Goal: Task Accomplishment & Management: Manage account settings

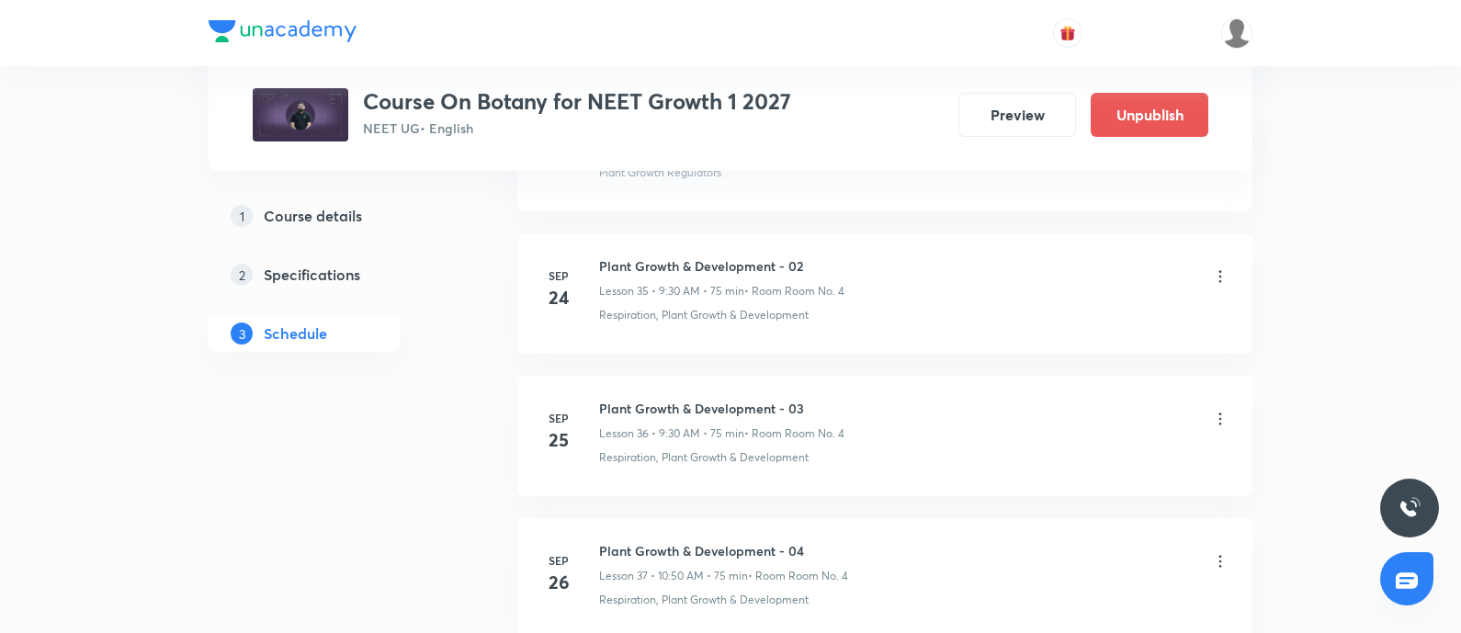
scroll to position [6663, 0]
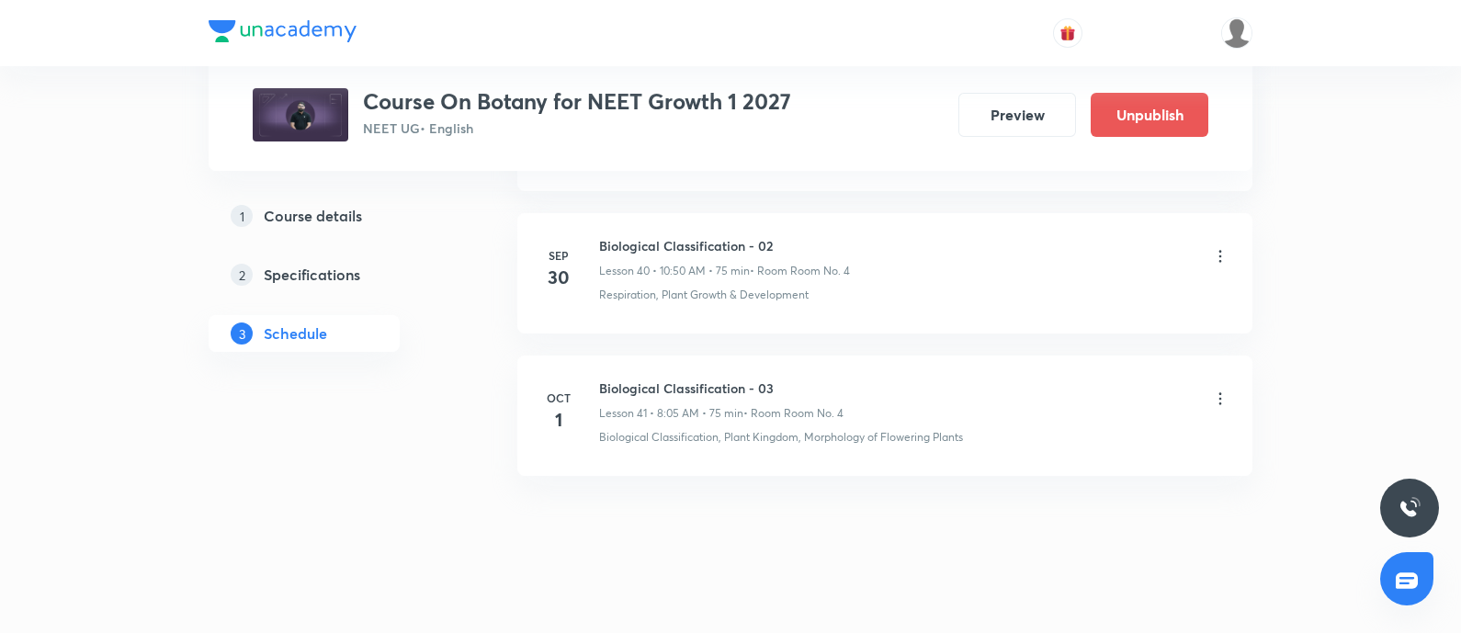
click at [602, 378] on h6 "Biological Classification - 03" at bounding box center [721, 387] width 244 height 19
copy h6 "Biological Classification - 03"
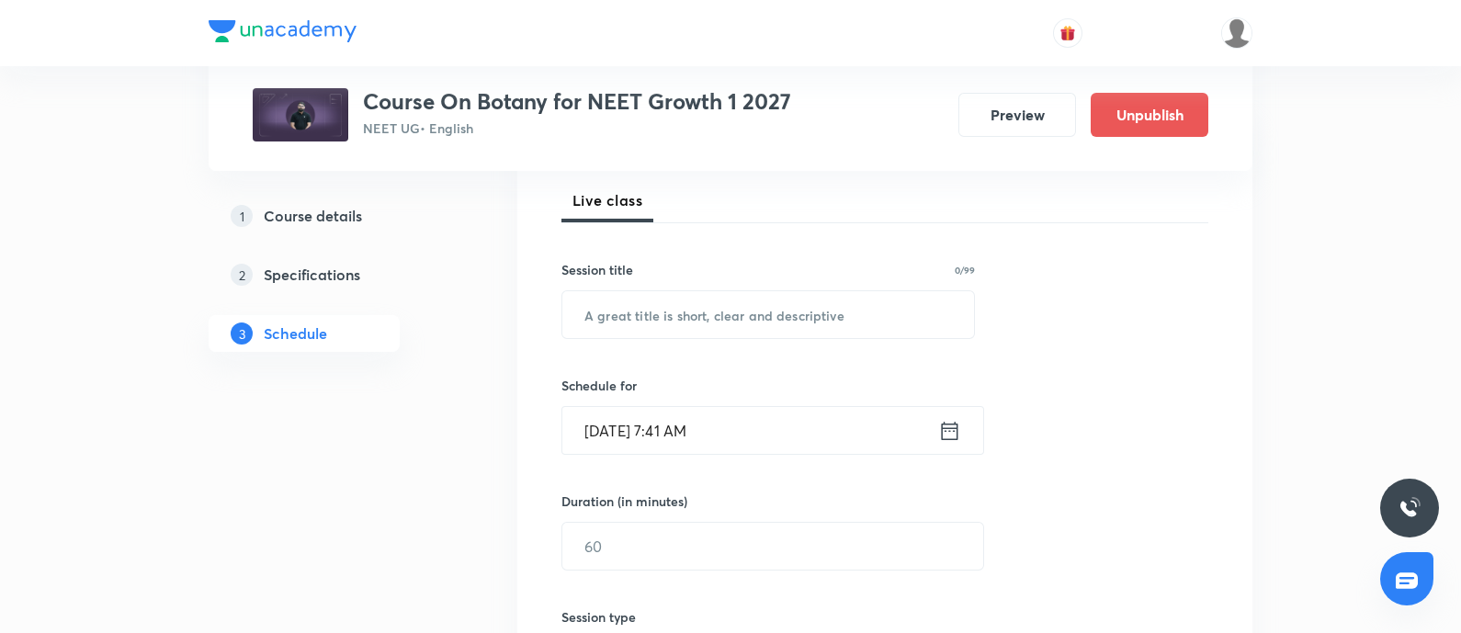
scroll to position [268, 0]
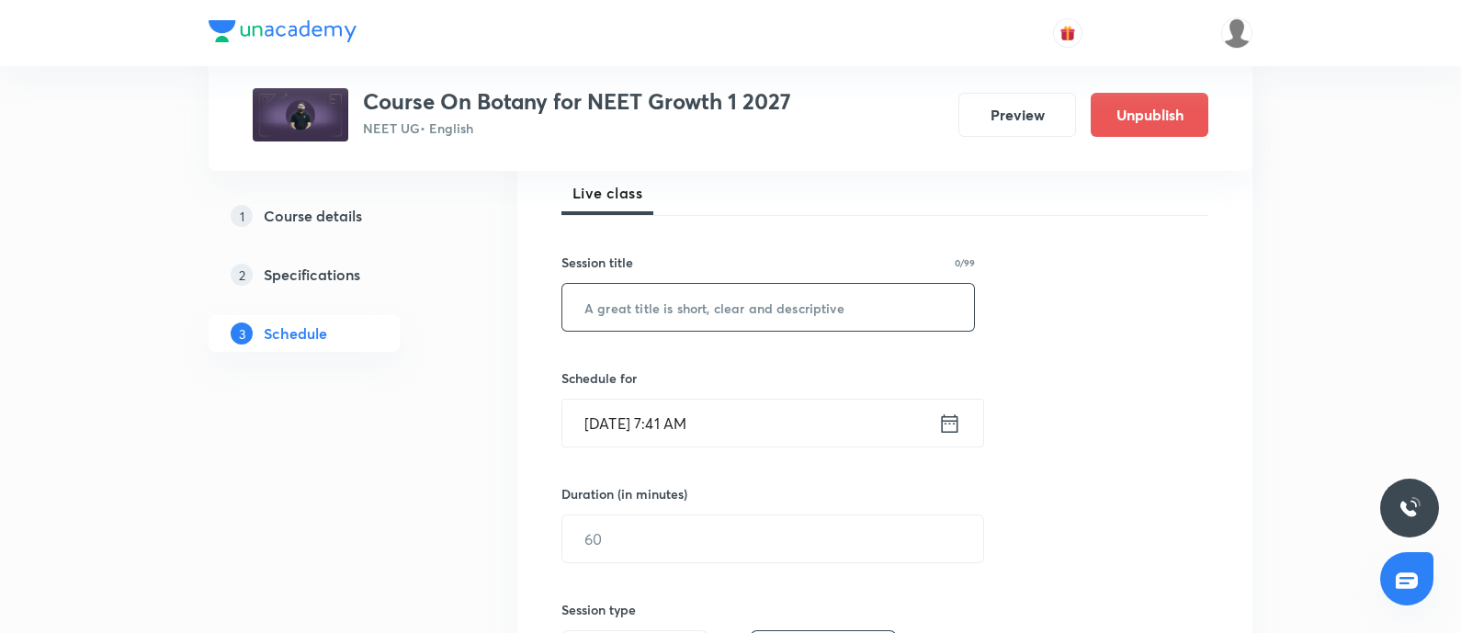
click at [661, 315] on input "text" at bounding box center [768, 307] width 412 height 47
paste input "Biological Classification - 03"
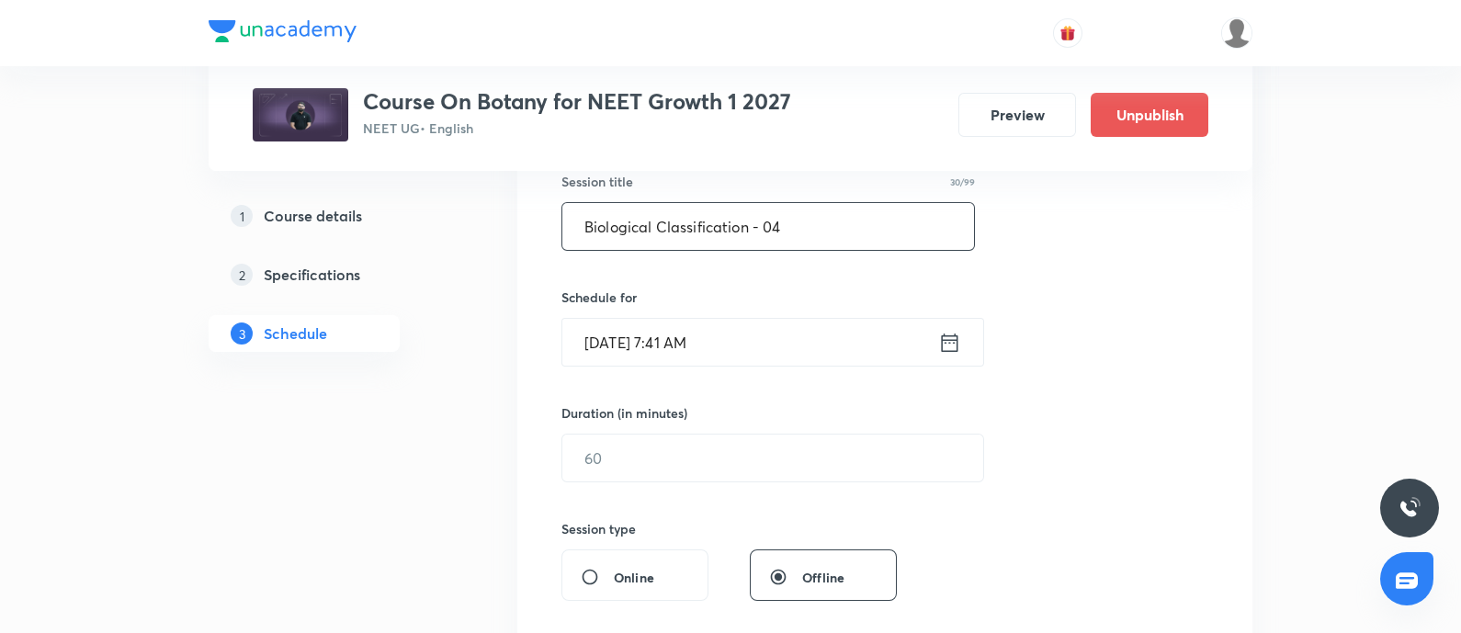
type input "Biological Classification - 04"
click at [768, 346] on input "Oct 1, 2025, 7:41 AM" at bounding box center [750, 342] width 376 height 47
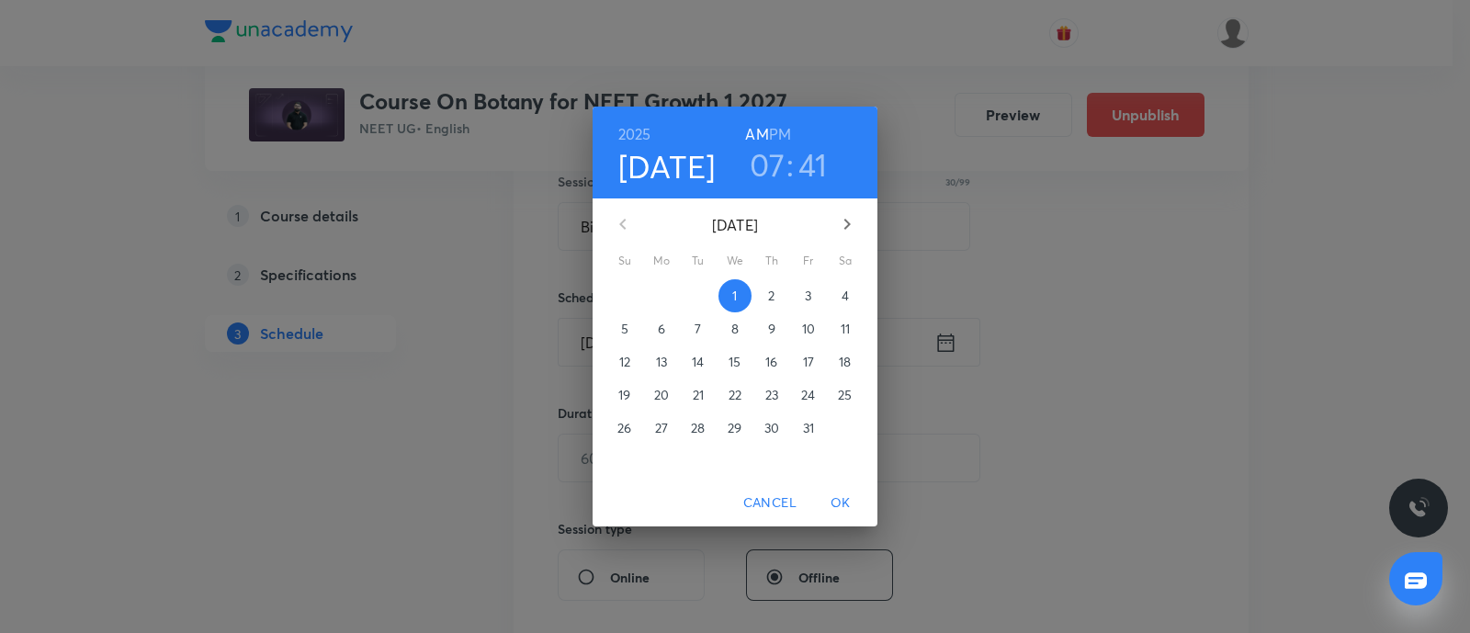
click at [773, 288] on p "2" at bounding box center [771, 296] width 6 height 18
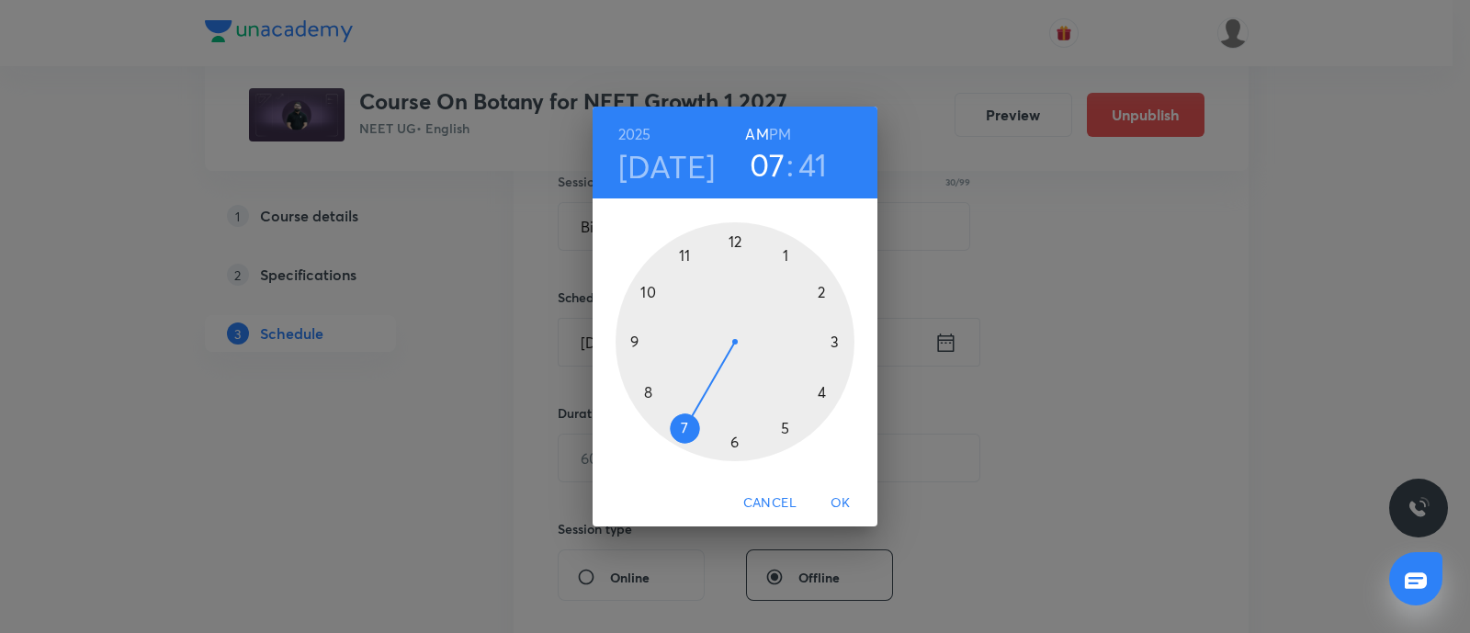
click at [649, 394] on div at bounding box center [734, 341] width 239 height 239
click at [783, 254] on div at bounding box center [734, 341] width 239 height 239
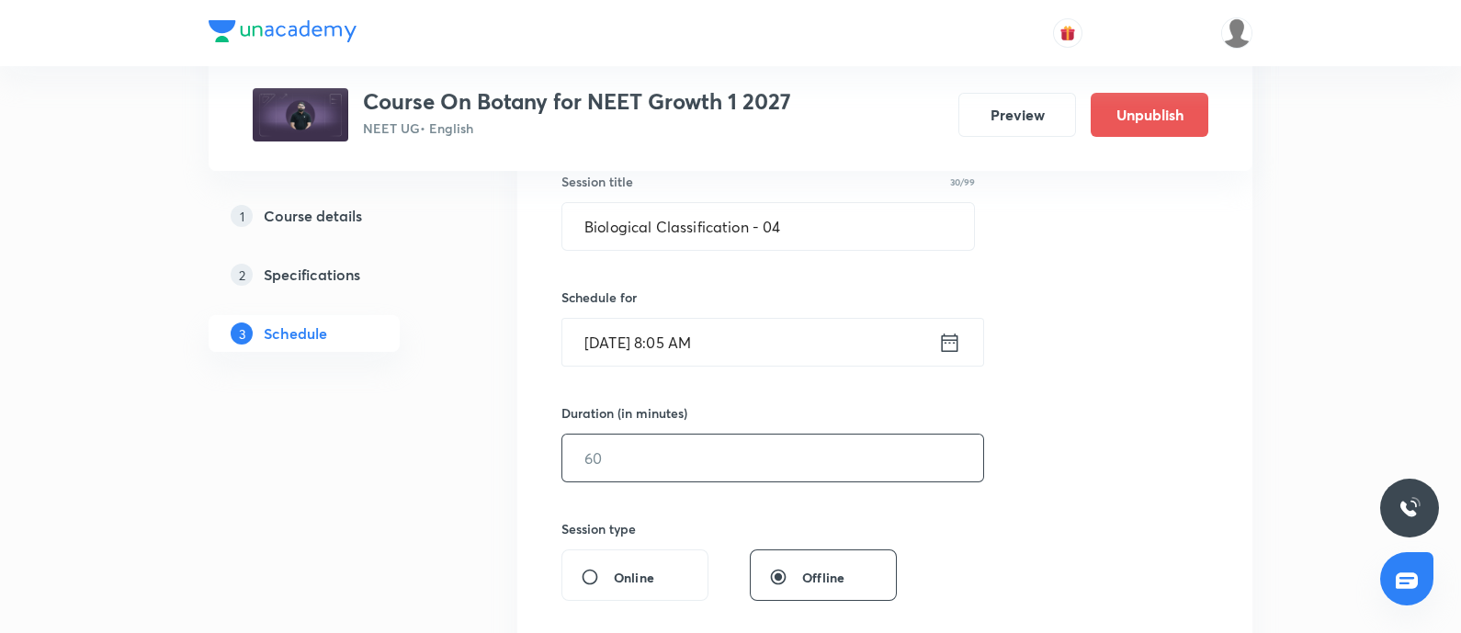
click at [677, 457] on input "text" at bounding box center [772, 458] width 421 height 47
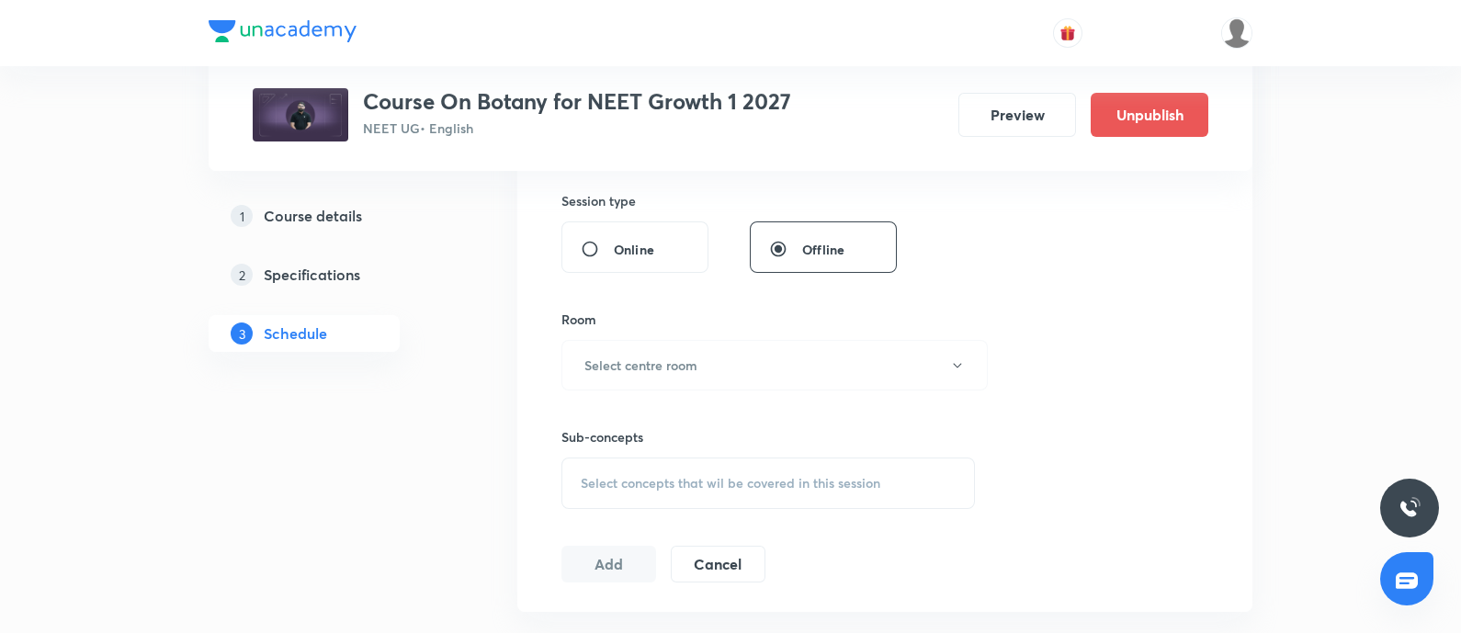
scroll to position [682, 0]
type input "75"
click at [697, 373] on button "Select centre room" at bounding box center [774, 360] width 426 height 51
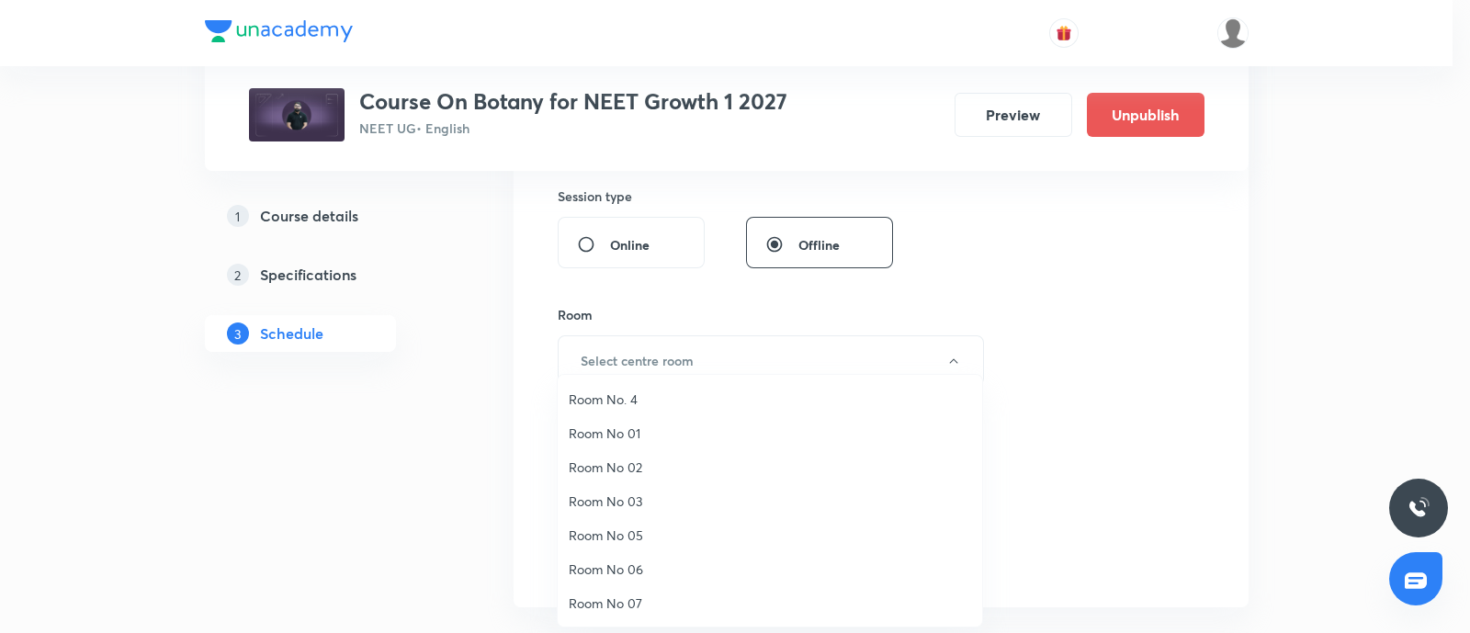
click at [633, 391] on span "Room No. 4" at bounding box center [770, 398] width 402 height 19
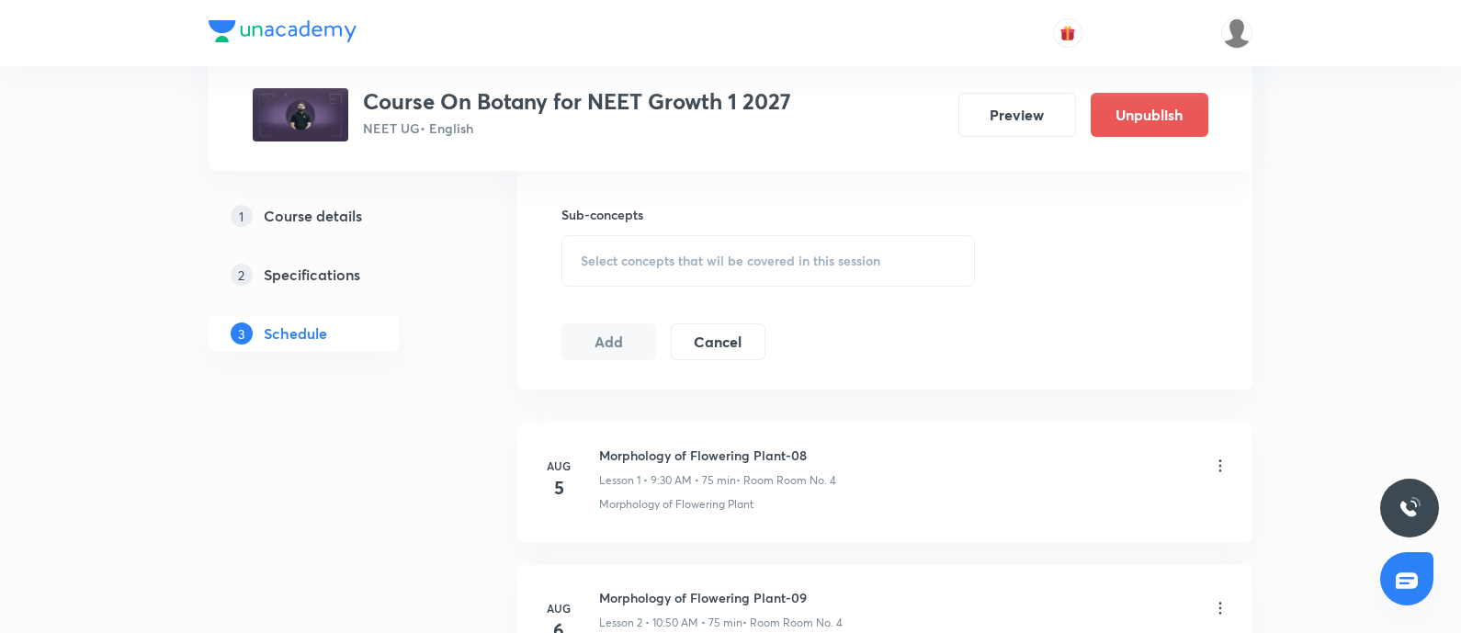
scroll to position [904, 0]
click at [677, 256] on span "Select concepts that wil be covered in this session" at bounding box center [730, 256] width 299 height 15
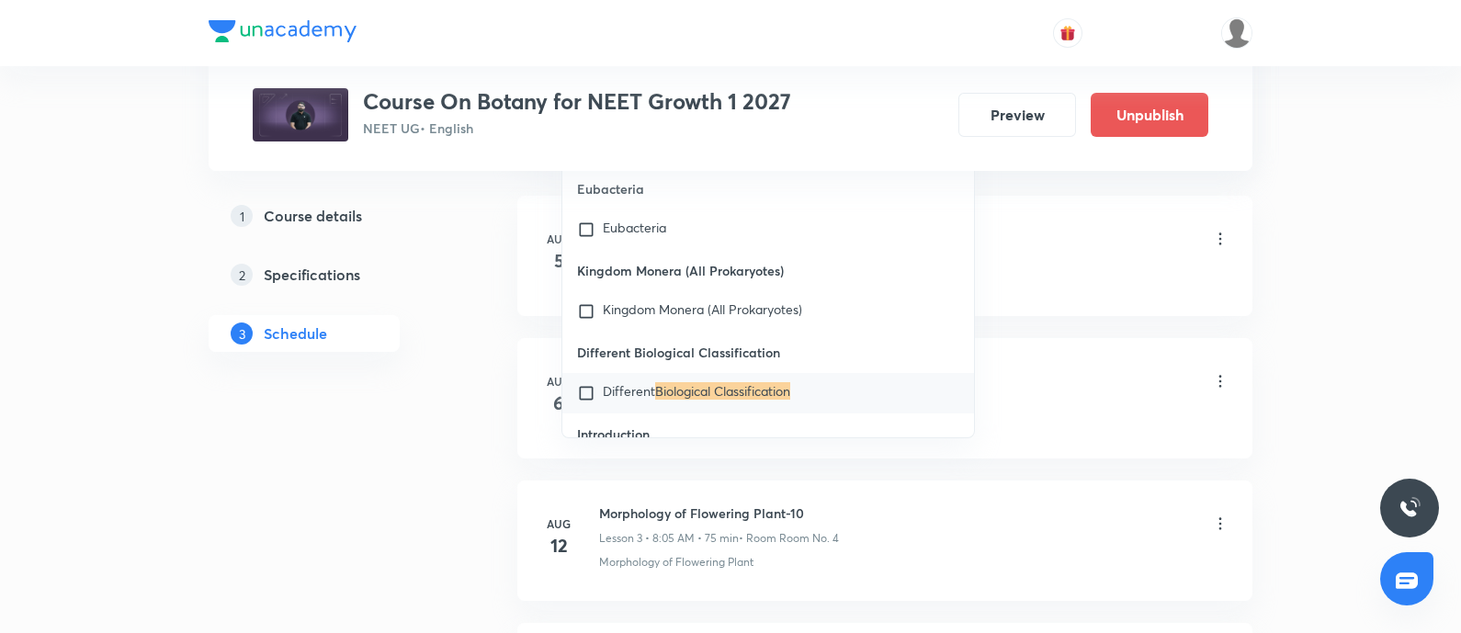
scroll to position [1129, 0]
type input "Biological Classification"
click at [636, 370] on div "Different Biological Classification" at bounding box center [768, 390] width 412 height 40
checkbox input "true"
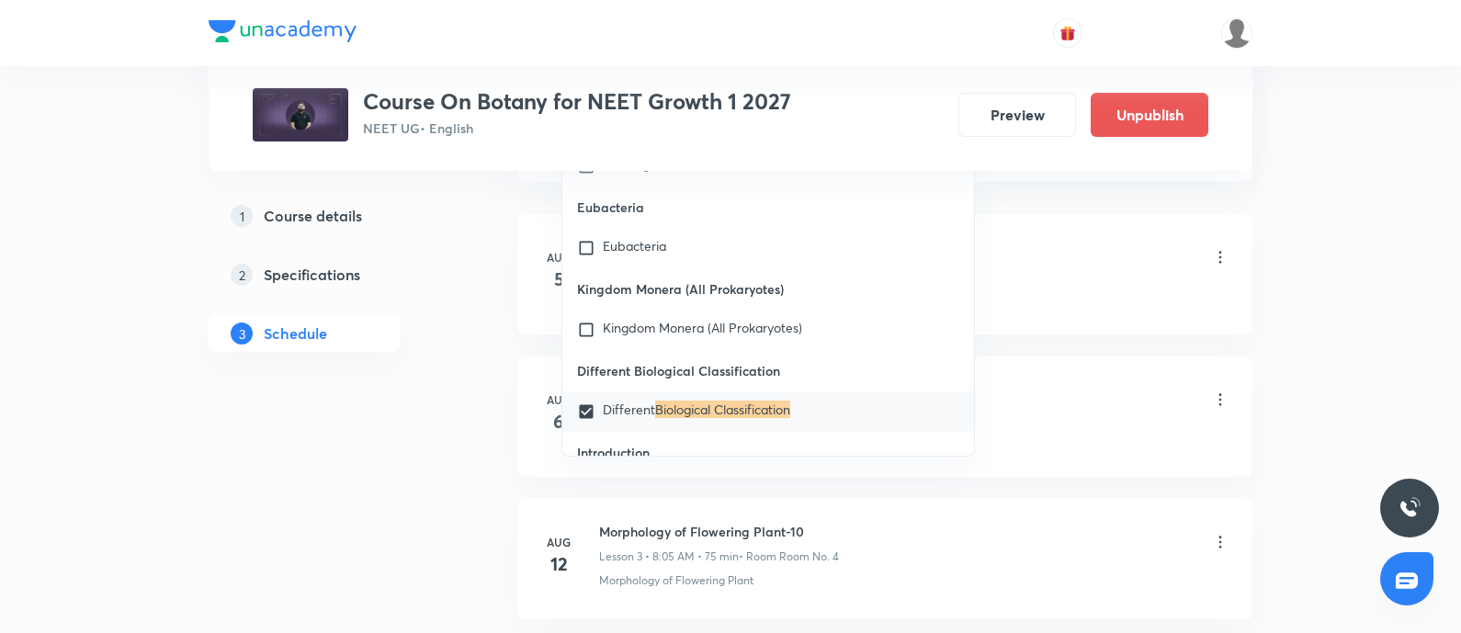
drag, startPoint x: 1060, startPoint y: 264, endPoint x: 1076, endPoint y: 304, distance: 43.3
click at [1076, 304] on li "Aug 5 Morphology of Flowering Plant-08 Lesson 1 • 9:30 AM • 75 min • Room Room …" at bounding box center [884, 274] width 735 height 120
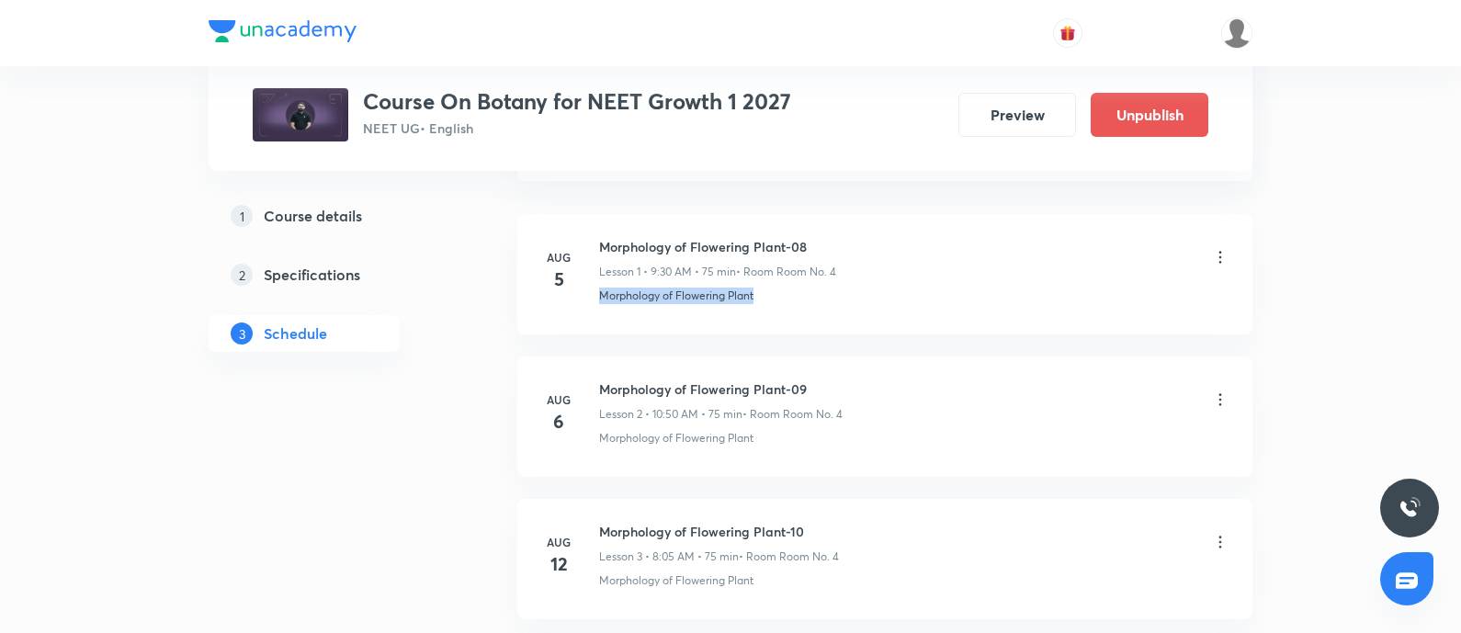
click at [1076, 304] on li "Aug 5 Morphology of Flowering Plant-08 Lesson 1 • 9:30 AM • 75 min • Room Room …" at bounding box center [884, 274] width 735 height 120
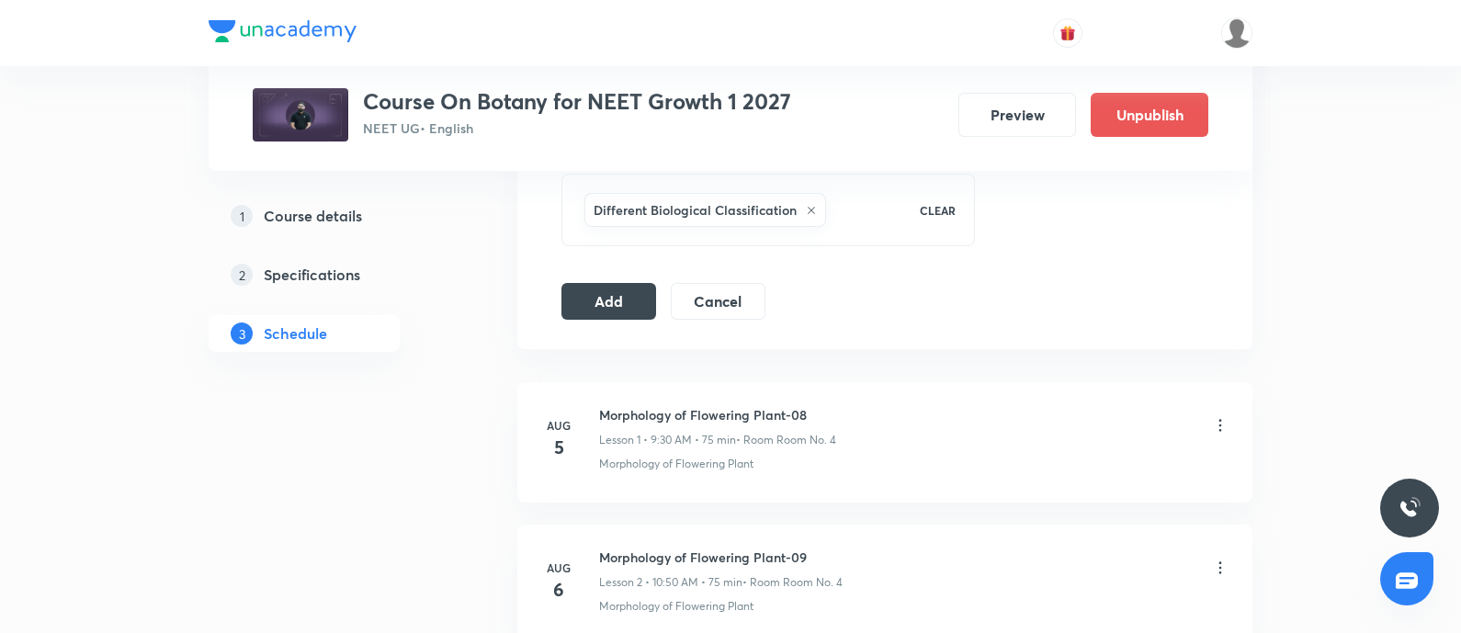
scroll to position [933, 0]
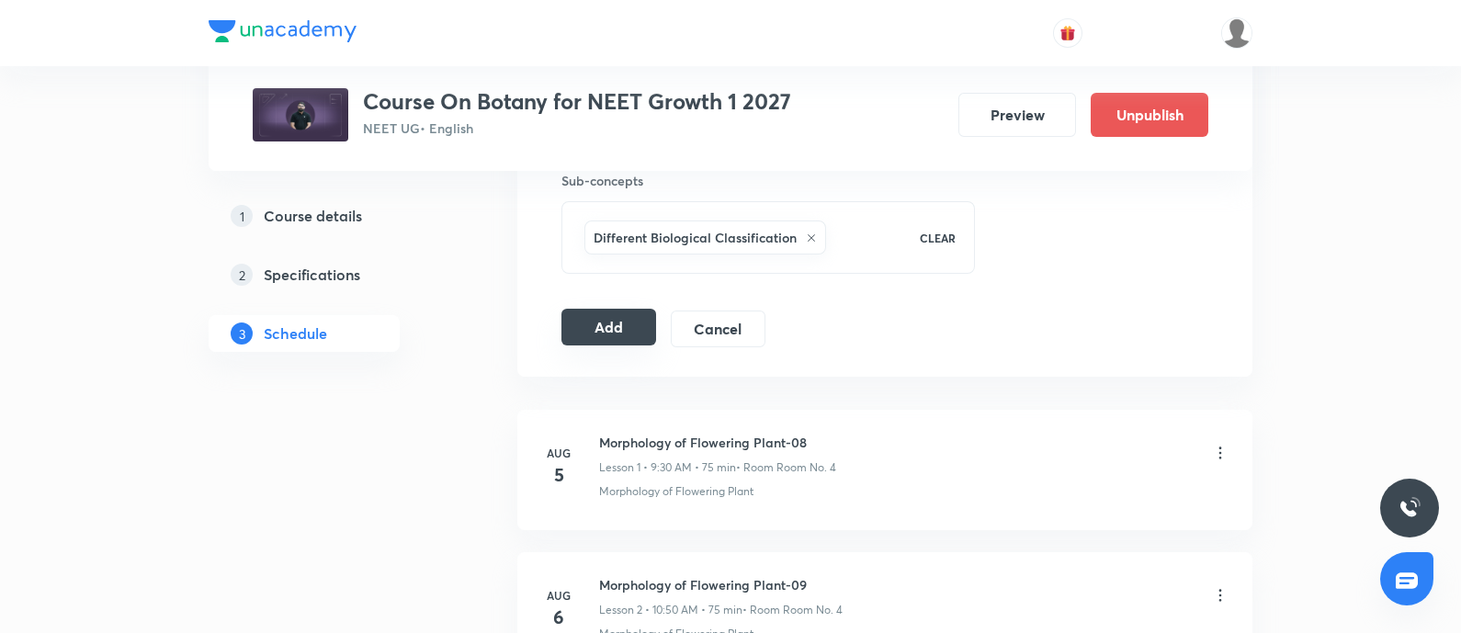
click at [595, 314] on button "Add" at bounding box center [608, 327] width 95 height 37
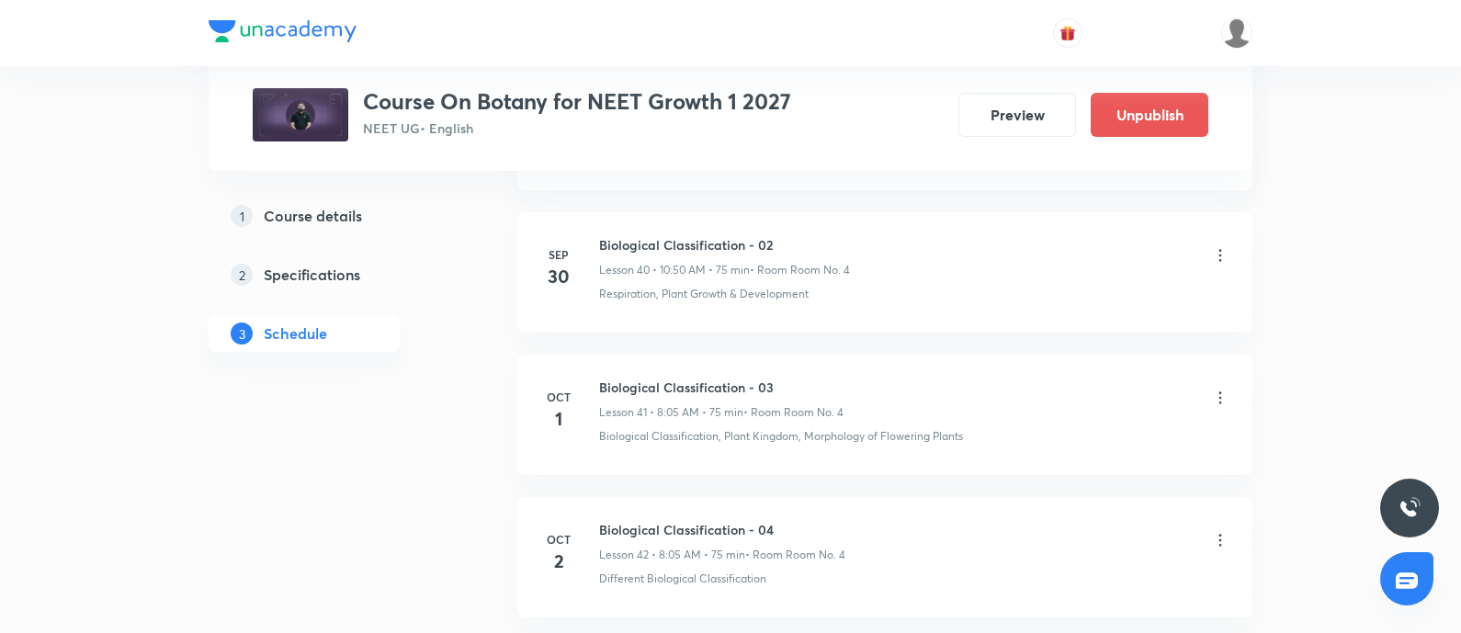
scroll to position [5961, 0]
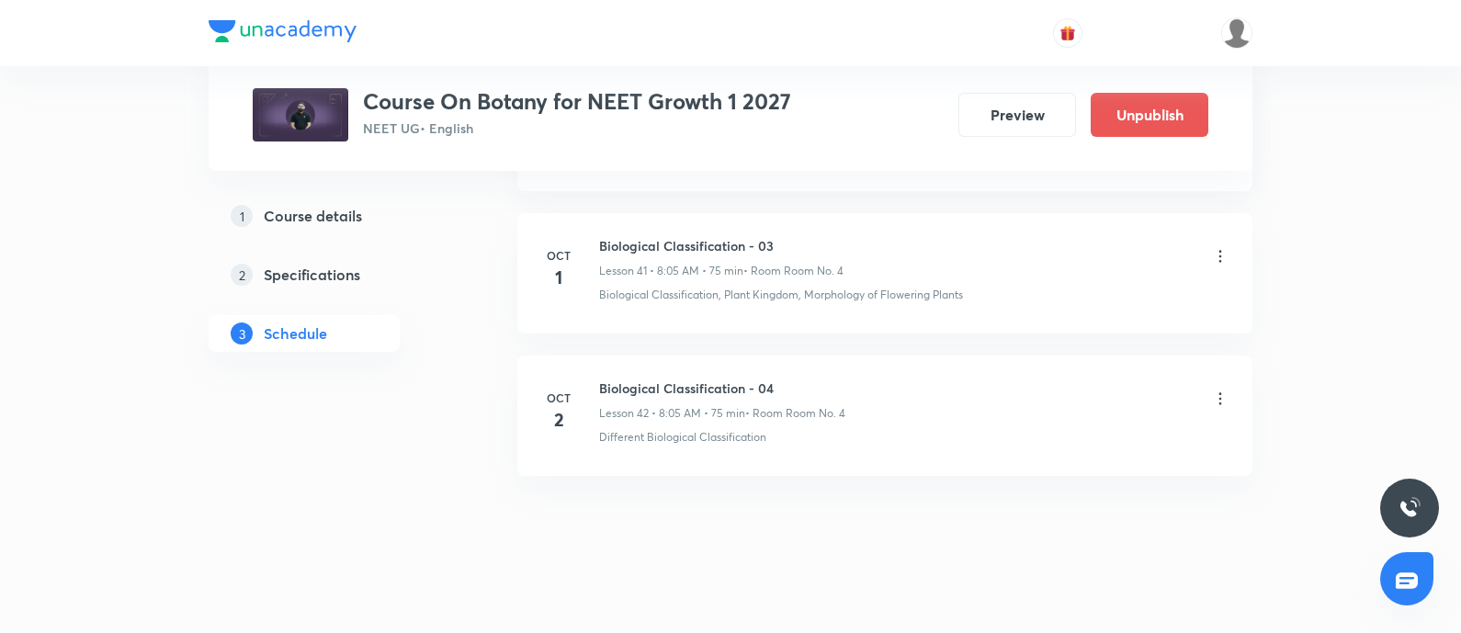
click at [1222, 389] on icon at bounding box center [1220, 398] width 18 height 18
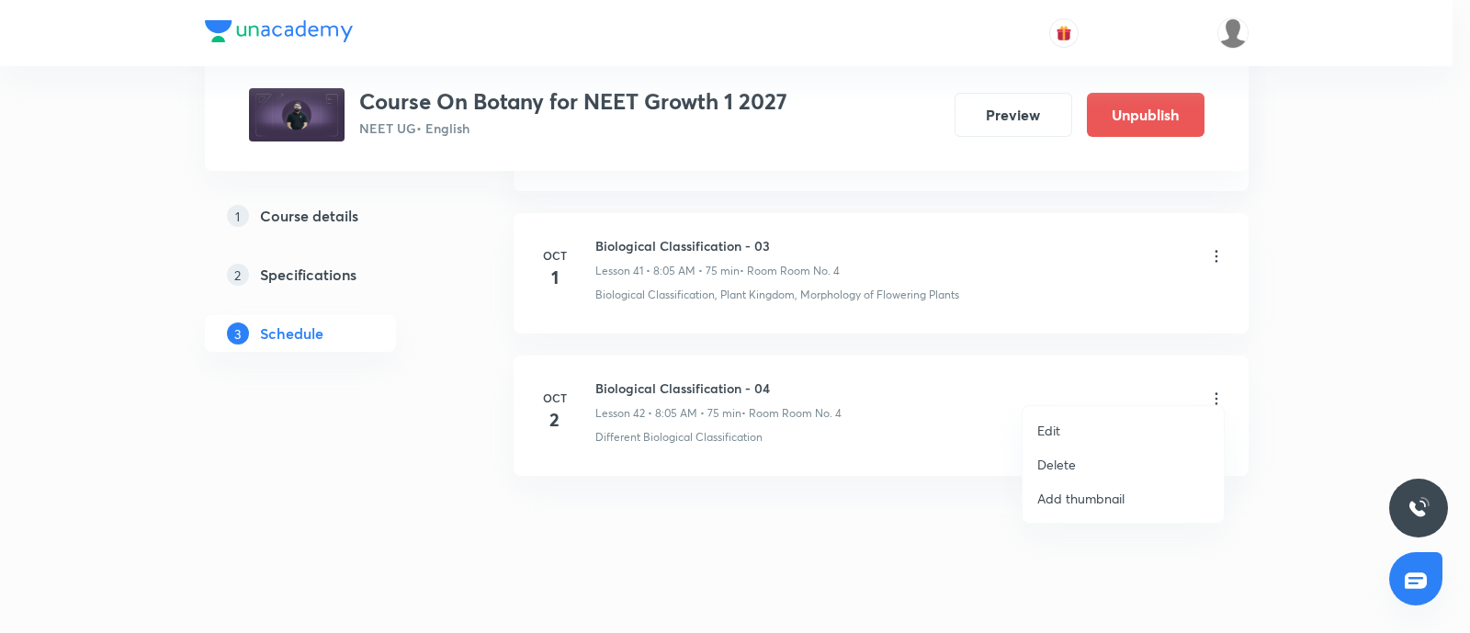
click at [1068, 418] on li "Edit" at bounding box center [1122, 430] width 201 height 34
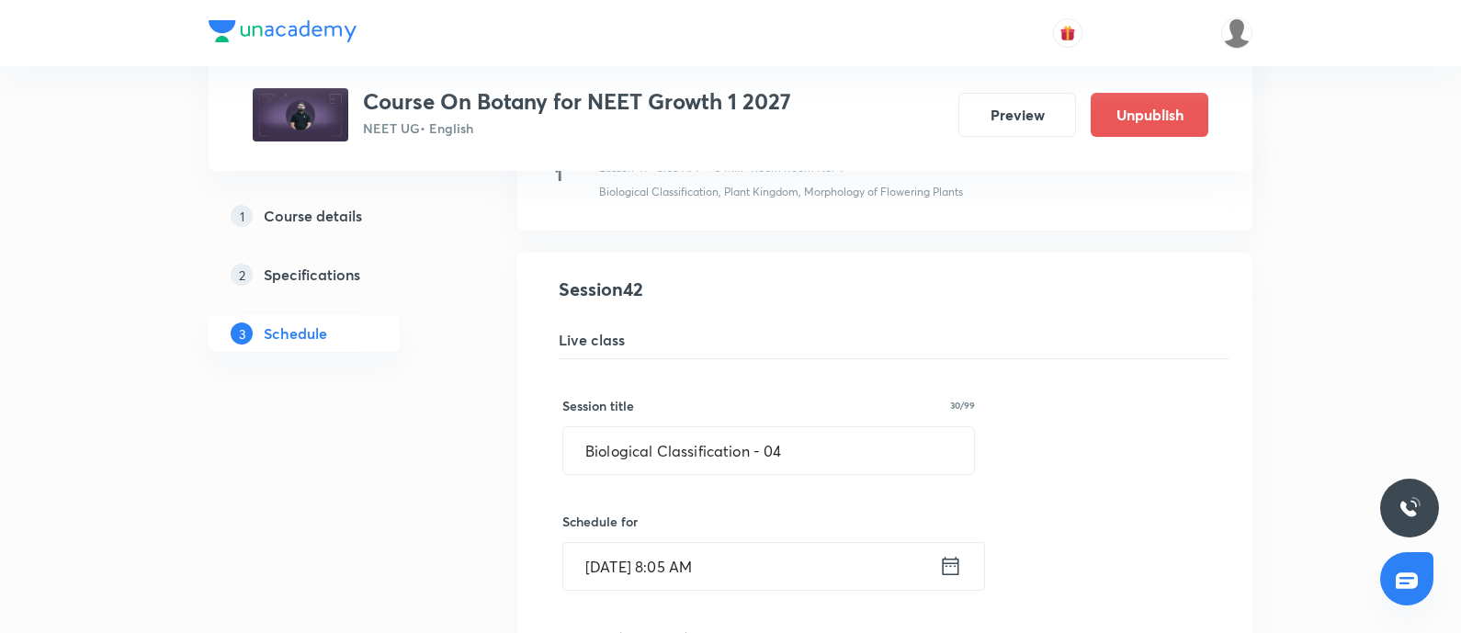
scroll to position [6002, 0]
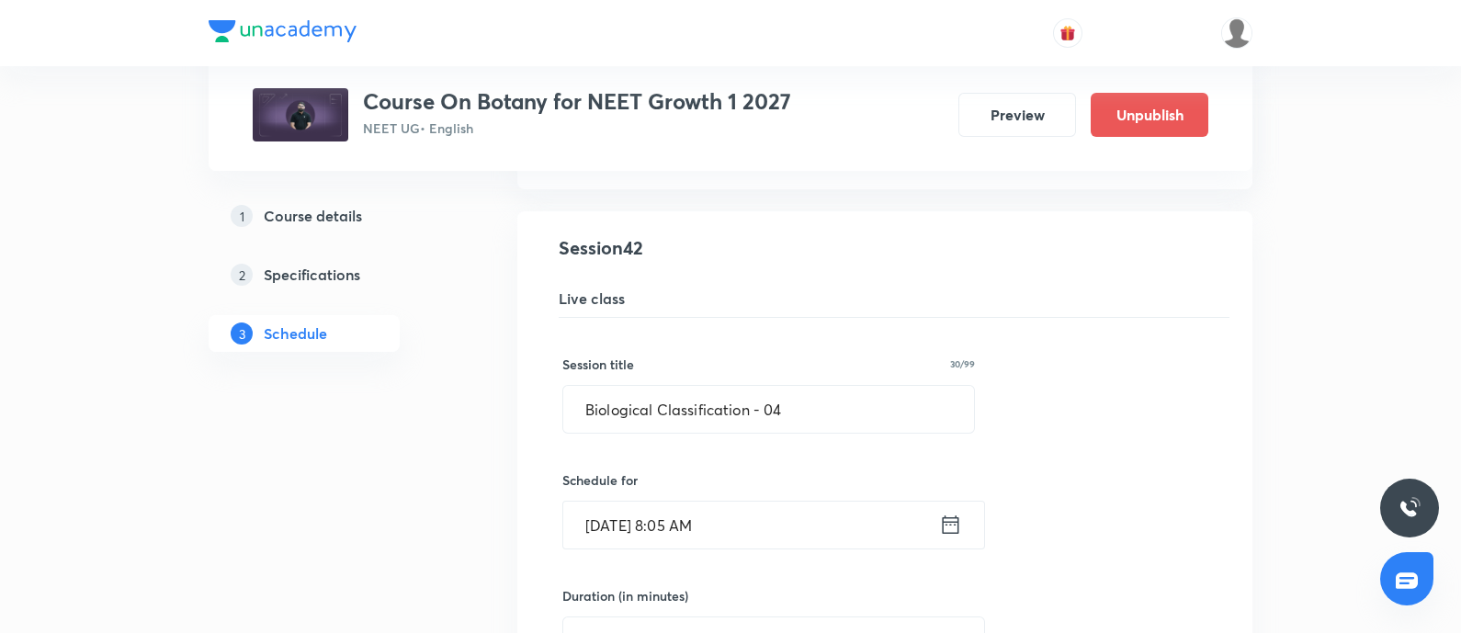
click at [777, 511] on input "Oct 2, 2025, 8:05 AM" at bounding box center [751, 525] width 376 height 47
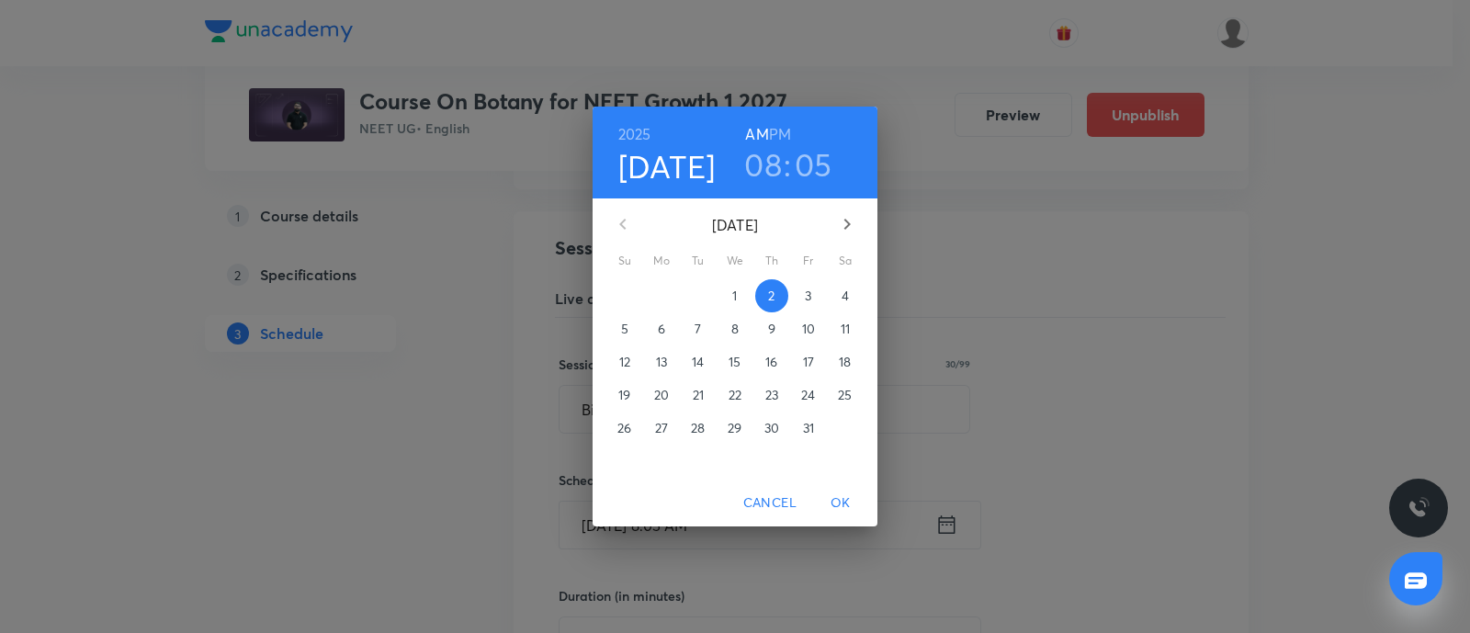
click at [805, 305] on p "3" at bounding box center [808, 296] width 6 height 18
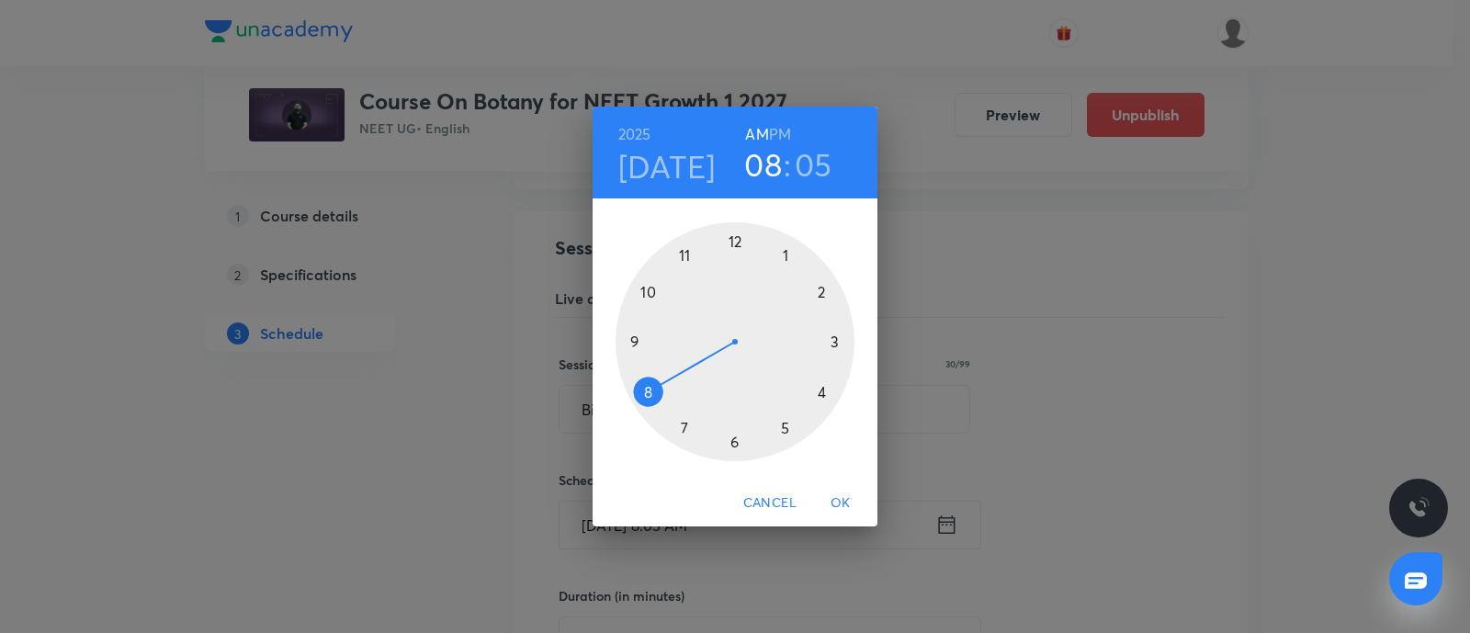
click at [842, 499] on span "OK" at bounding box center [840, 502] width 44 height 23
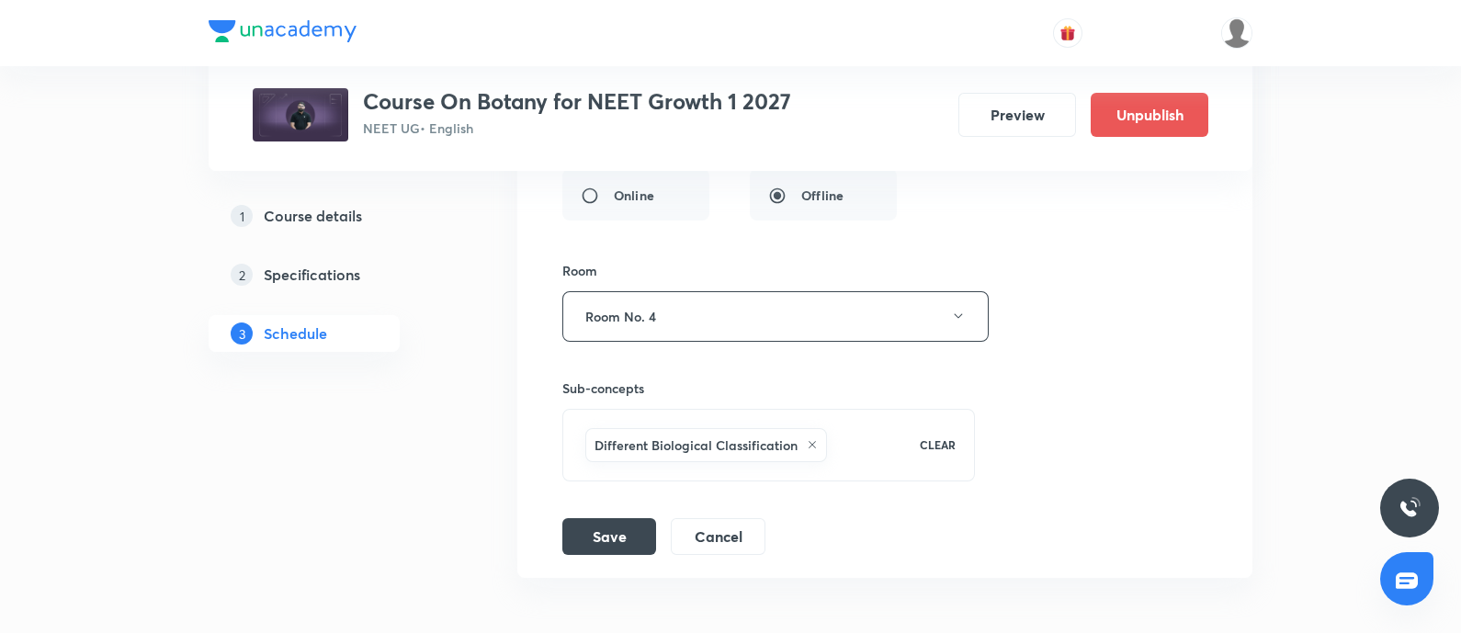
scroll to position [6606, 0]
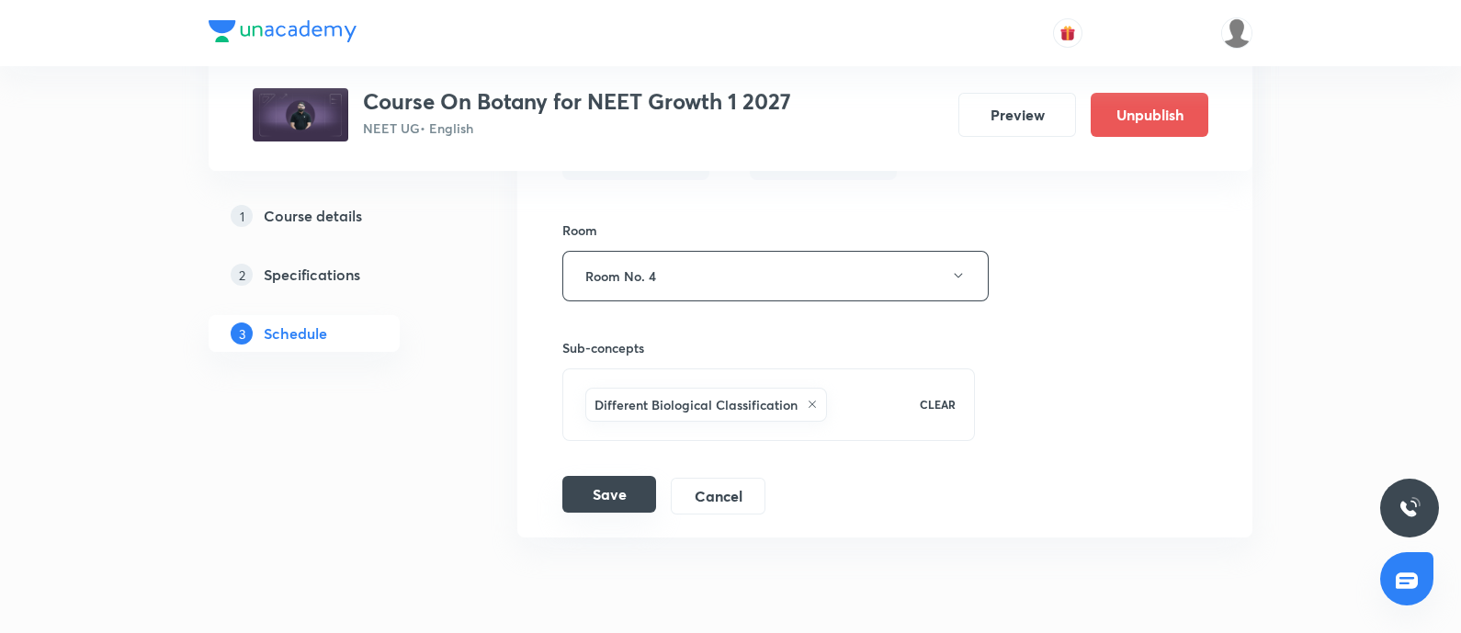
click at [602, 476] on button "Save" at bounding box center [609, 494] width 94 height 37
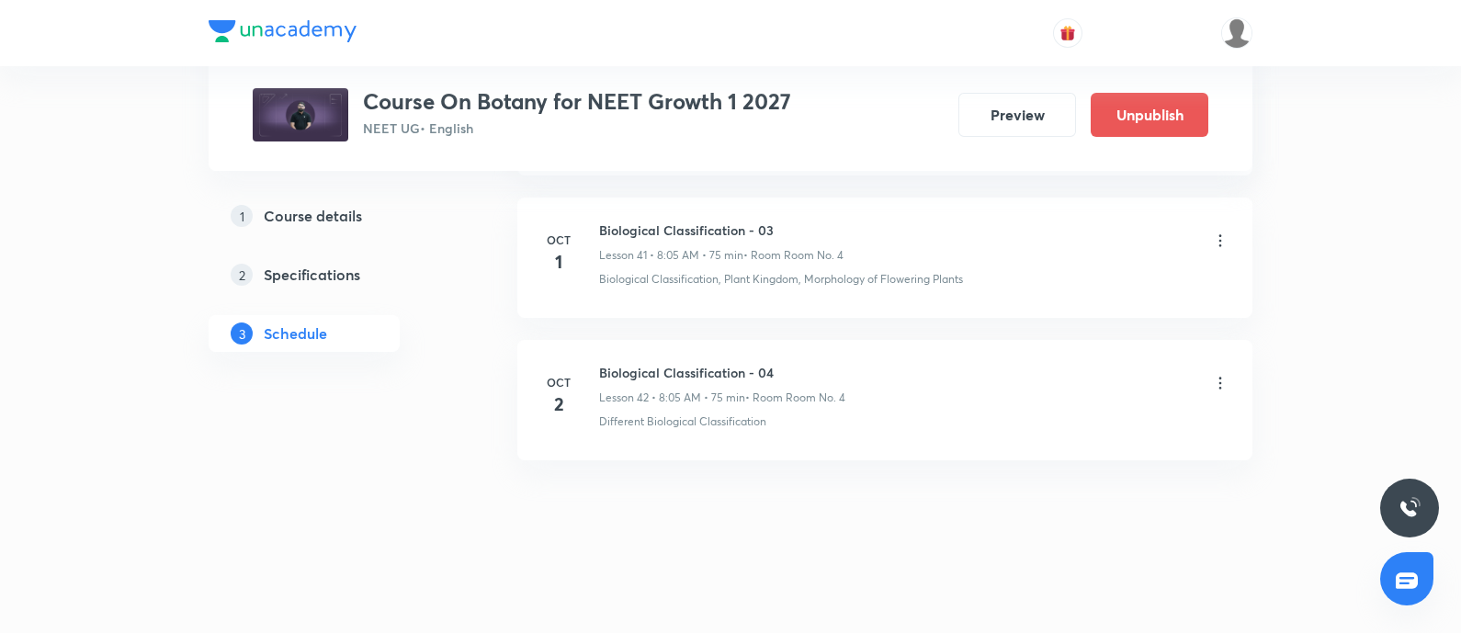
scroll to position [5961, 0]
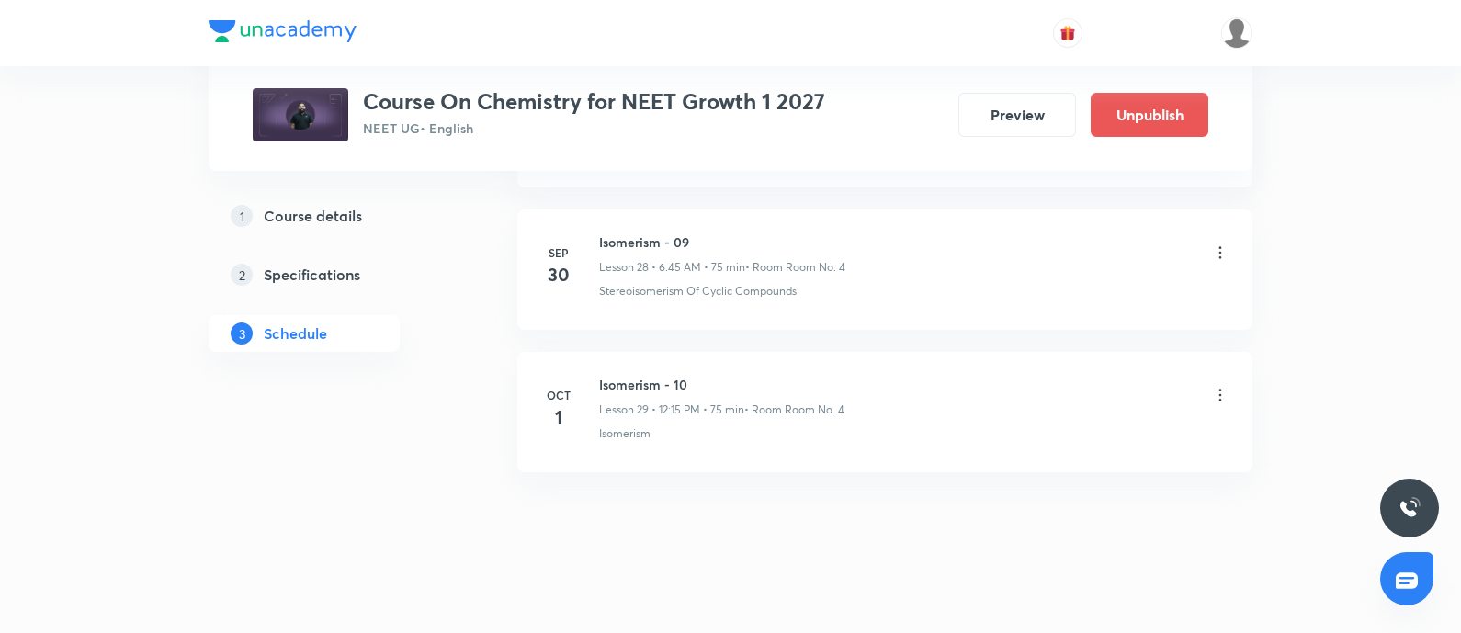
click at [602, 375] on h6 "Isomerism - 10" at bounding box center [721, 384] width 245 height 19
copy h6 "Isomerism - 10"
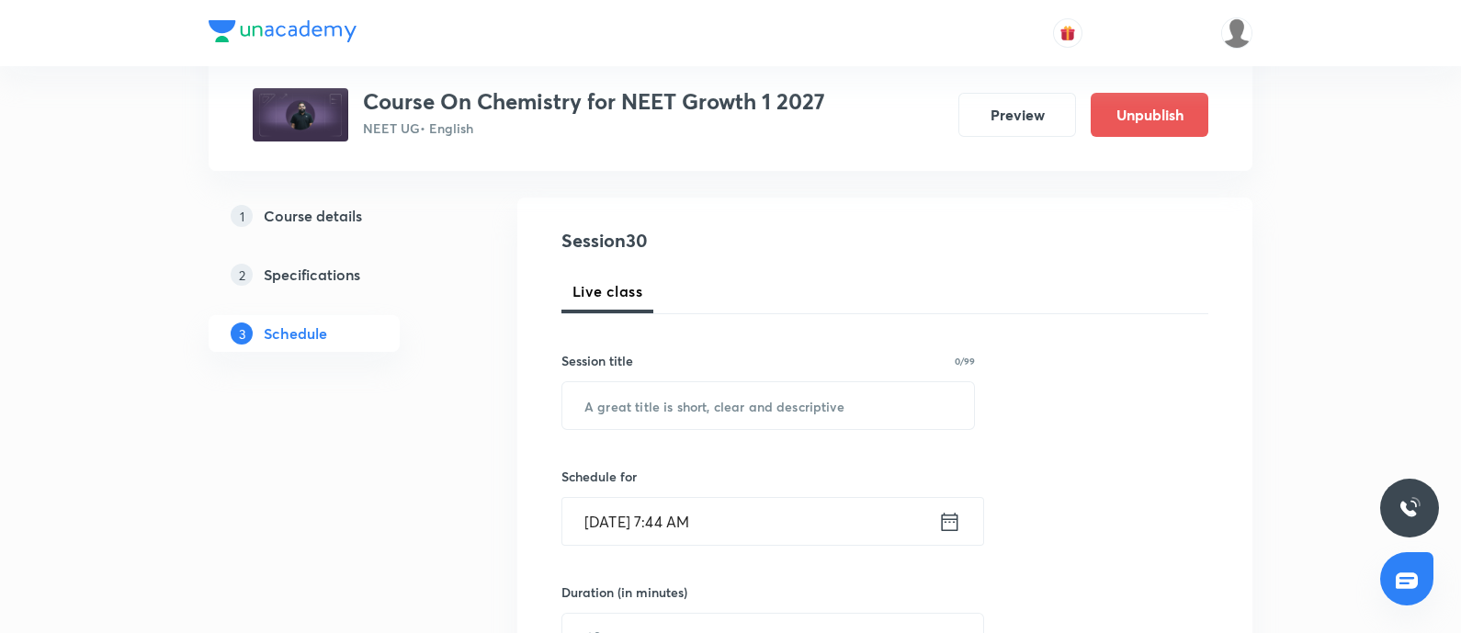
scroll to position [174, 0]
click at [665, 409] on input "text" at bounding box center [768, 401] width 412 height 47
paste input "Isomerism - 10"
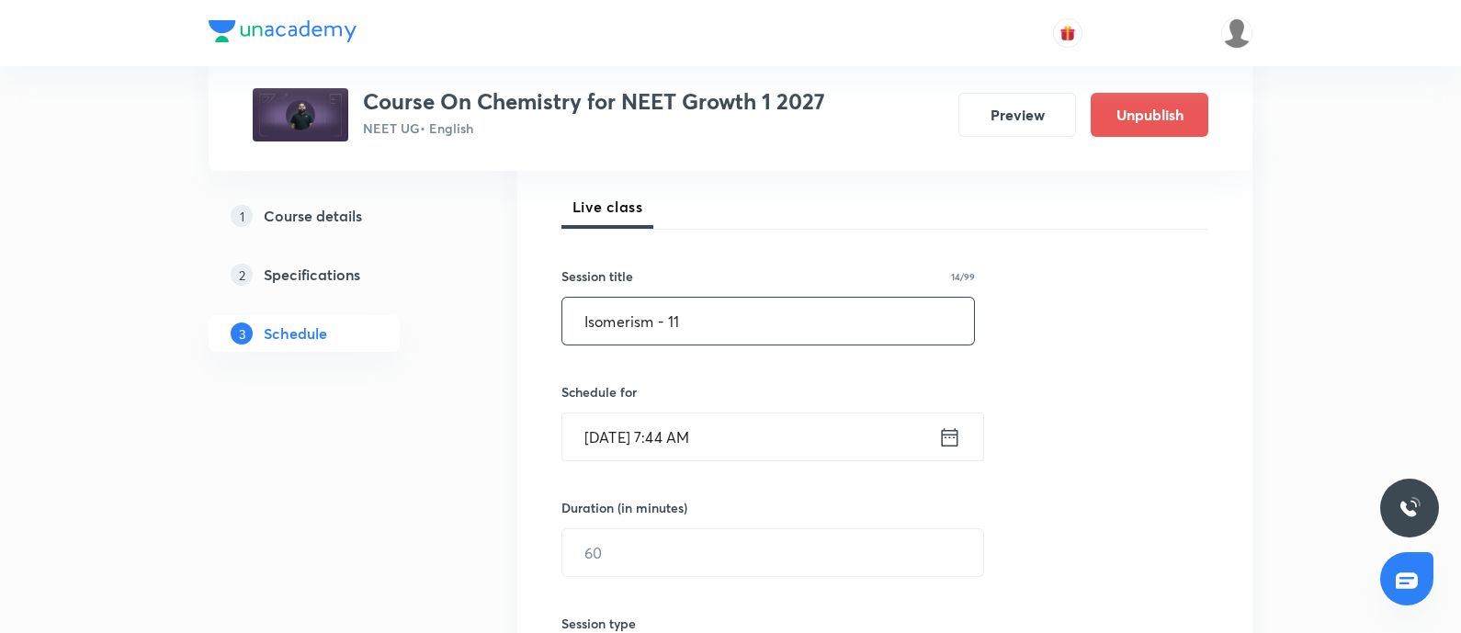
scroll to position [258, 0]
type input "Isomerism - 11"
click at [770, 426] on input "Oct 1, 2025, 7:44 AM" at bounding box center [750, 433] width 376 height 47
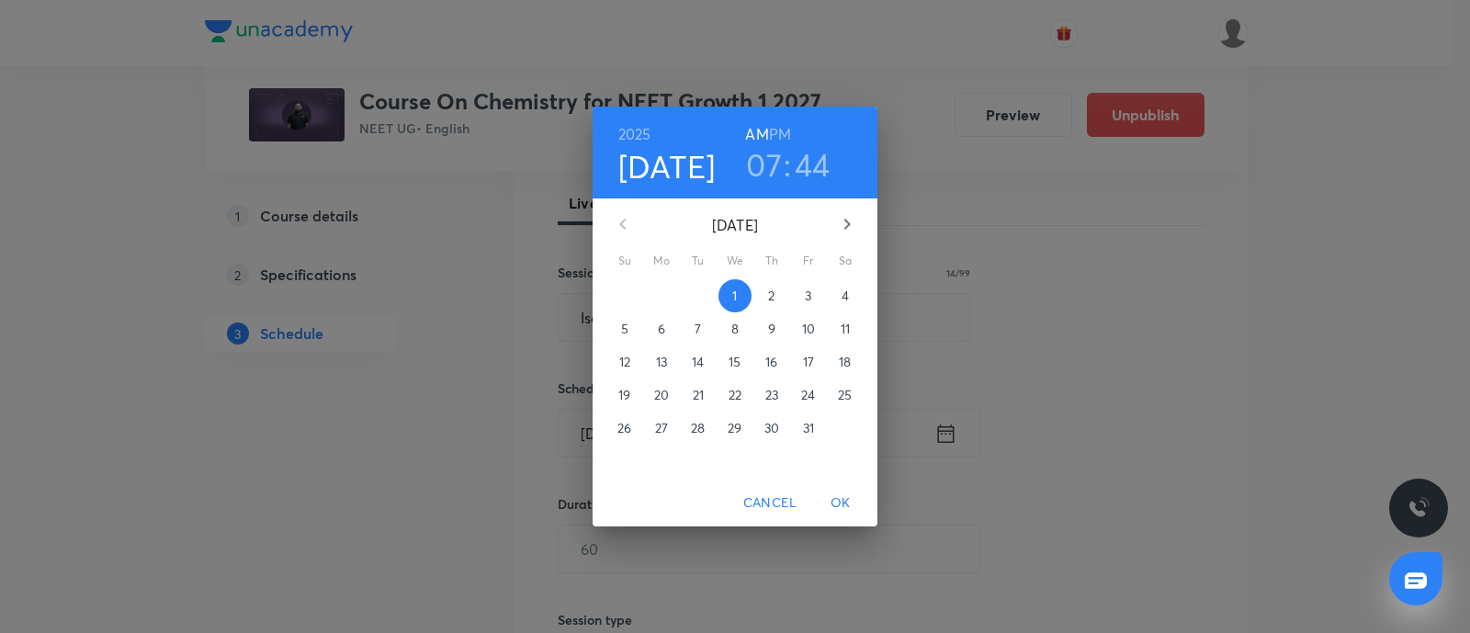
click at [814, 300] on span "3" at bounding box center [808, 296] width 33 height 18
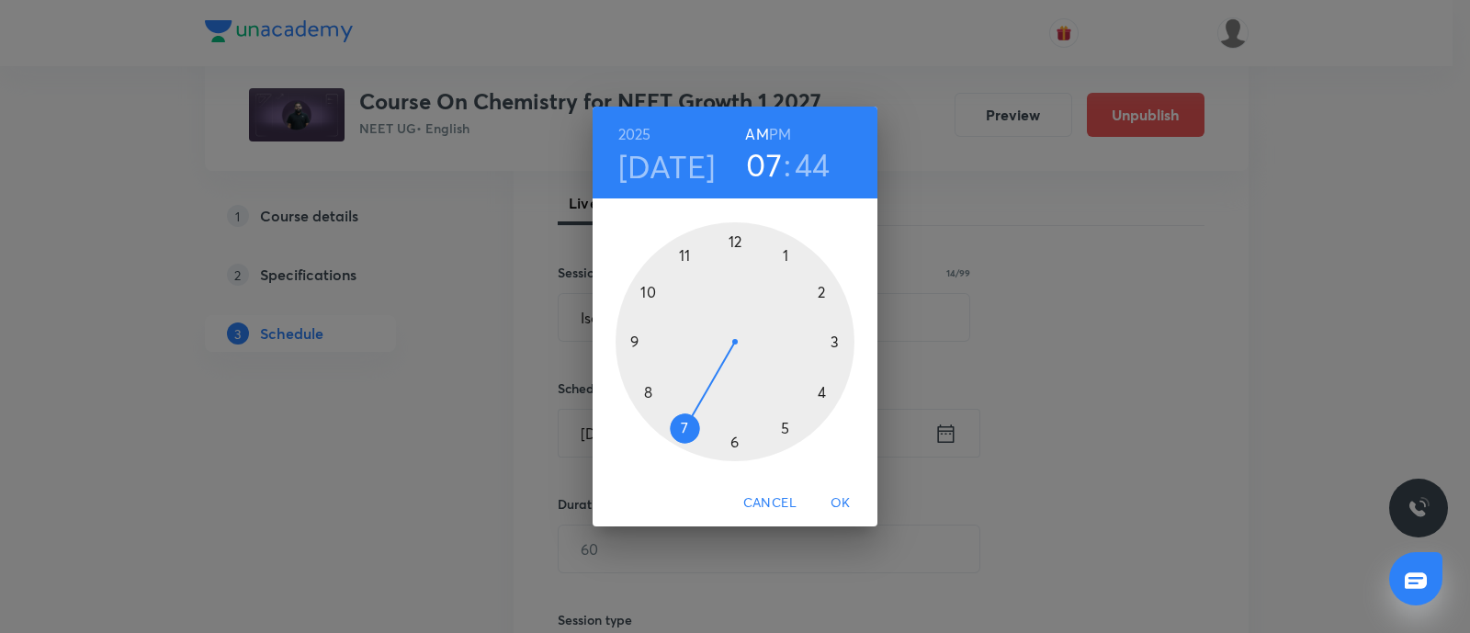
click at [633, 344] on div at bounding box center [734, 341] width 239 height 239
click at [731, 446] on div at bounding box center [734, 341] width 239 height 239
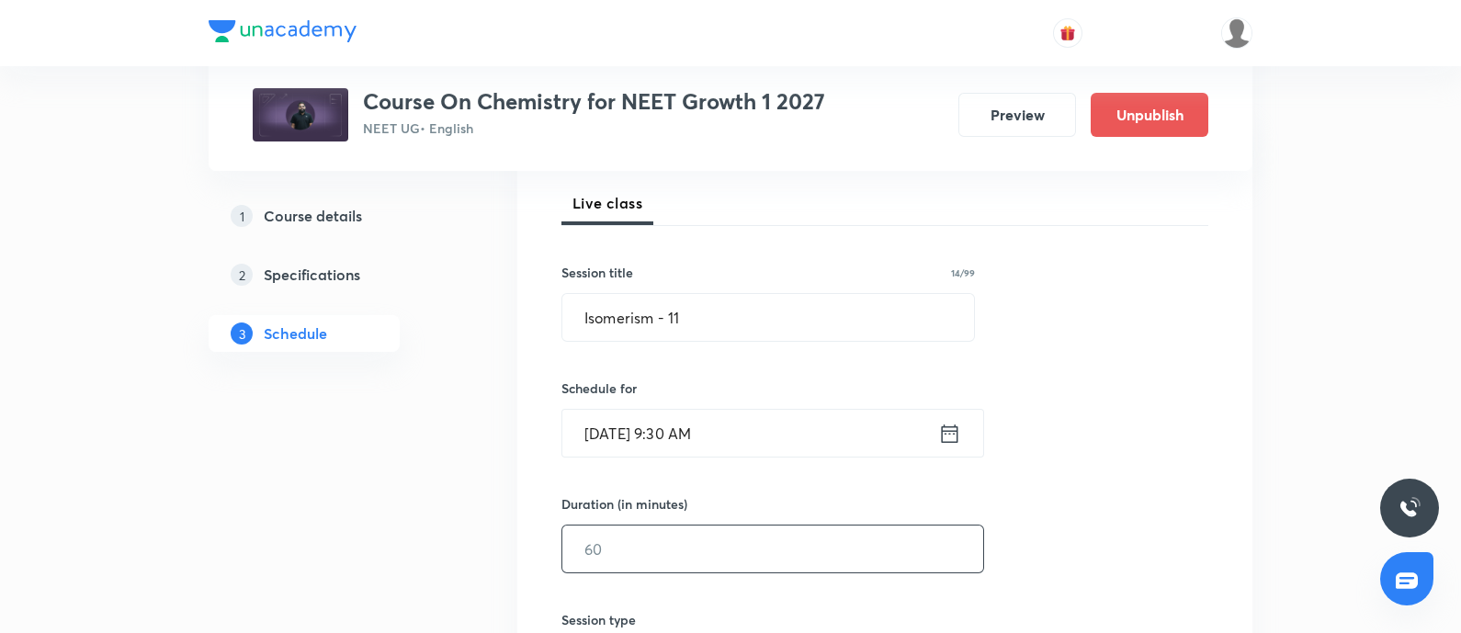
click at [648, 557] on input "text" at bounding box center [772, 548] width 421 height 47
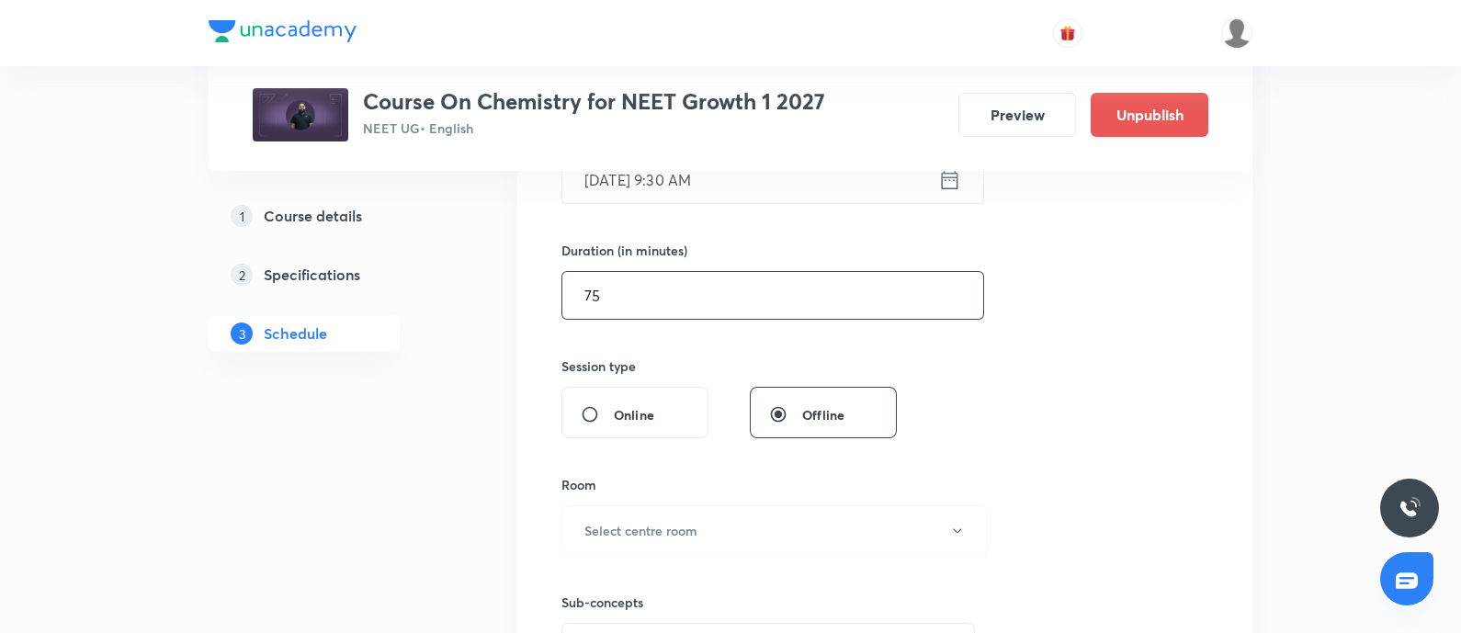
scroll to position [514, 0]
type input "75"
click at [648, 557] on div "Sub-concepts Select concepts that wil be covered in this session" at bounding box center [767, 613] width 413 height 119
click at [688, 522] on h6 "Select centre room" at bounding box center [640, 528] width 113 height 19
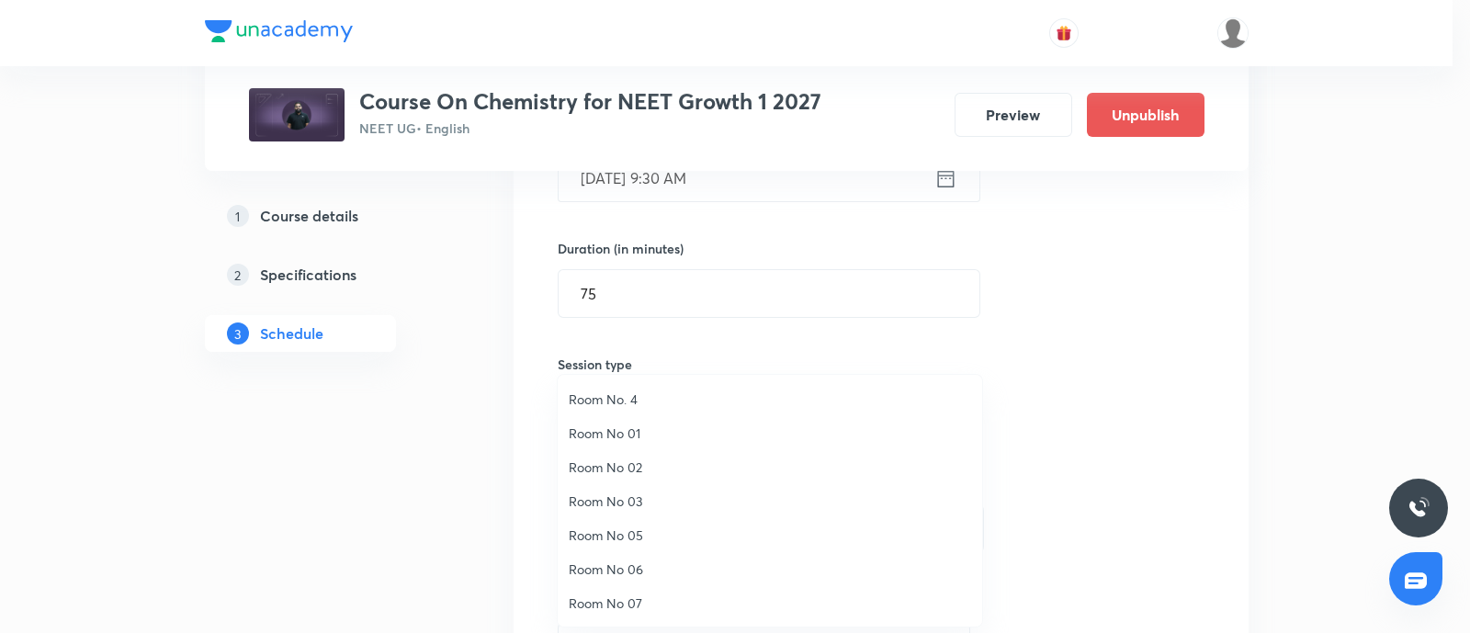
click at [622, 393] on span "Room No. 4" at bounding box center [770, 398] width 402 height 19
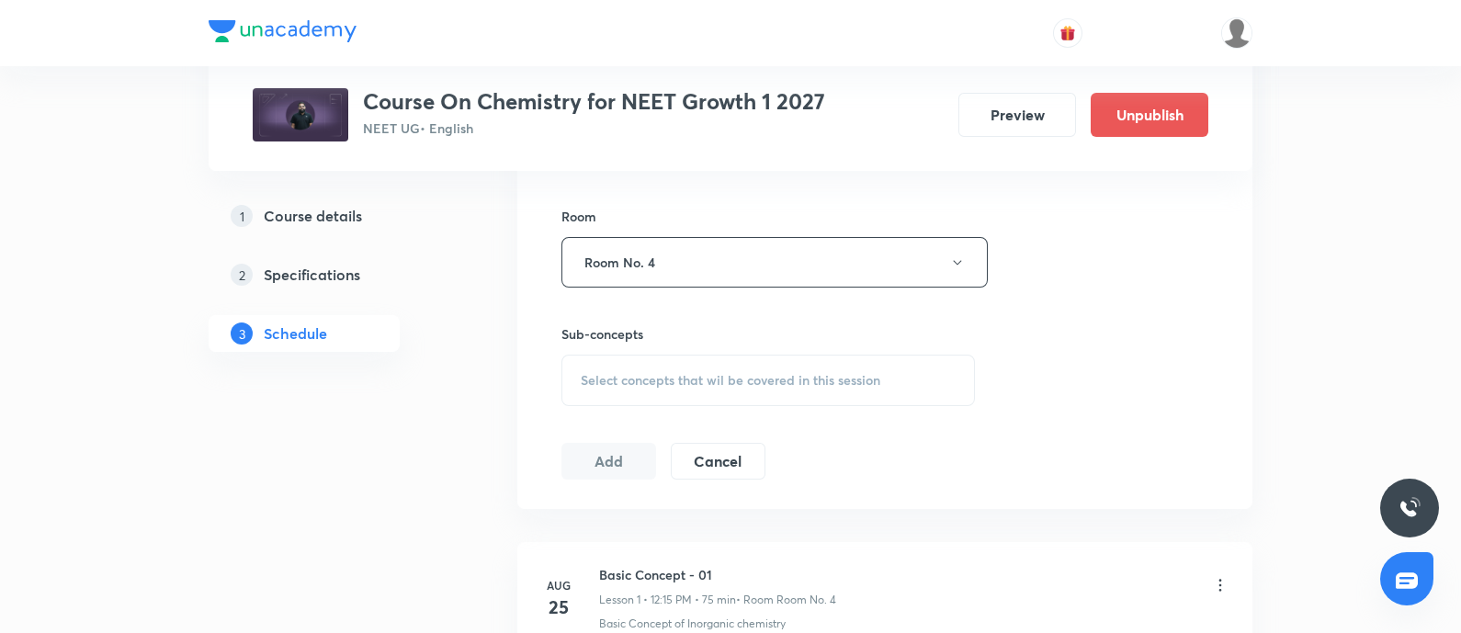
scroll to position [789, 0]
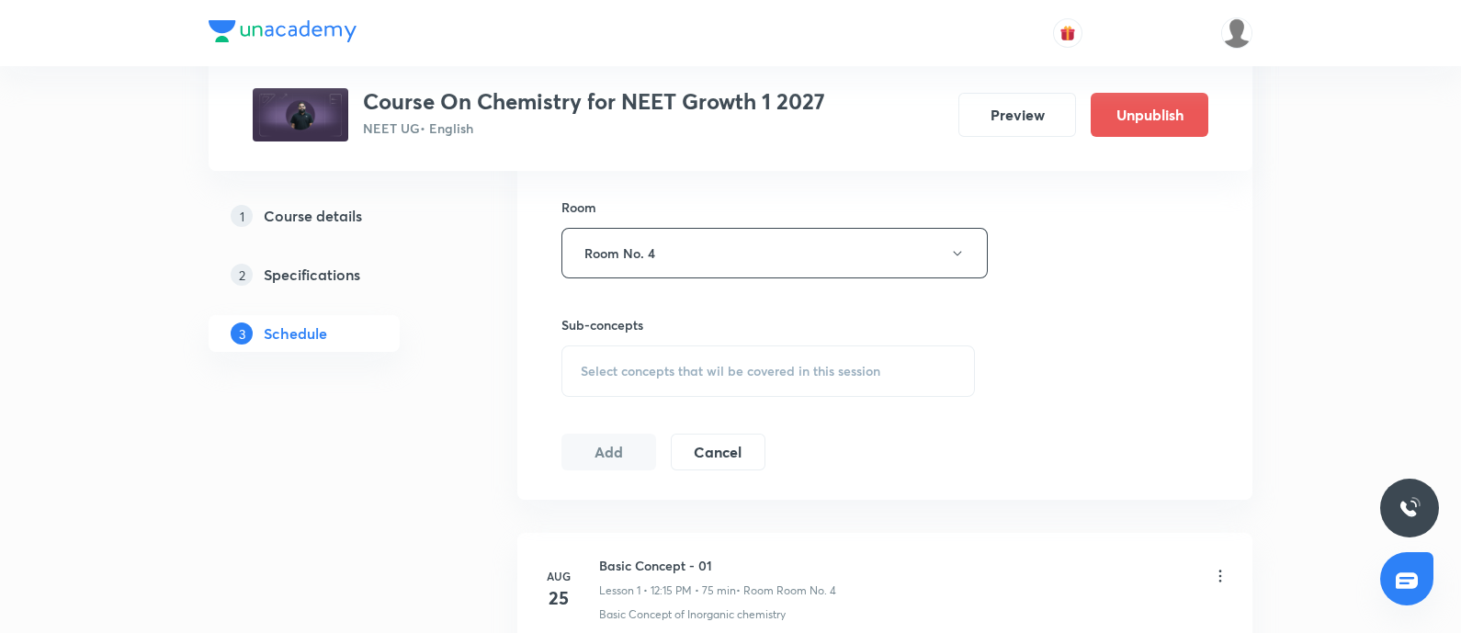
click at [645, 376] on span "Select concepts that wil be covered in this session" at bounding box center [730, 371] width 299 height 15
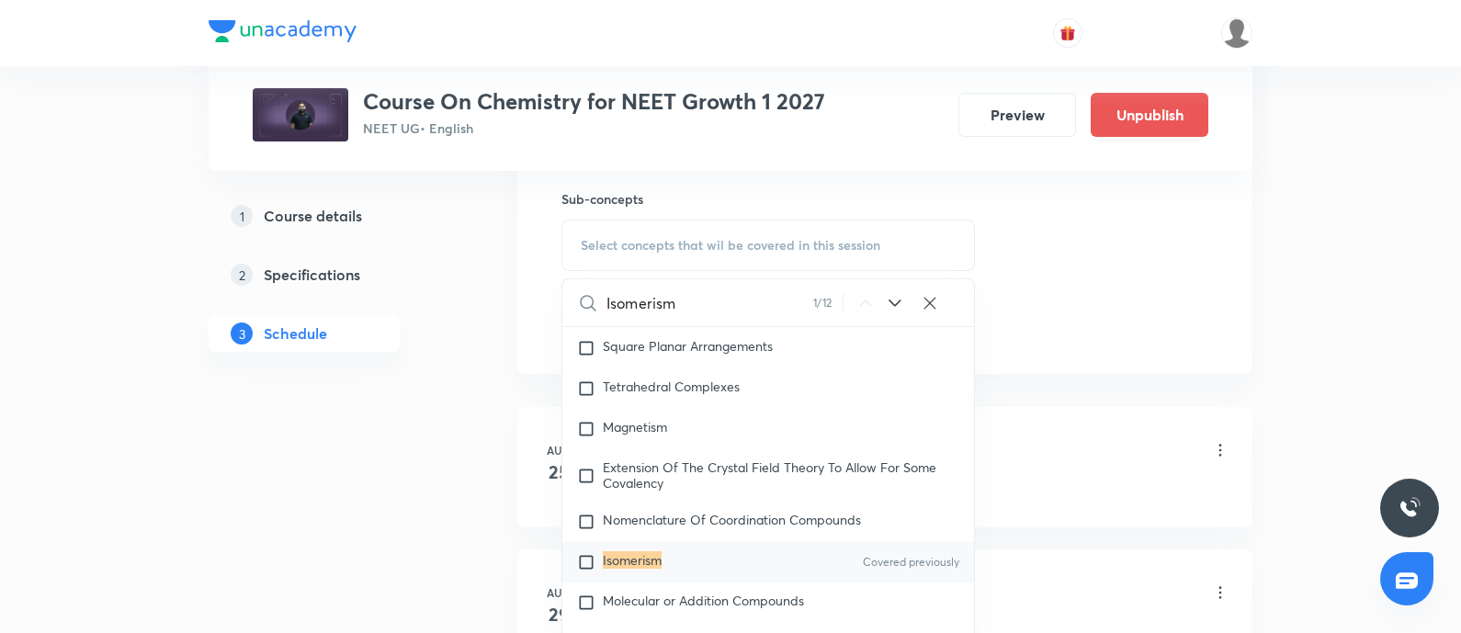
scroll to position [9835, 0]
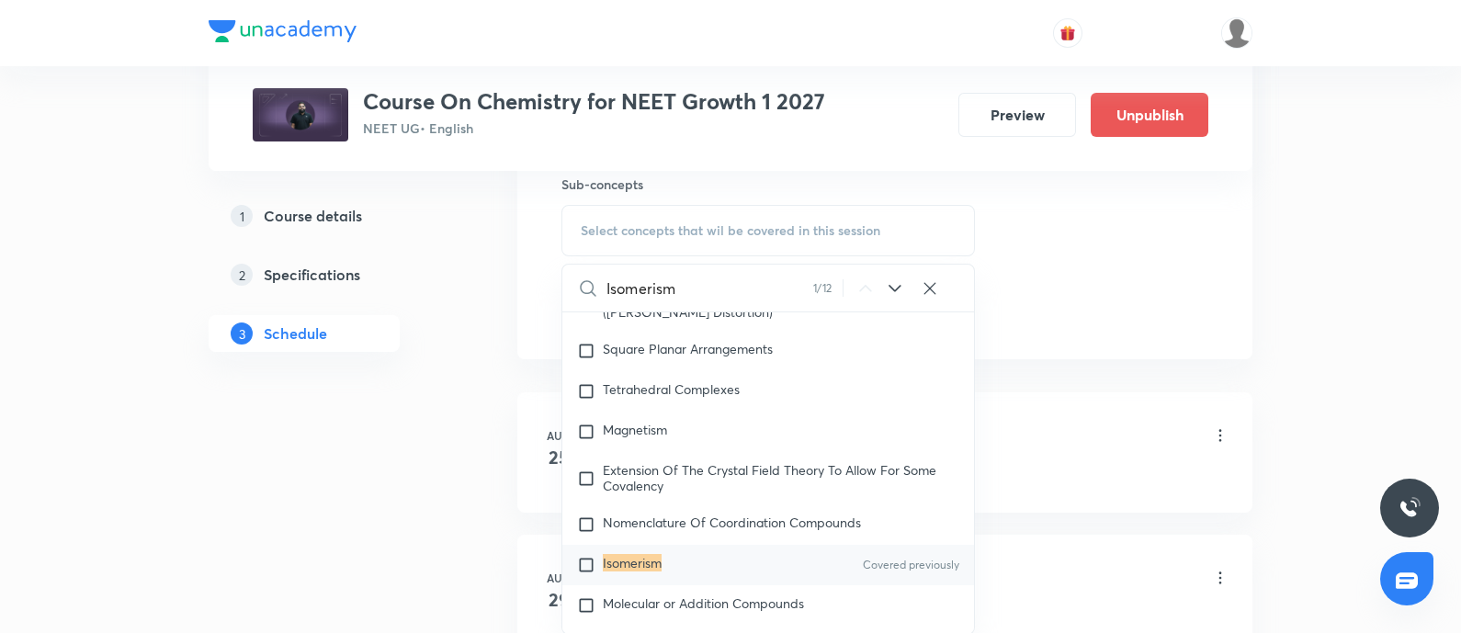
type input "Isomerism"
click at [586, 556] on input "checkbox" at bounding box center [590, 565] width 26 height 18
checkbox input "true"
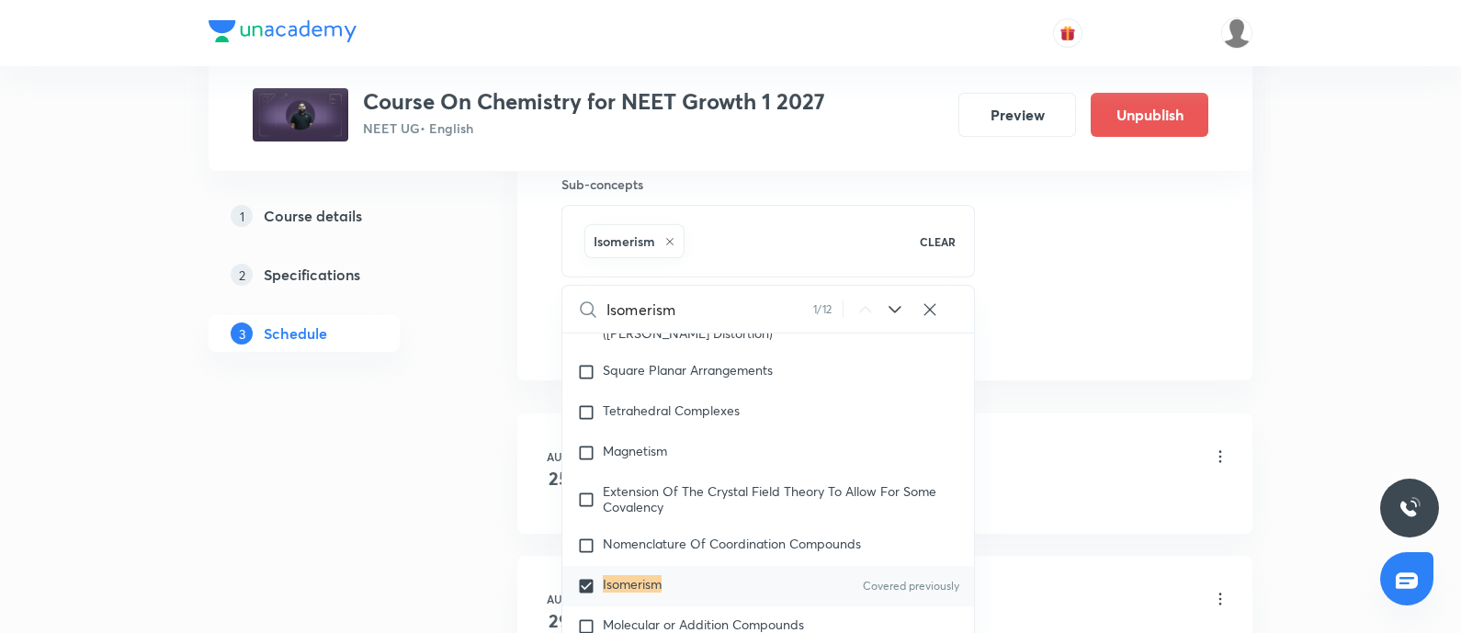
click at [1089, 453] on div "Basic Concept - 01 Lesson 1 • 12:15 PM • 75 min • Room Room No. 4" at bounding box center [914, 457] width 630 height 43
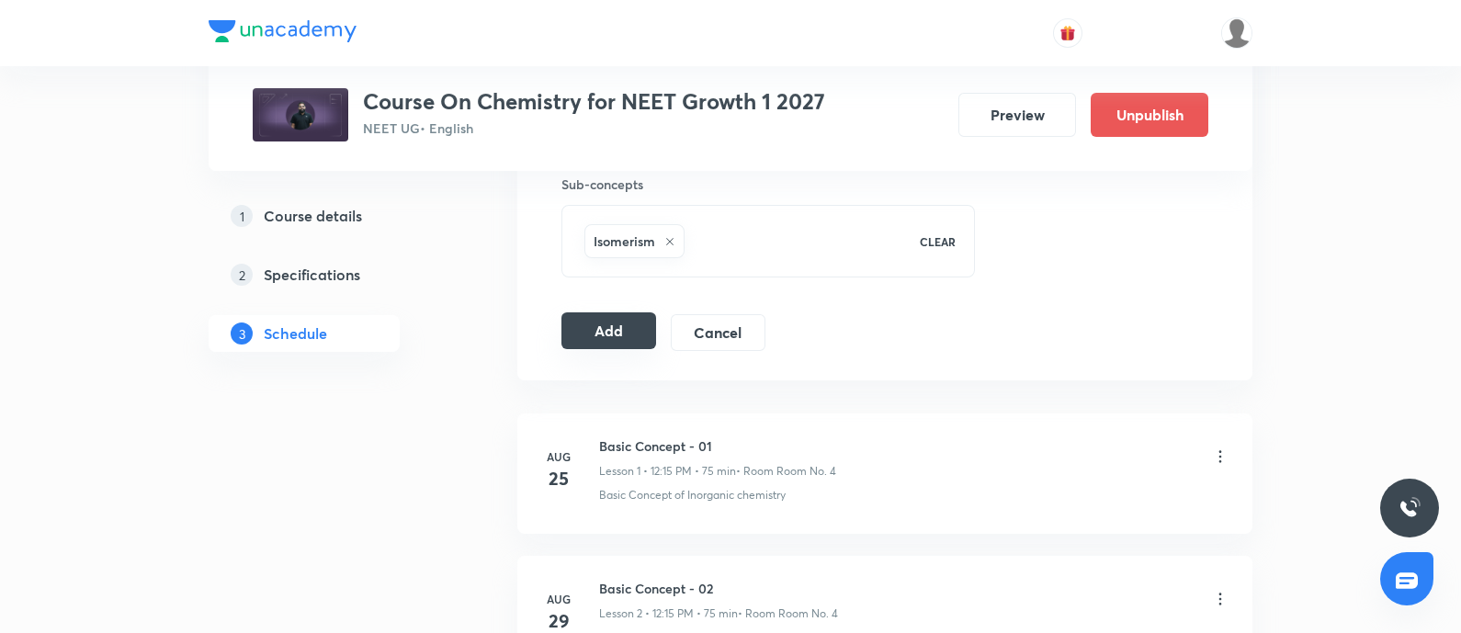
click at [630, 323] on button "Add" at bounding box center [608, 330] width 95 height 37
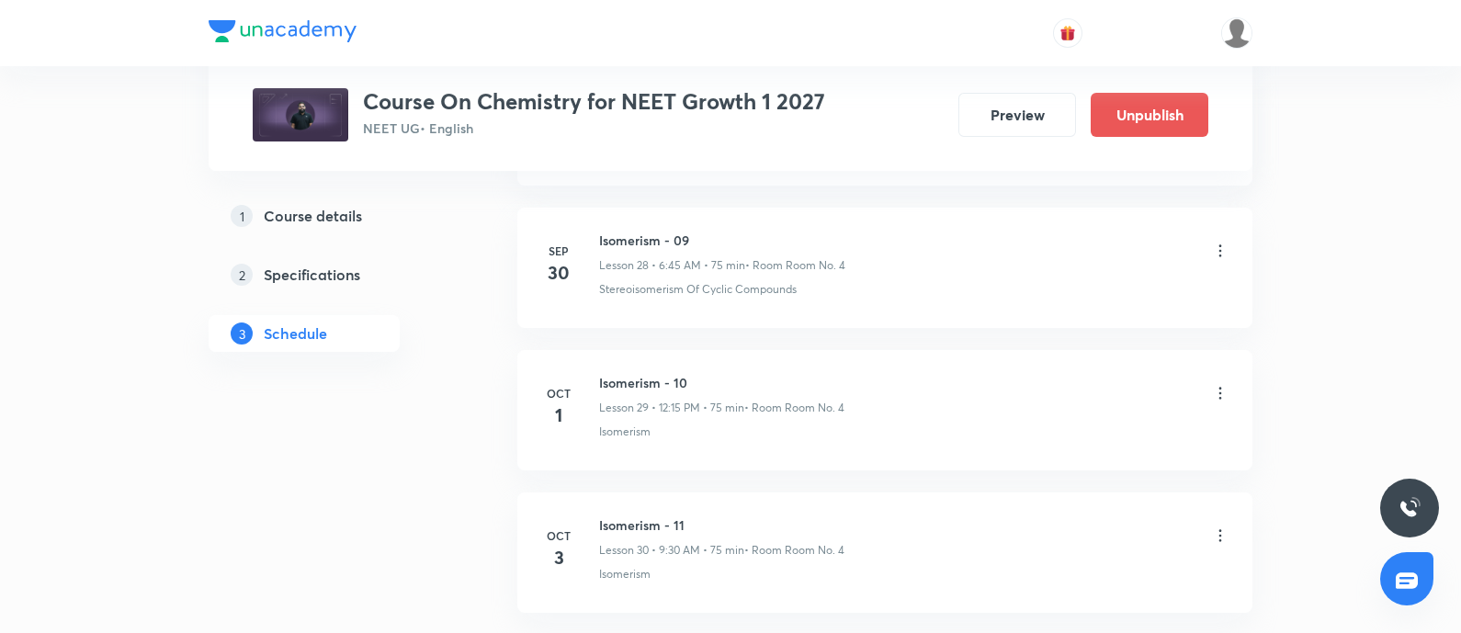
scroll to position [4257, 0]
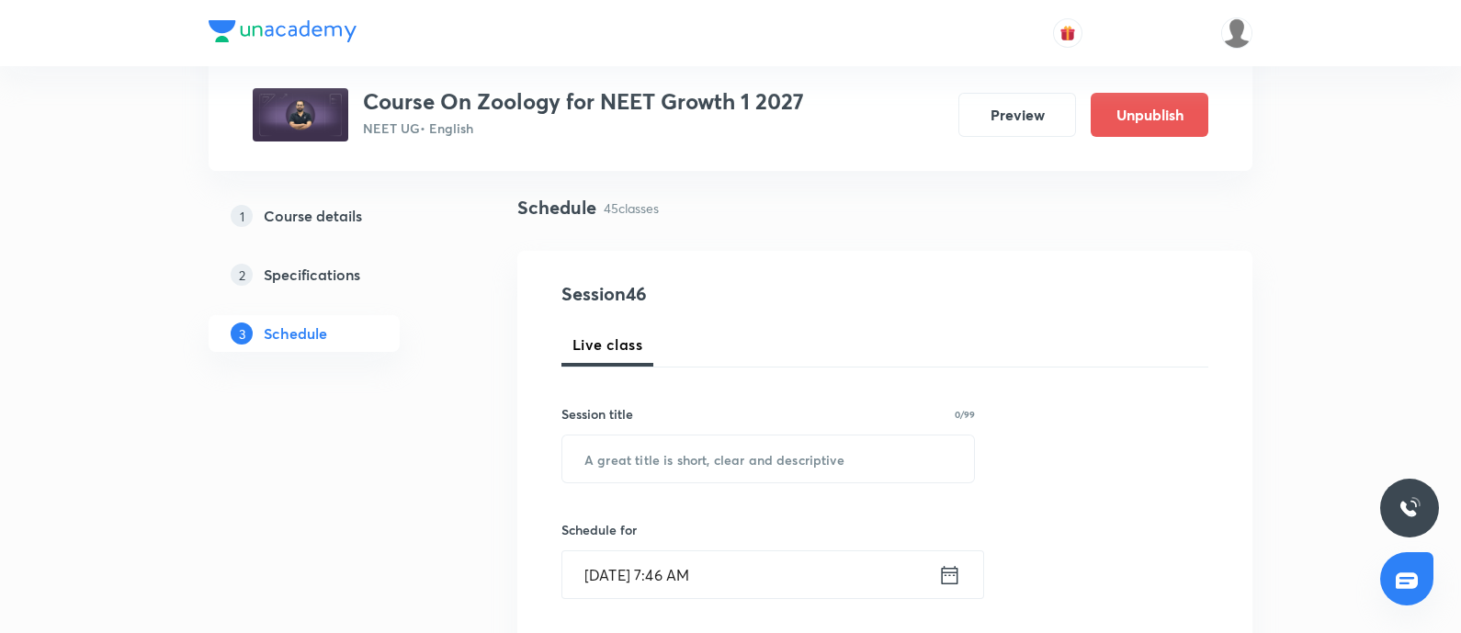
scroll to position [119, 0]
click at [705, 475] on input "text" at bounding box center [768, 456] width 412 height 47
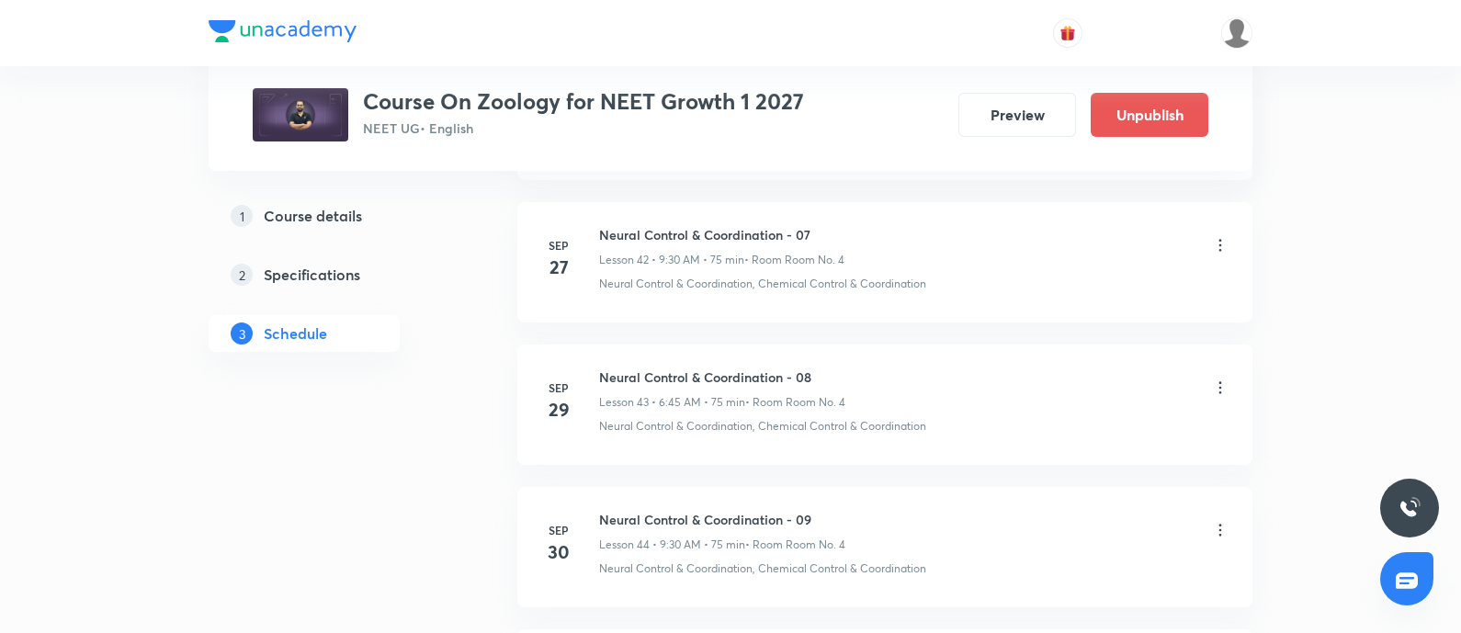
scroll to position [7230, 0]
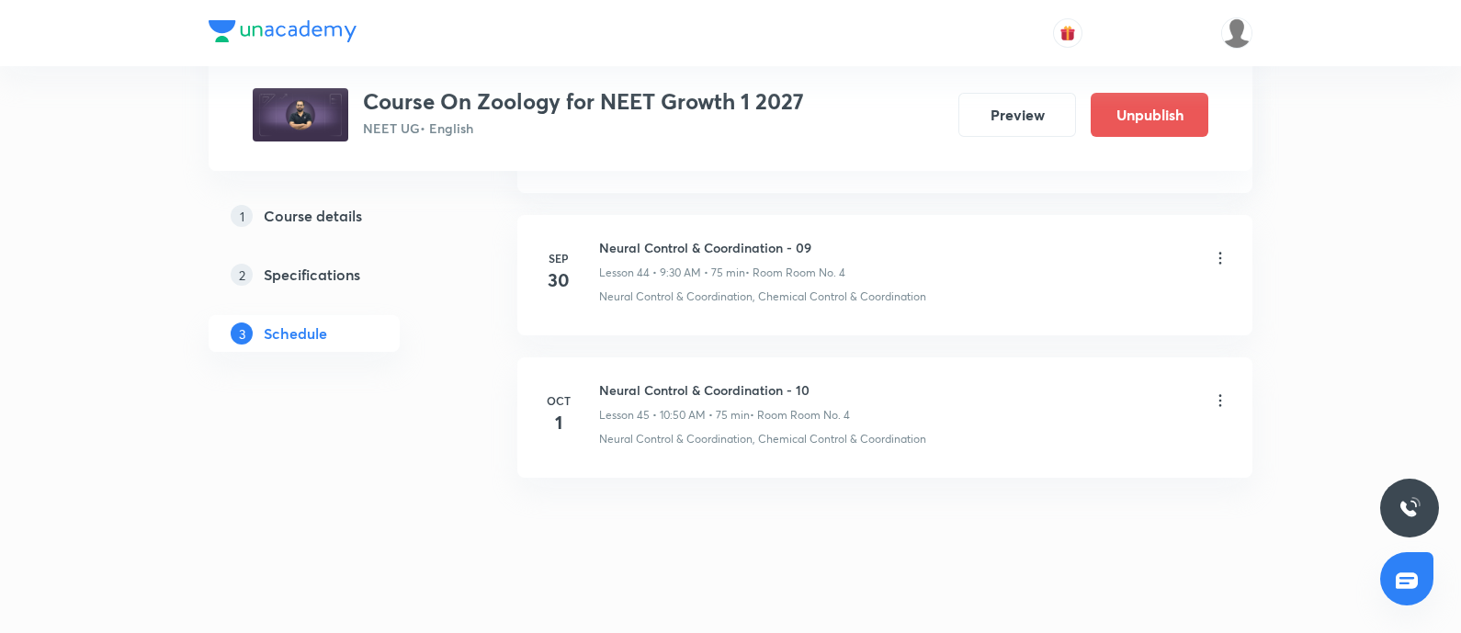
click at [604, 380] on h6 "Neural Control & Coordination - 10" at bounding box center [724, 389] width 251 height 19
copy h6 "Neural Control & Coordination - 10"
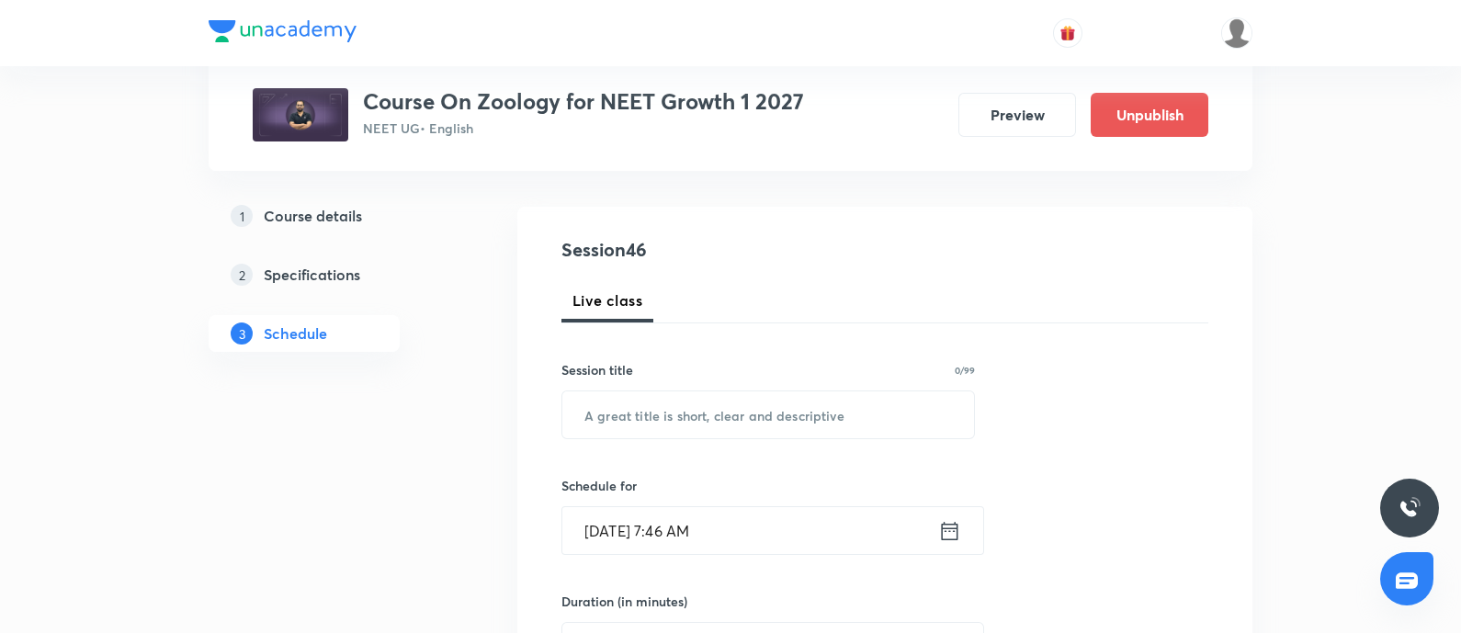
scroll to position [172, 0]
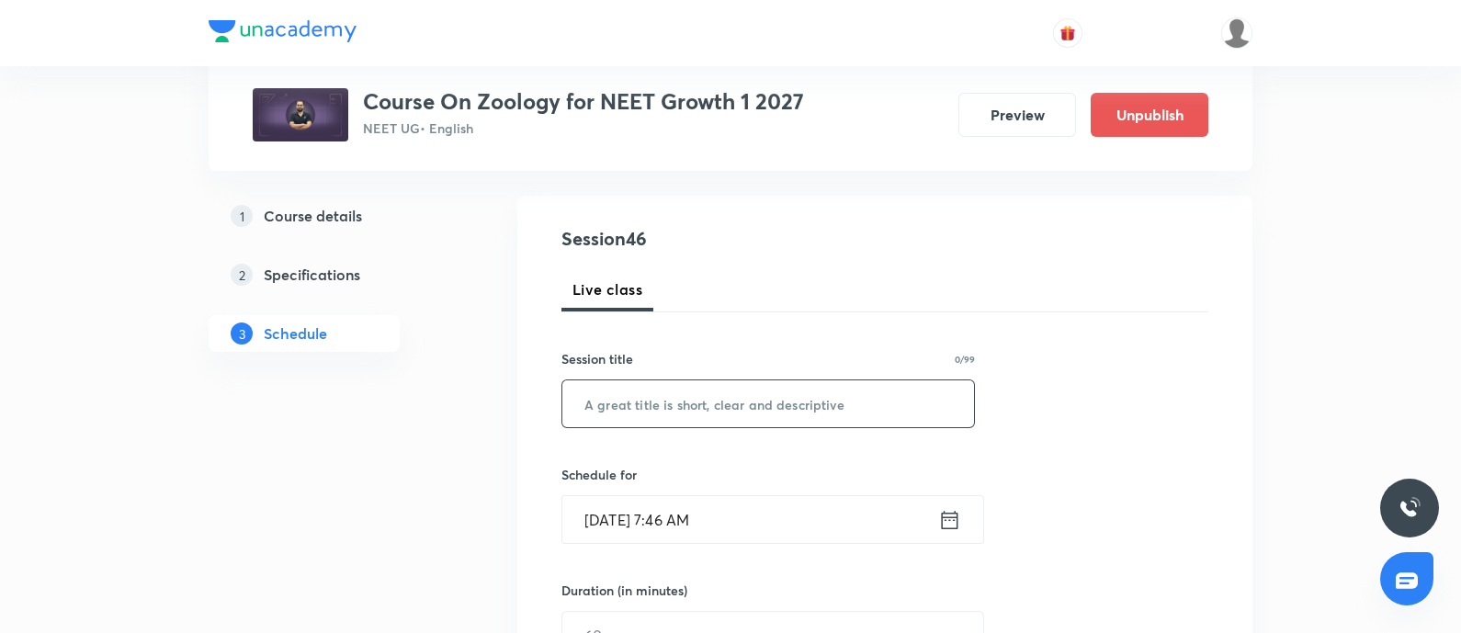
click at [637, 403] on input "text" at bounding box center [768, 403] width 412 height 47
paste input "Neural Control & Coordination - 10"
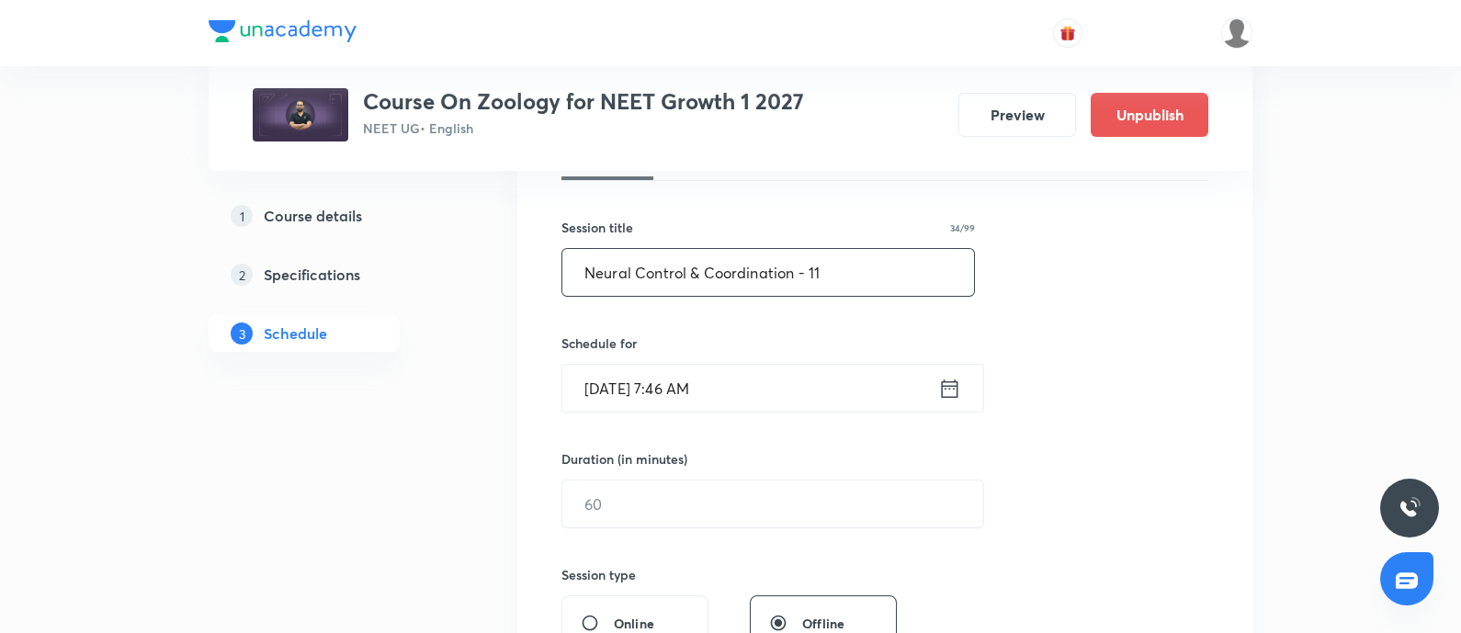
scroll to position [310, 0]
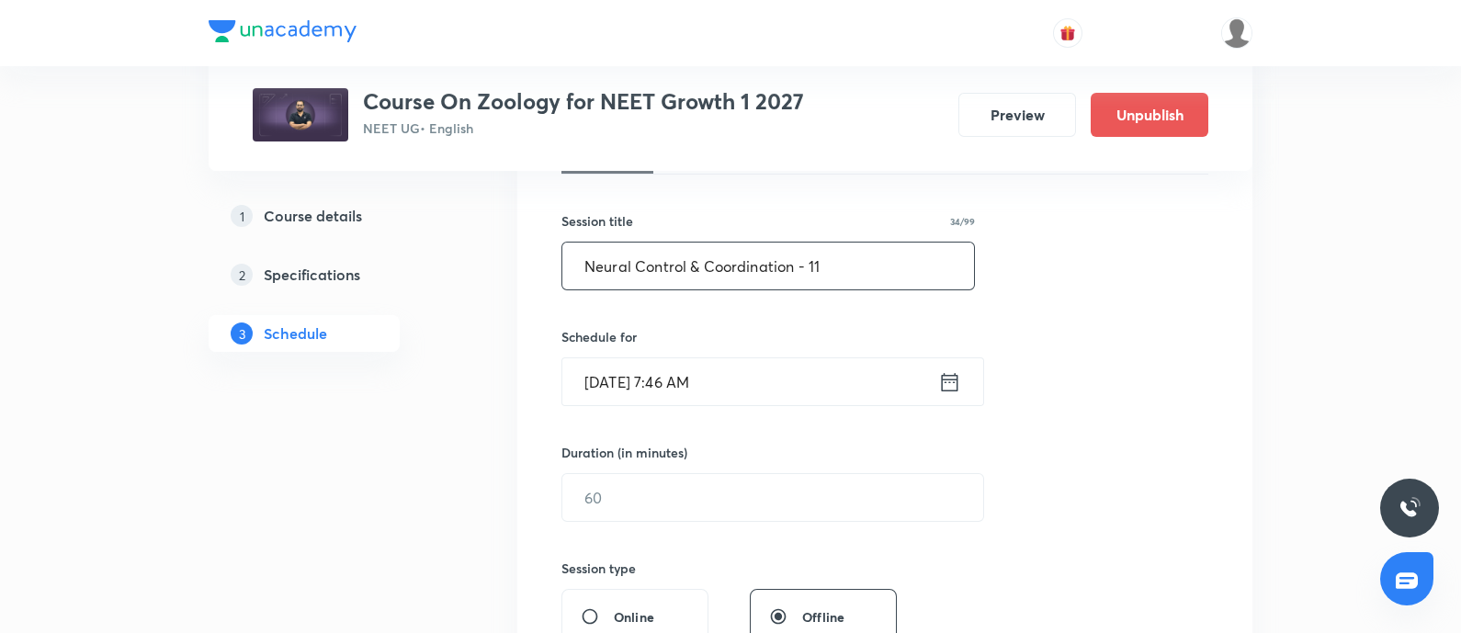
type input "Neural Control & Coordination - 11"
click at [763, 383] on input "Oct 1, 2025, 7:46 AM" at bounding box center [750, 381] width 376 height 47
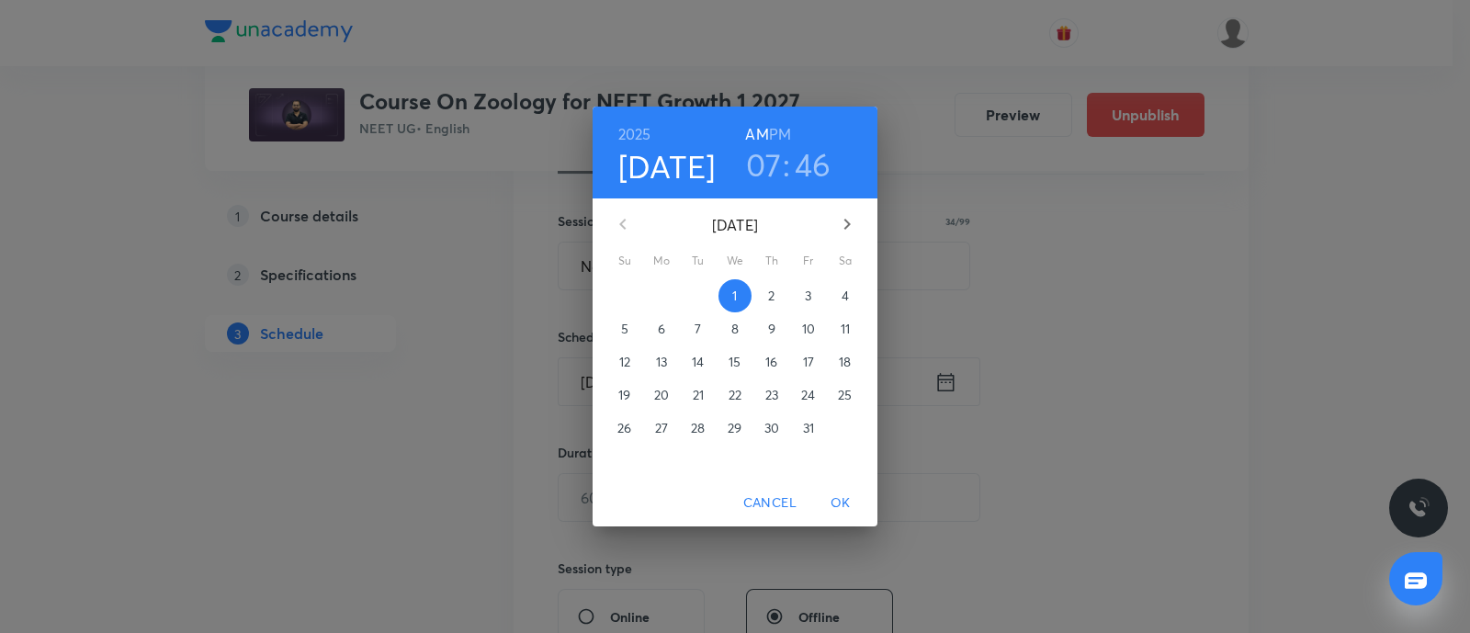
click at [807, 304] on p "3" at bounding box center [808, 296] width 6 height 18
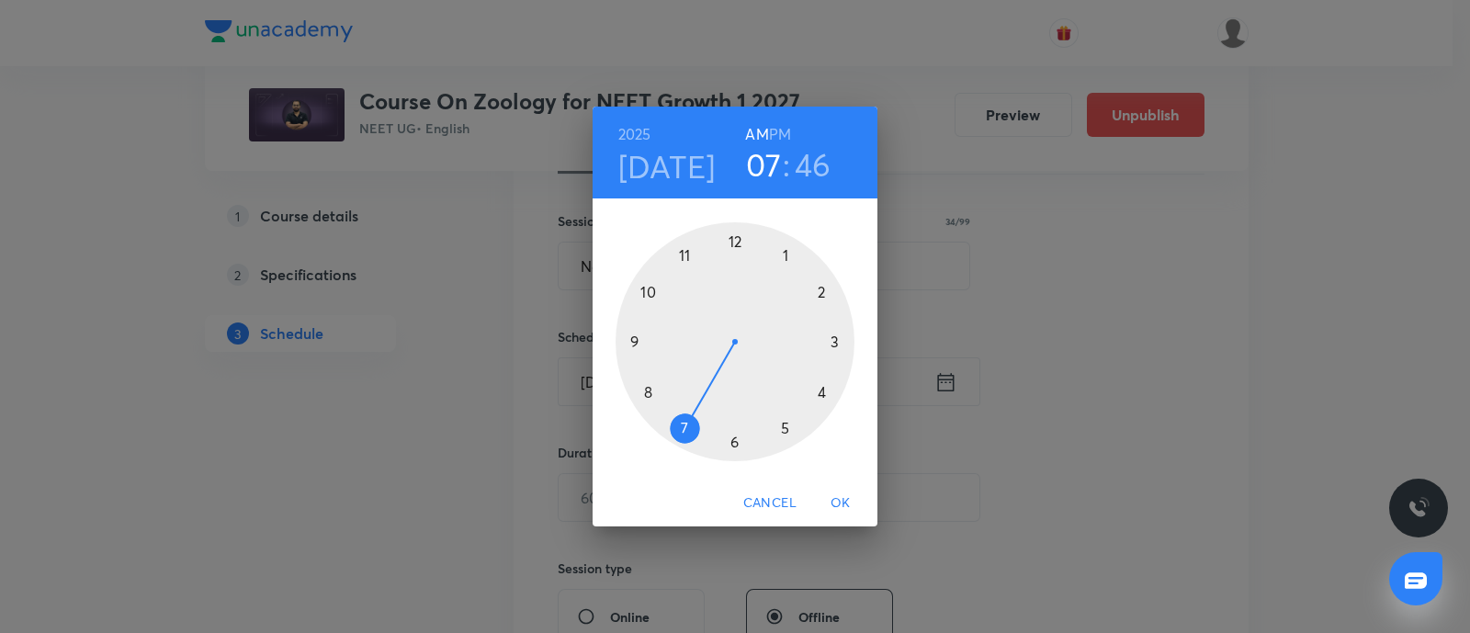
click at [650, 291] on div at bounding box center [734, 341] width 239 height 239
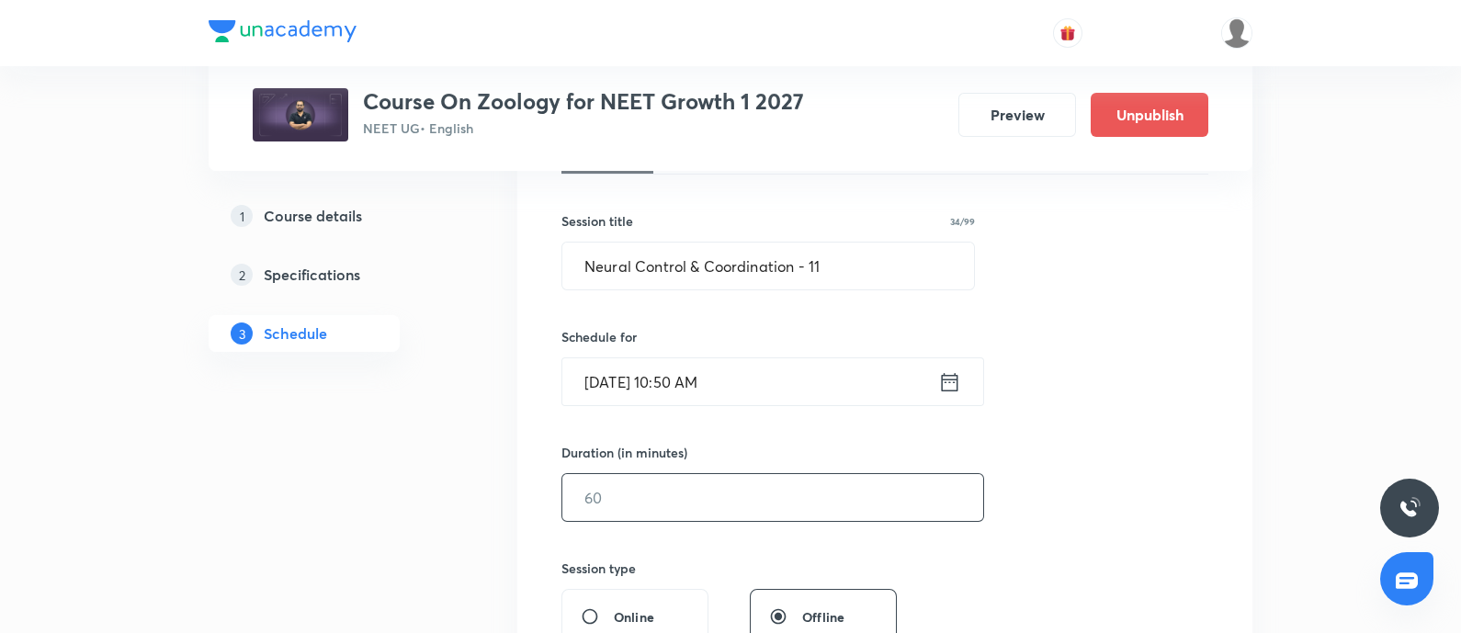
click at [655, 510] on input "text" at bounding box center [772, 497] width 421 height 47
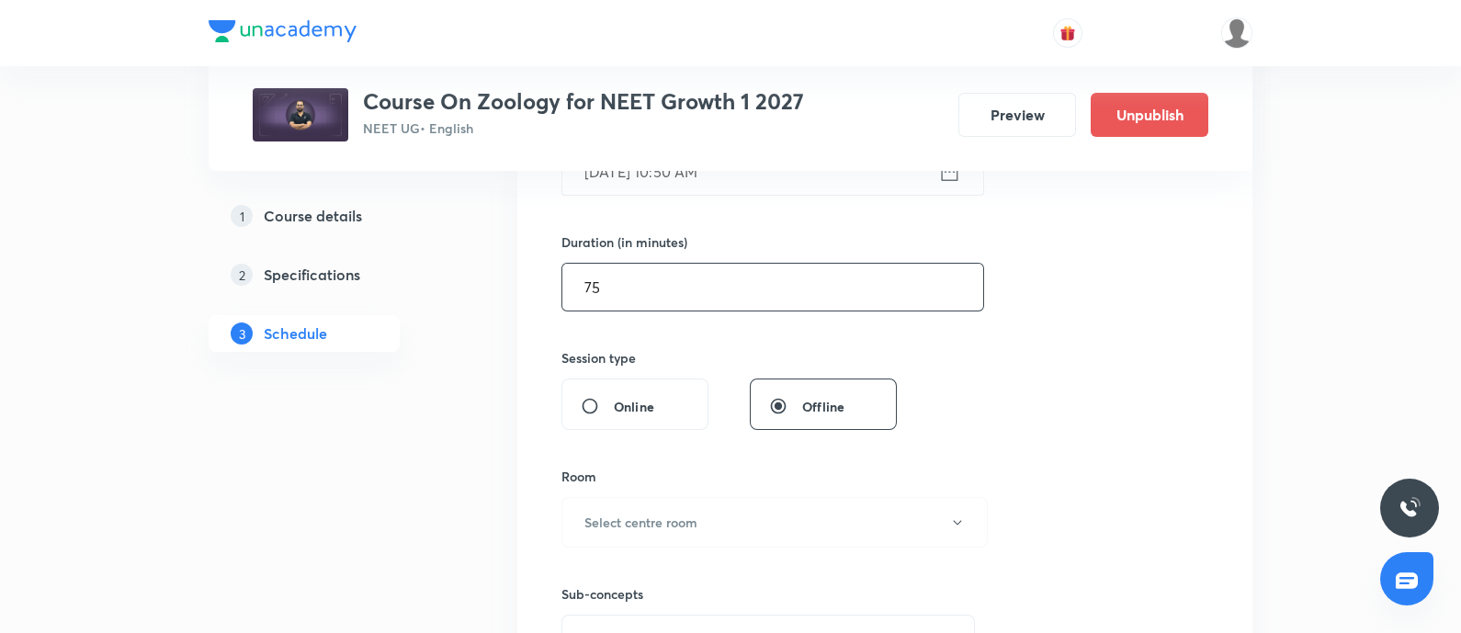
scroll to position [521, 0]
type input "75"
click at [655, 512] on h6 "Select centre room" at bounding box center [640, 521] width 113 height 19
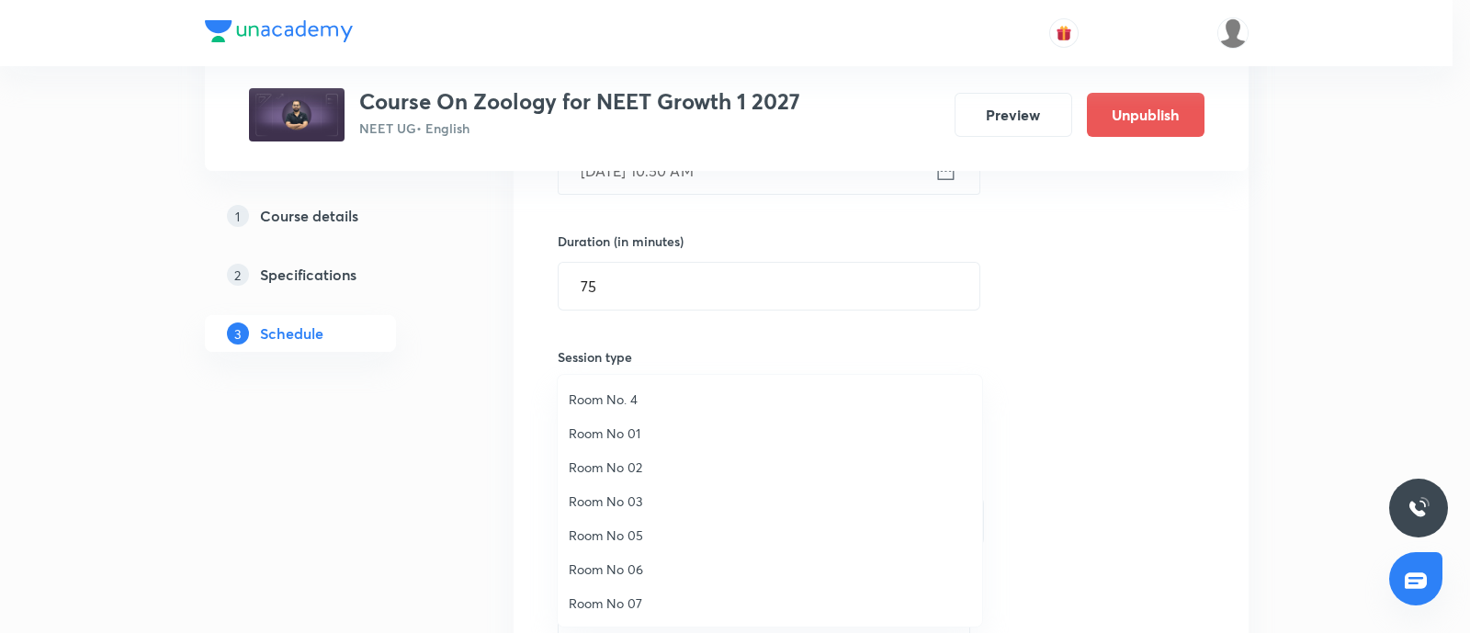
click at [622, 397] on span "Room No. 4" at bounding box center [770, 398] width 402 height 19
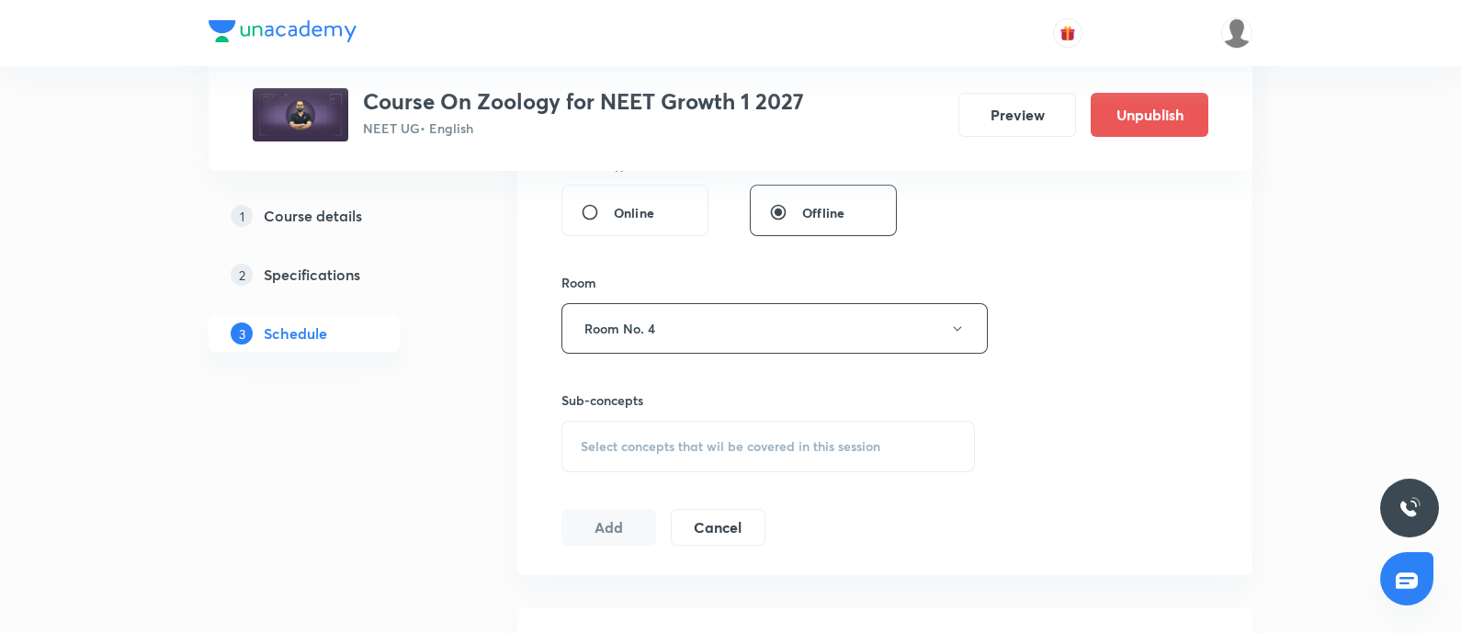
scroll to position [725, 0]
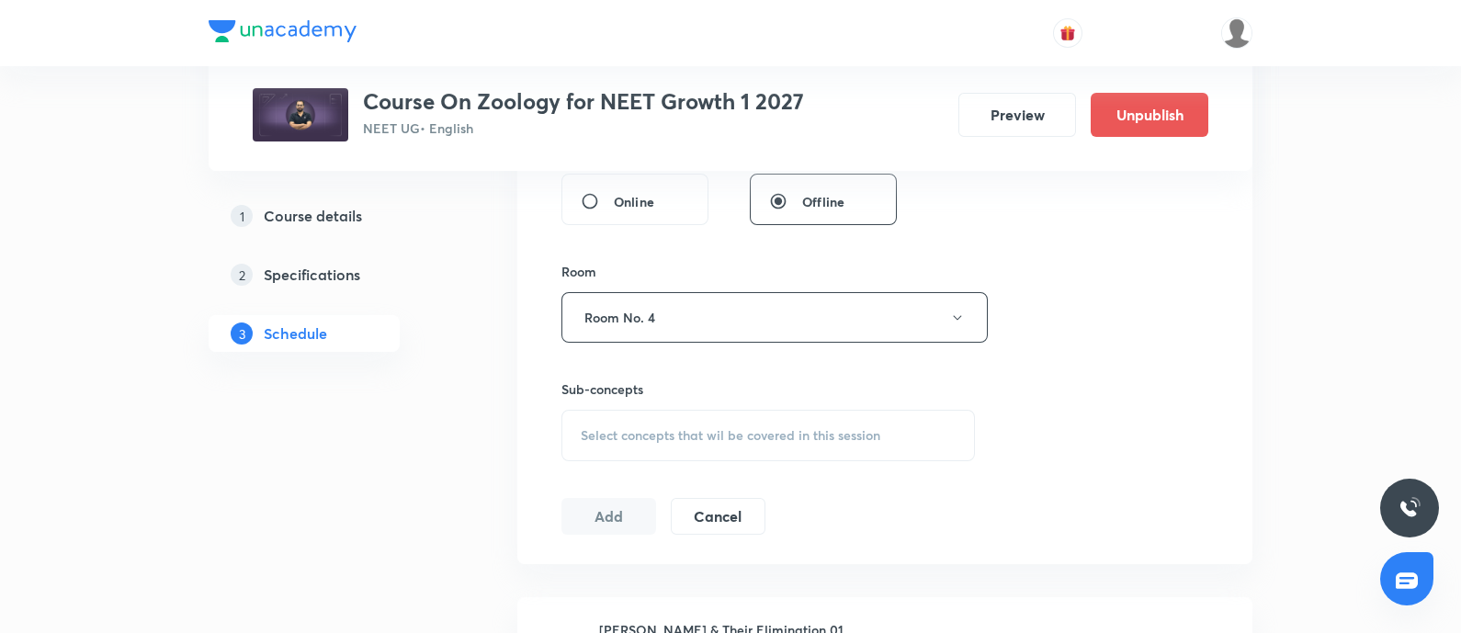
click at [730, 457] on div "Select concepts that wil be covered in this session" at bounding box center [767, 435] width 413 height 51
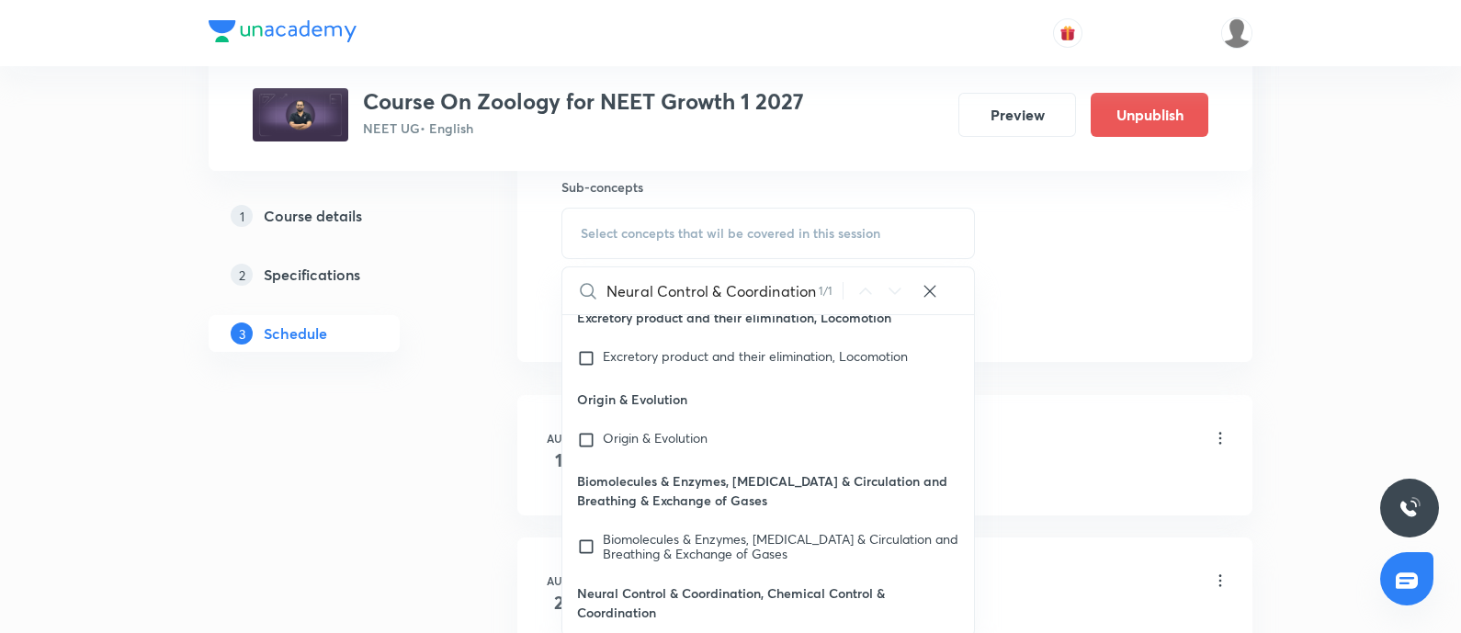
scroll to position [84462, 0]
type input "Neural Control & Coordination"
checkbox input "true"
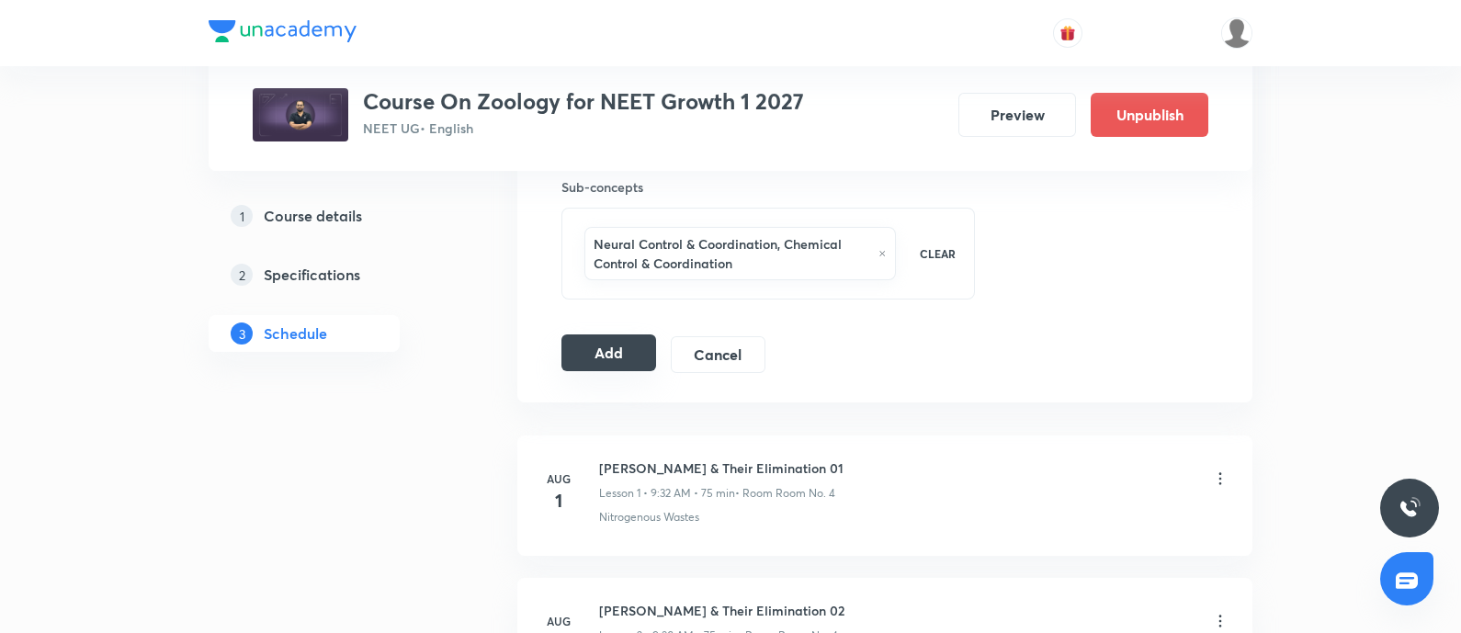
click at [606, 351] on button "Add" at bounding box center [608, 352] width 95 height 37
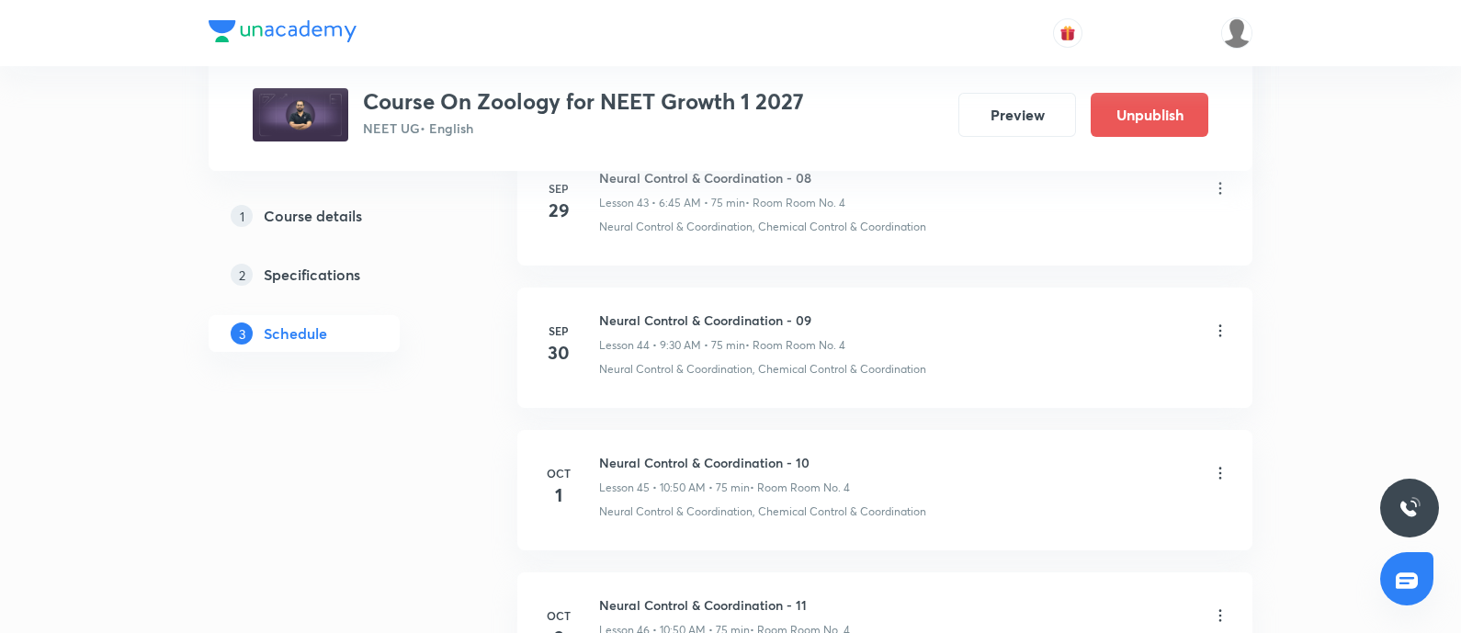
scroll to position [6530, 0]
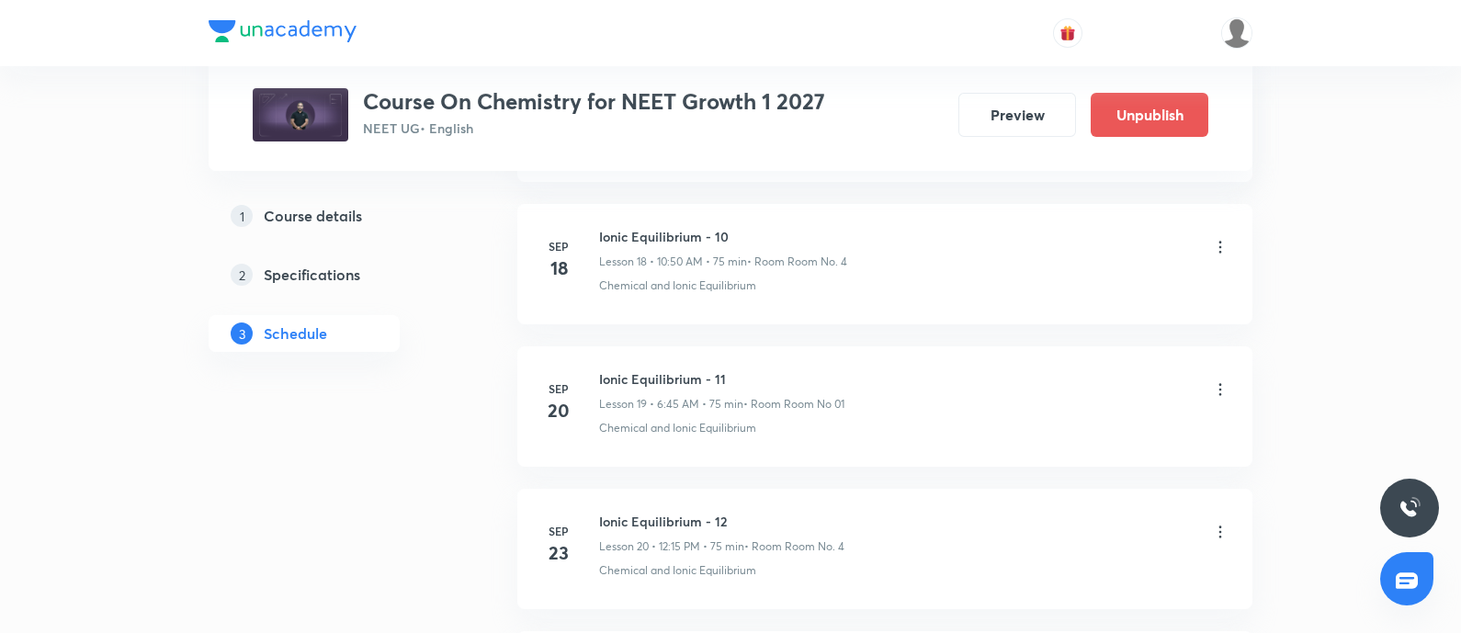
scroll to position [4249, 0]
click at [603, 374] on h6 "Redox Reaction - 01" at bounding box center [722, 382] width 246 height 19
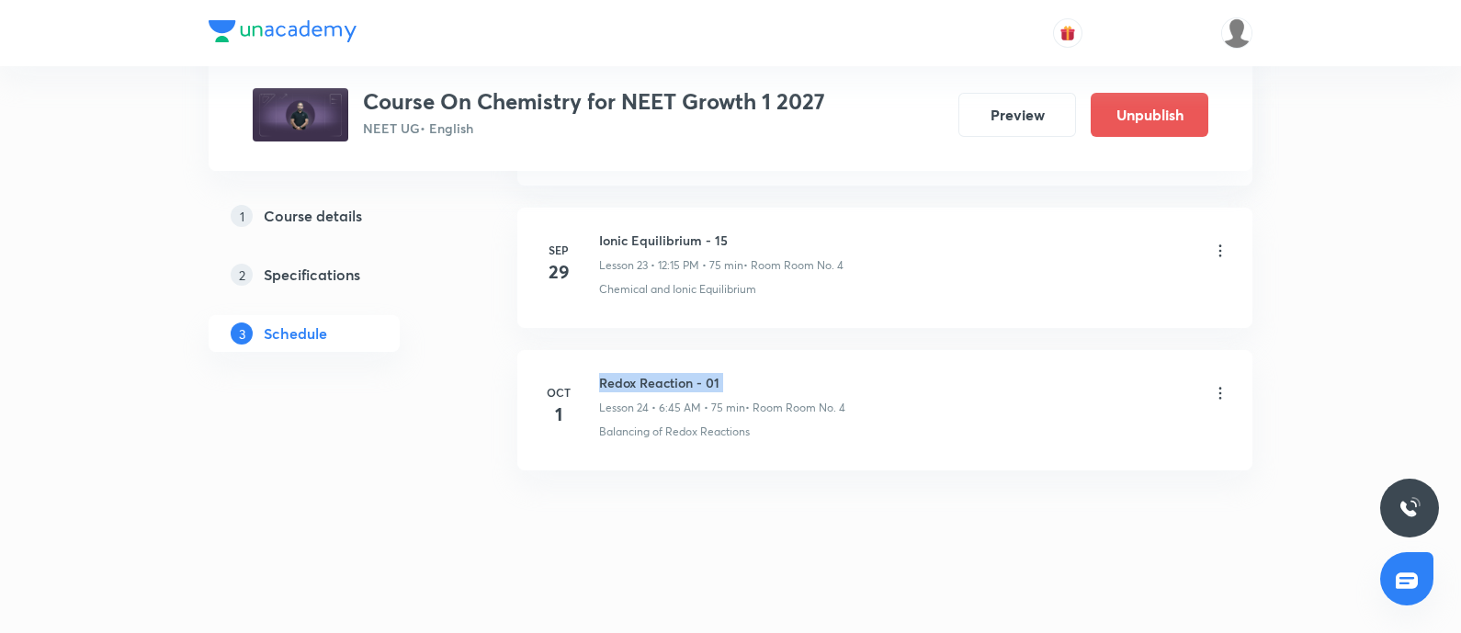
click at [603, 374] on h6 "Redox Reaction - 01" at bounding box center [722, 382] width 246 height 19
copy h6 "Redox Reaction - 01"
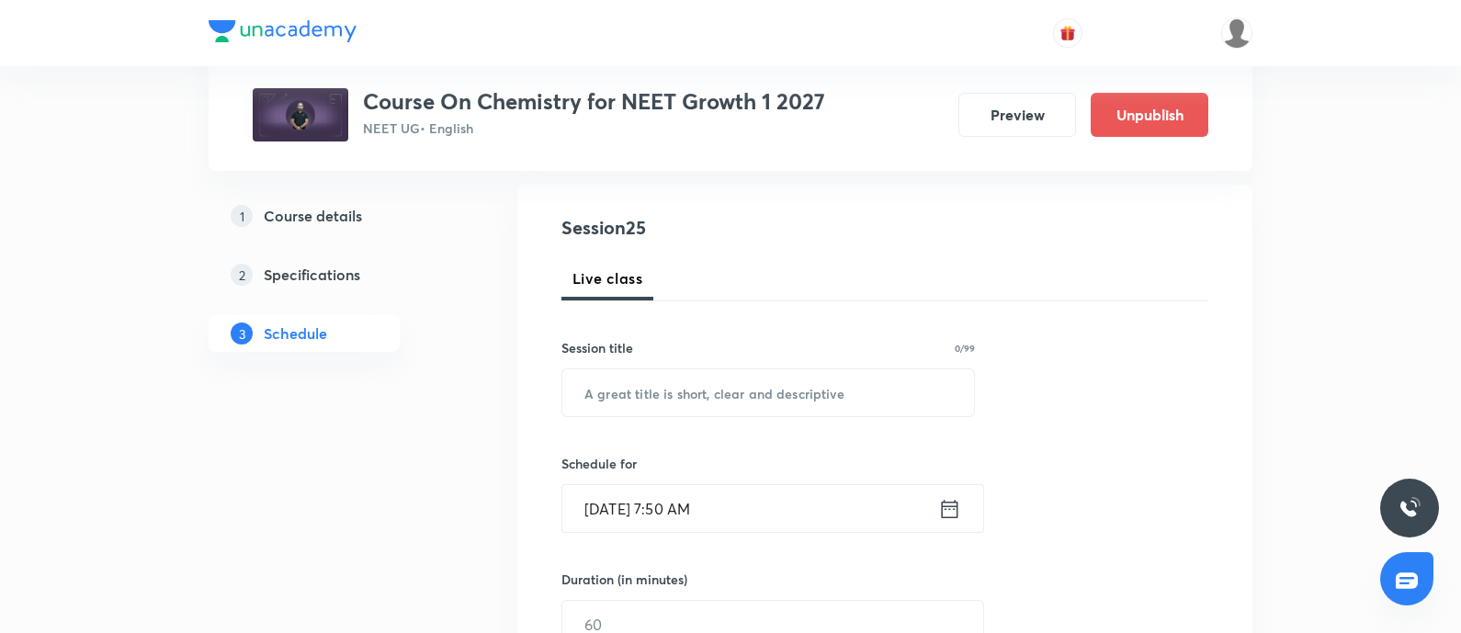
scroll to position [189, 0]
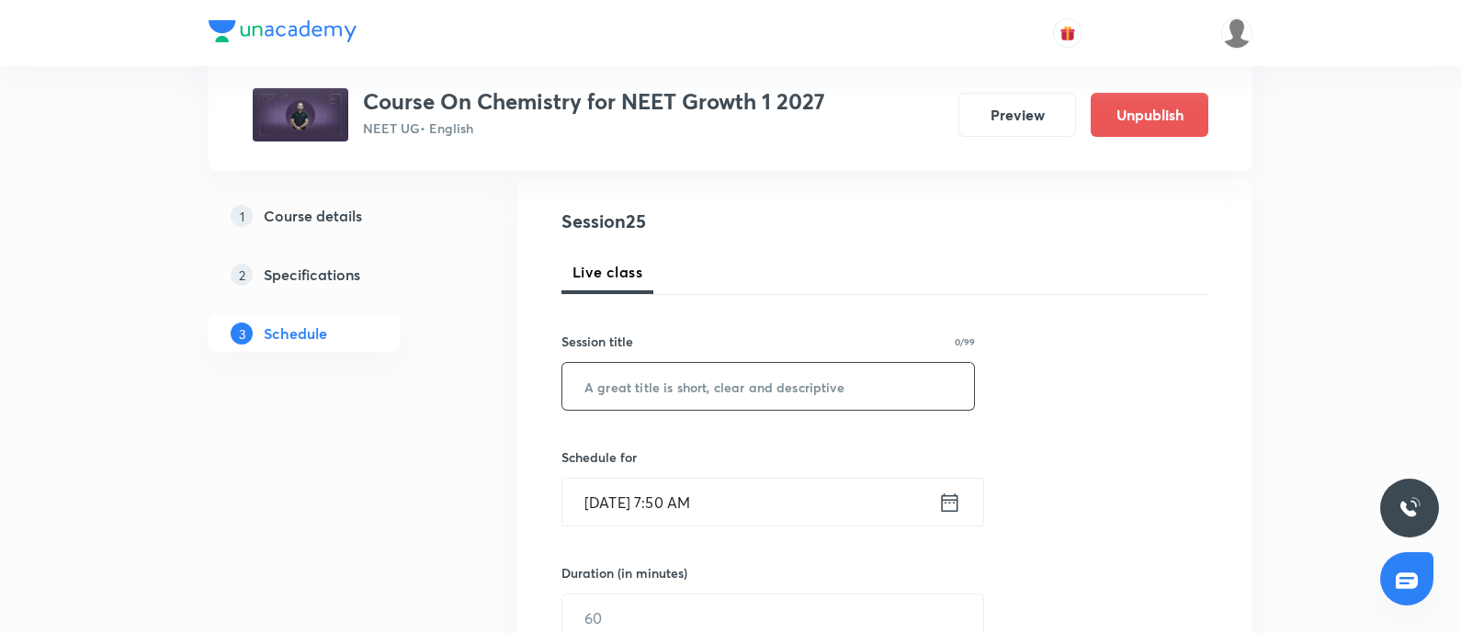
click at [635, 387] on input "text" at bounding box center [768, 386] width 412 height 47
paste input "Redox Reaction - 01"
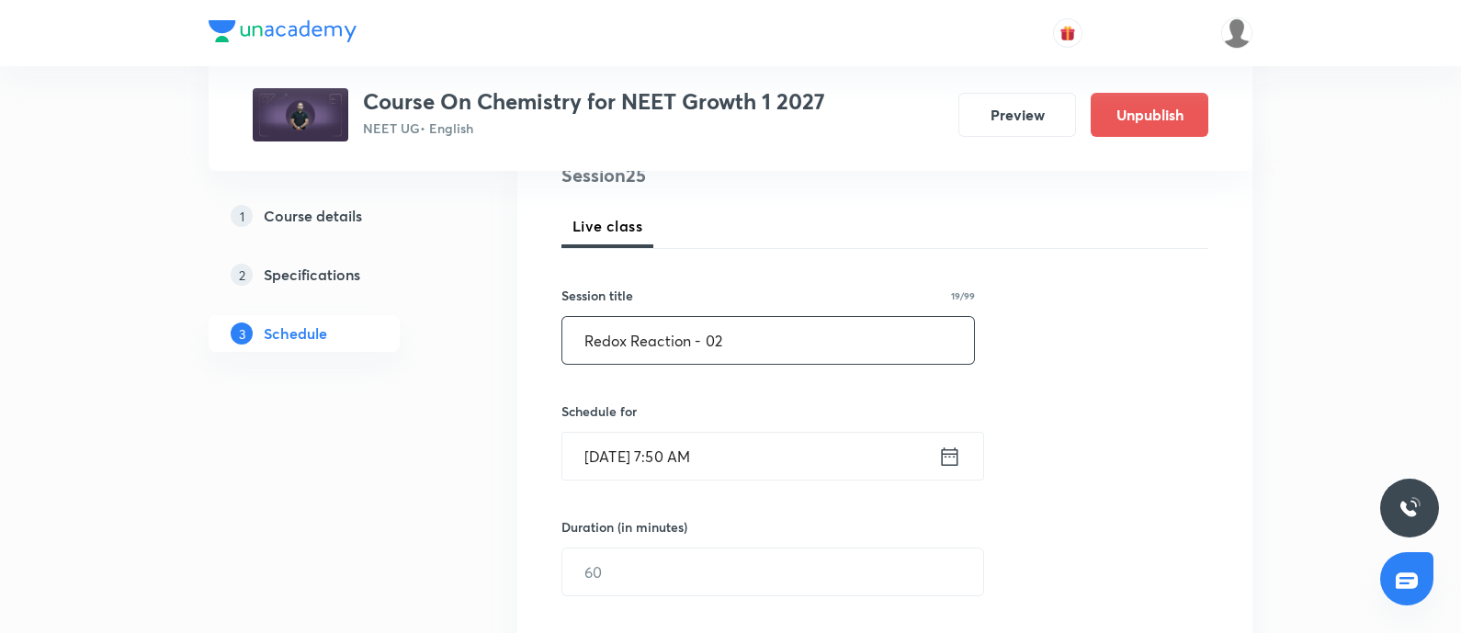
scroll to position [245, 0]
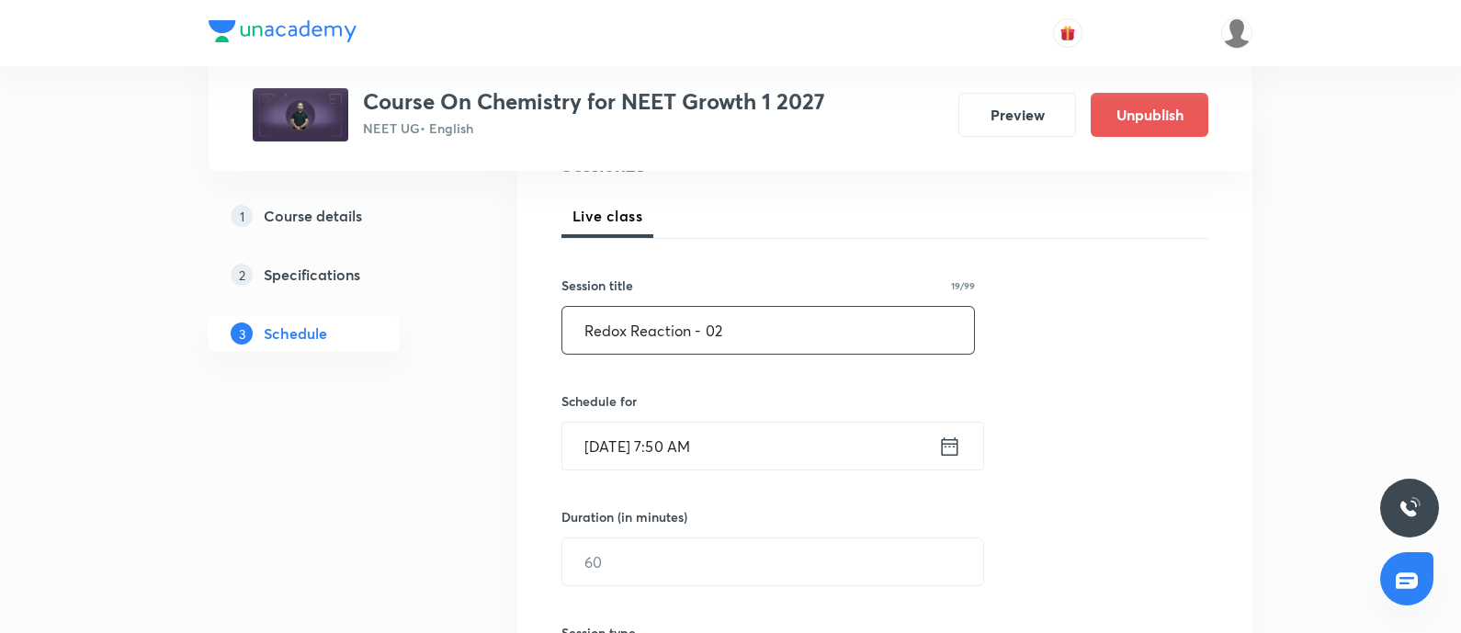
type input "Redox Reaction - 02"
click at [801, 461] on input "[DATE] 7:50 AM" at bounding box center [750, 446] width 376 height 47
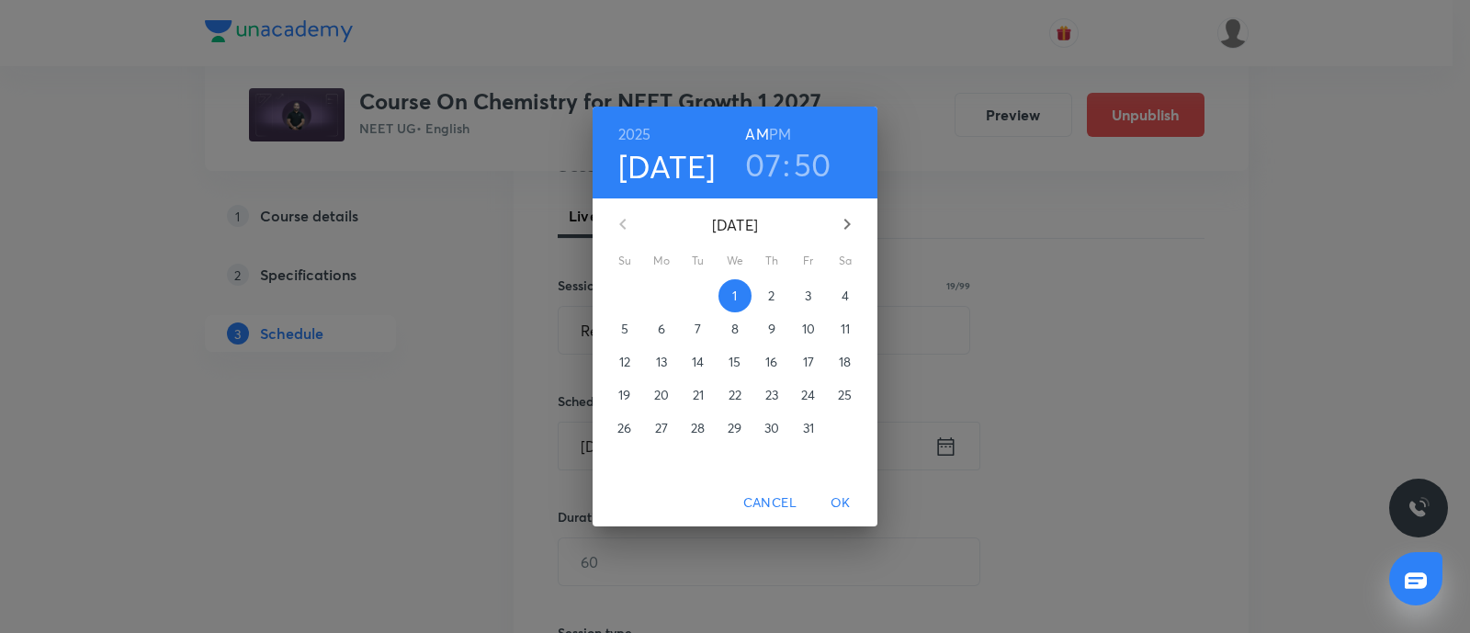
click at [805, 305] on p "3" at bounding box center [808, 296] width 6 height 18
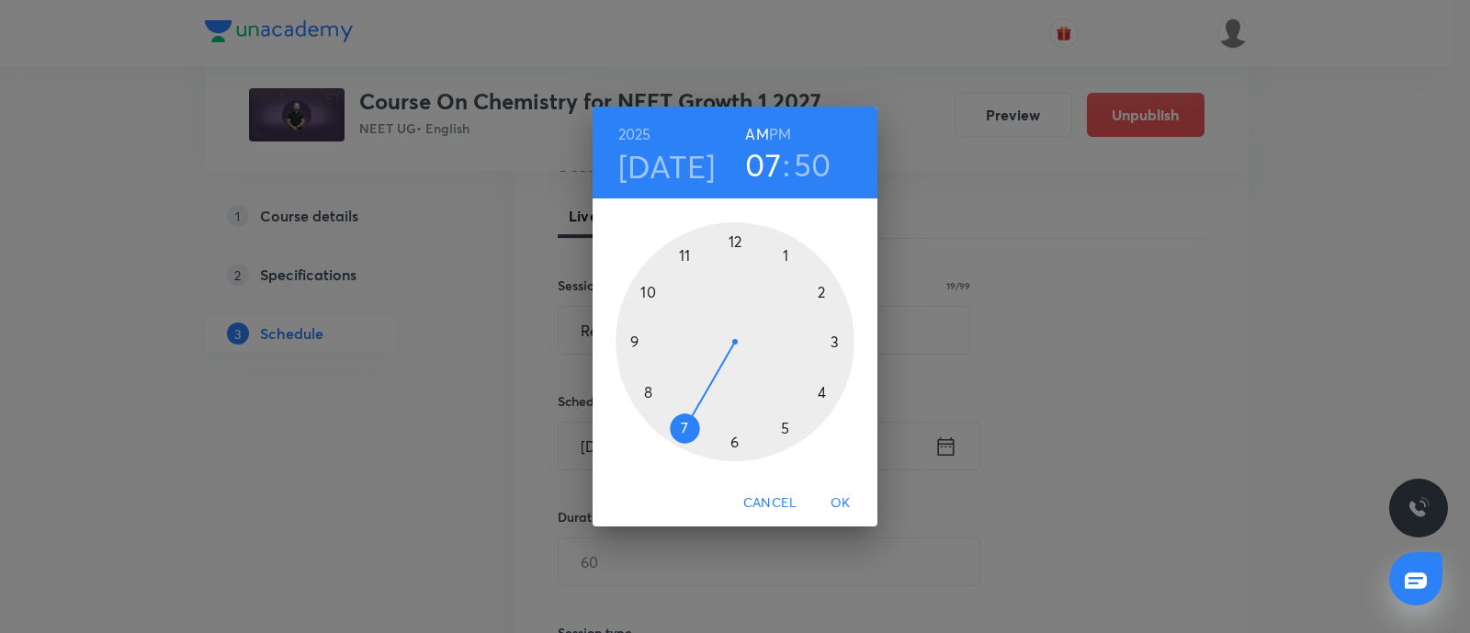
click at [779, 138] on h6 "PM" at bounding box center [780, 134] width 22 height 26
click at [734, 243] on div at bounding box center [734, 341] width 239 height 239
click at [838, 342] on div at bounding box center [734, 341] width 239 height 239
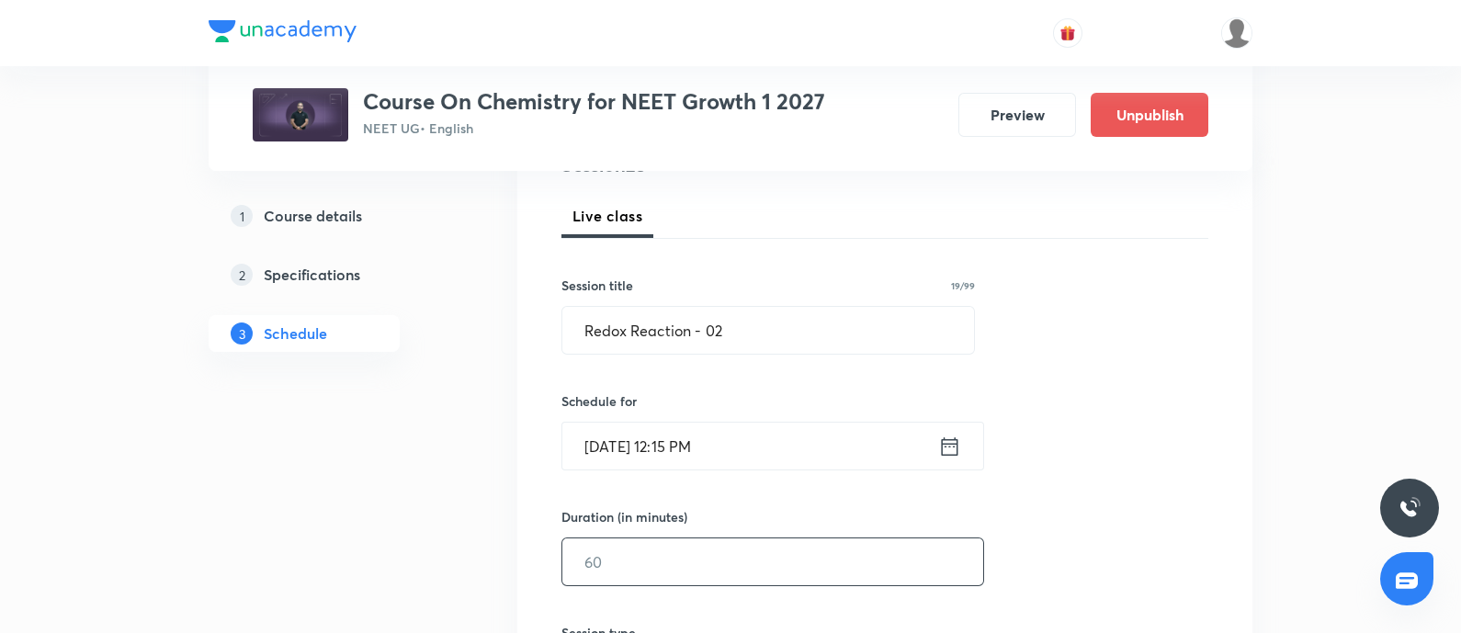
click at [653, 550] on input "text" at bounding box center [772, 561] width 421 height 47
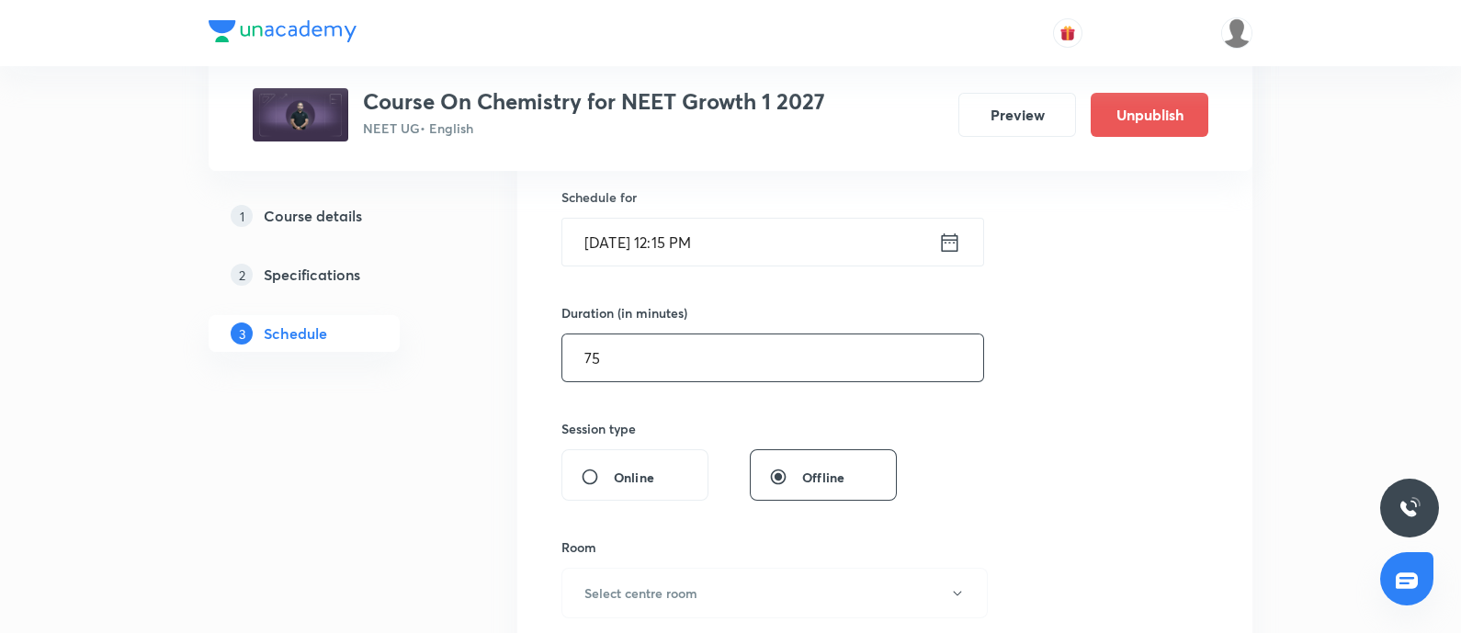
scroll to position [487, 0]
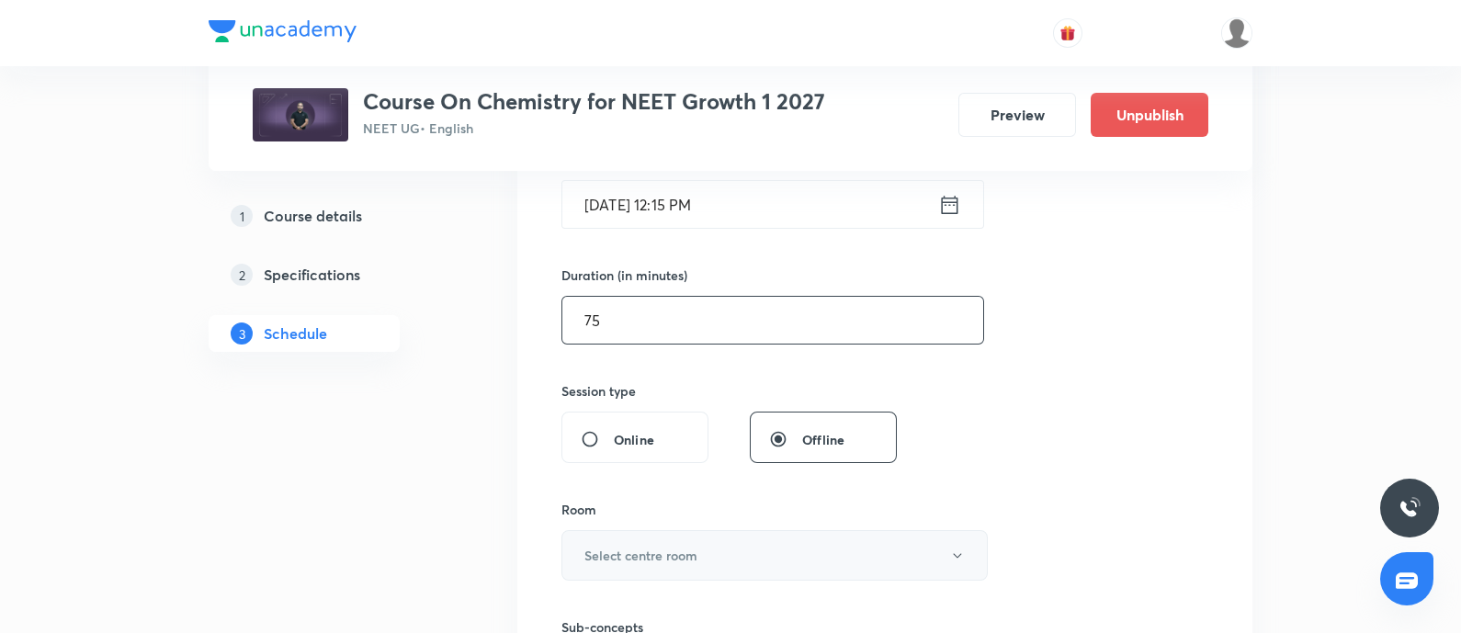
type input "75"
click at [675, 539] on button "Select centre room" at bounding box center [774, 555] width 426 height 51
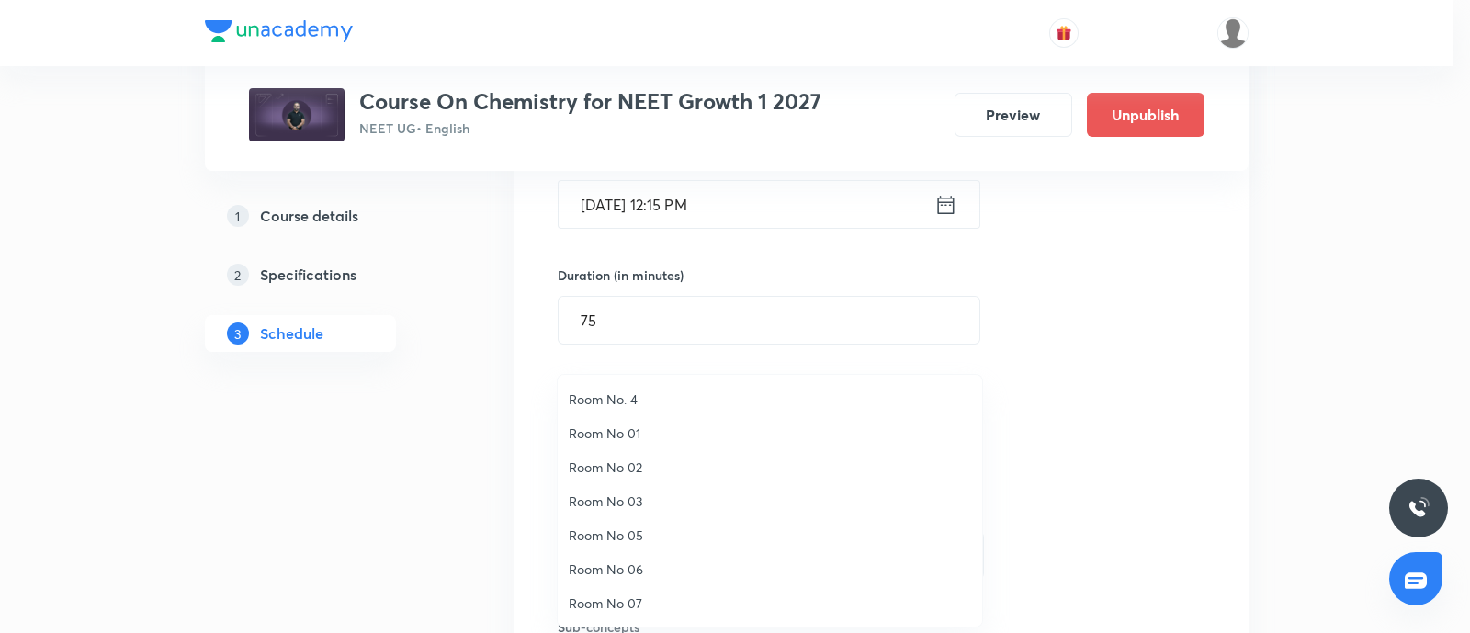
click at [623, 395] on span "Room No. 4" at bounding box center [770, 398] width 402 height 19
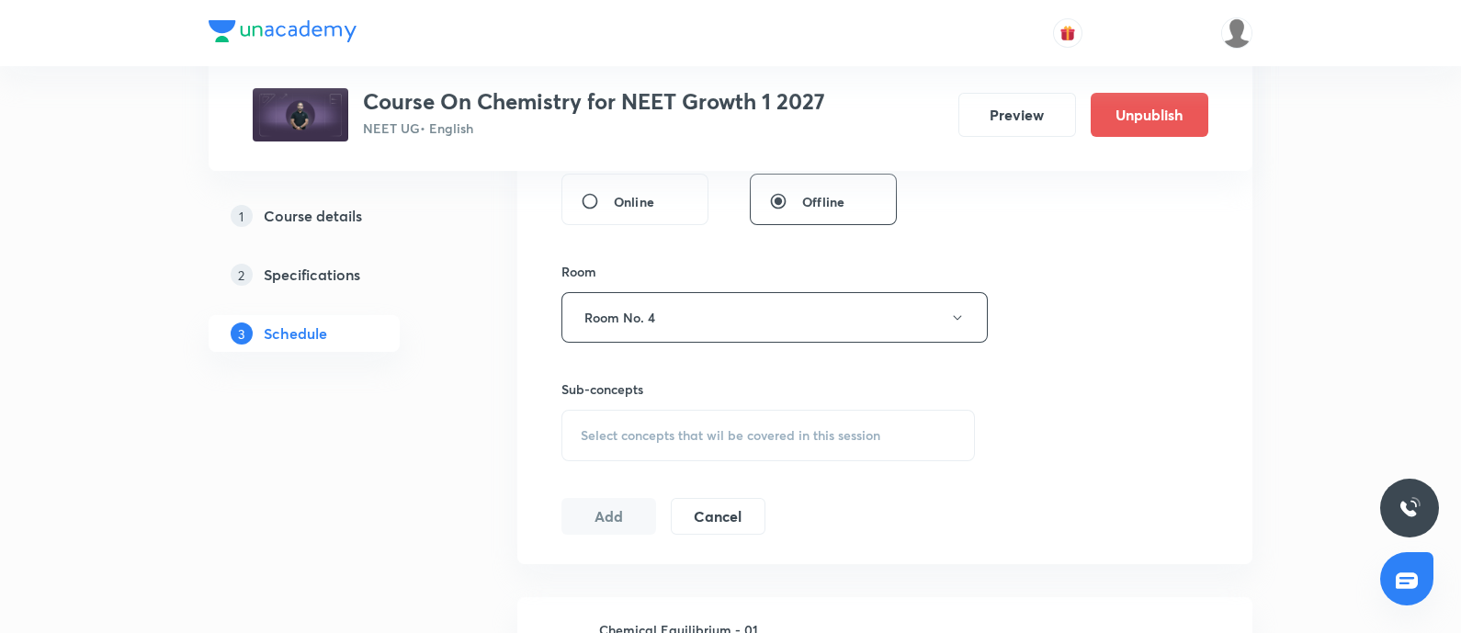
scroll to position [739, 0]
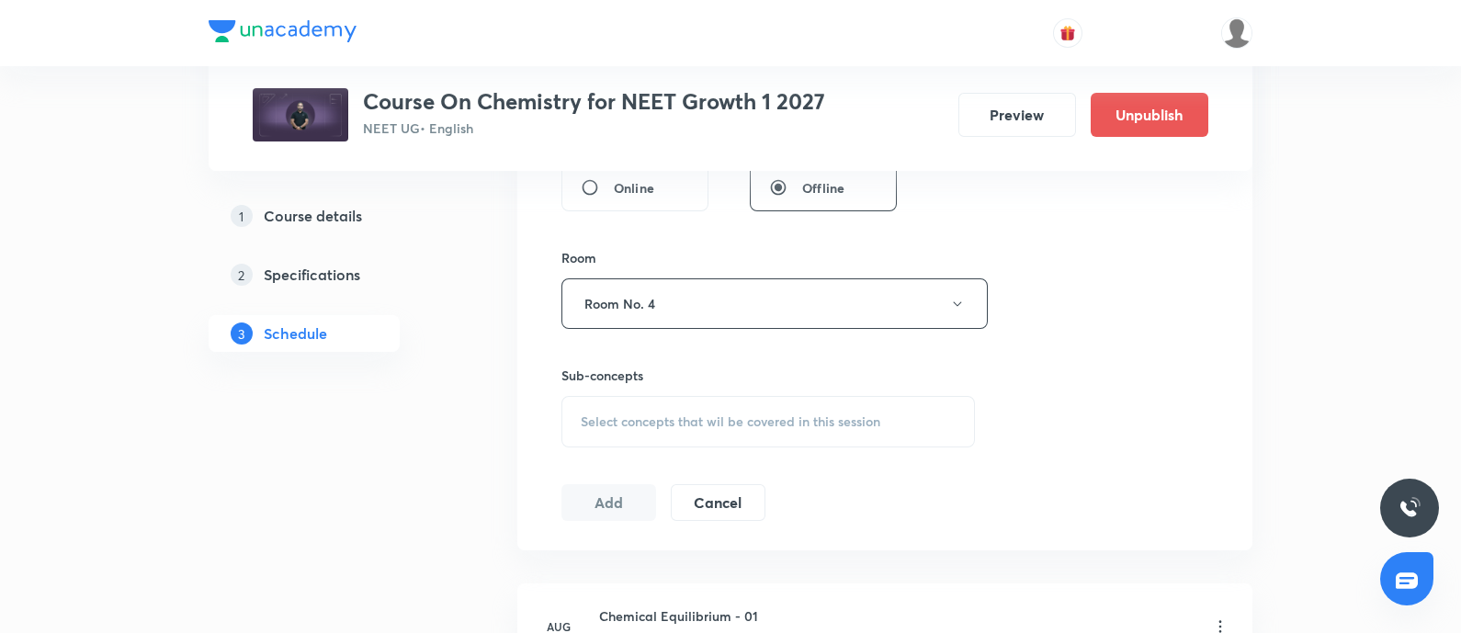
click at [625, 416] on span "Select concepts that wil be covered in this session" at bounding box center [730, 421] width 299 height 15
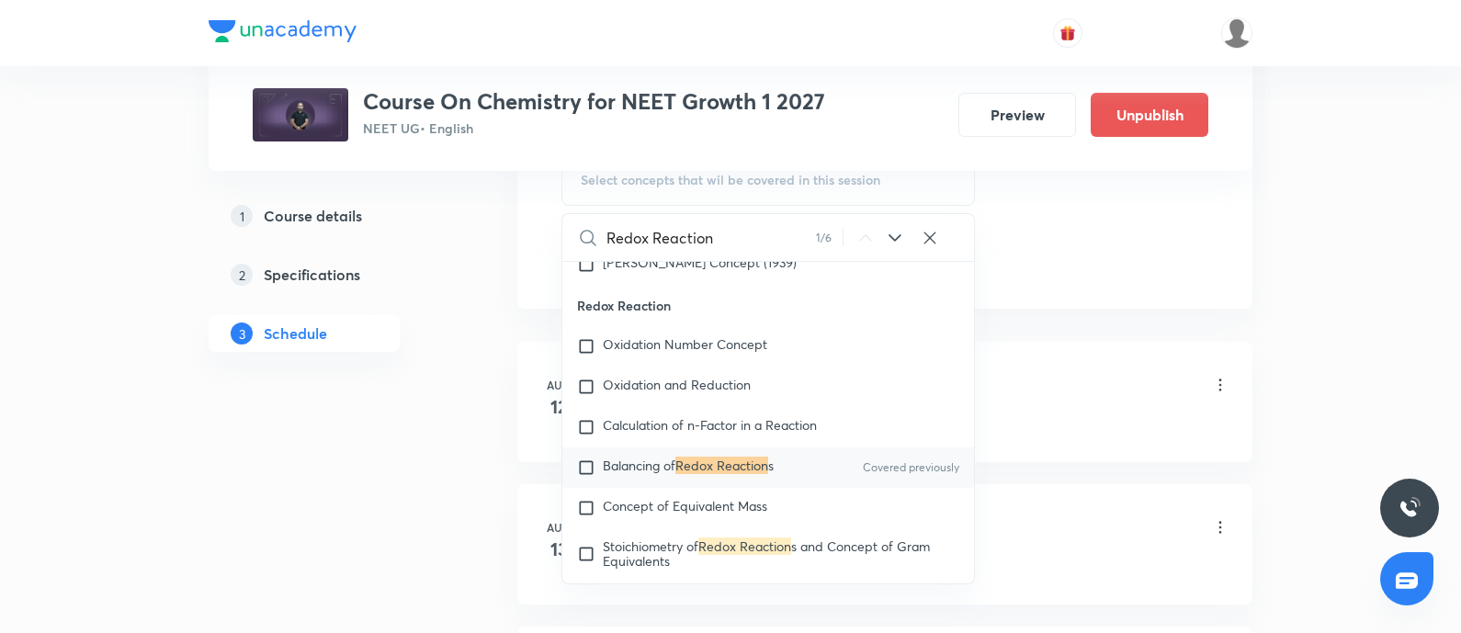
scroll to position [983, 0]
type input "Redox Reaction"
click at [666, 471] on span "Balancing of" at bounding box center [639, 462] width 73 height 17
checkbox input "true"
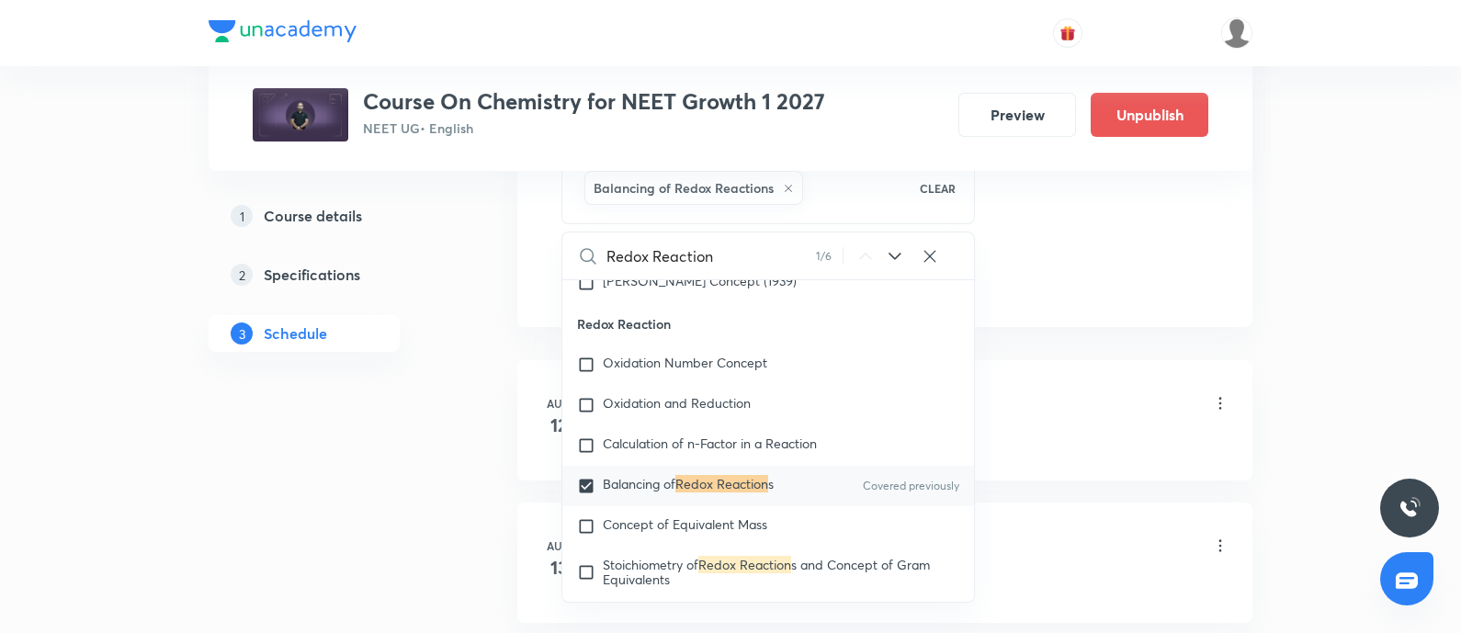
click at [1046, 436] on div "Physical Equilibria" at bounding box center [914, 442] width 630 height 17
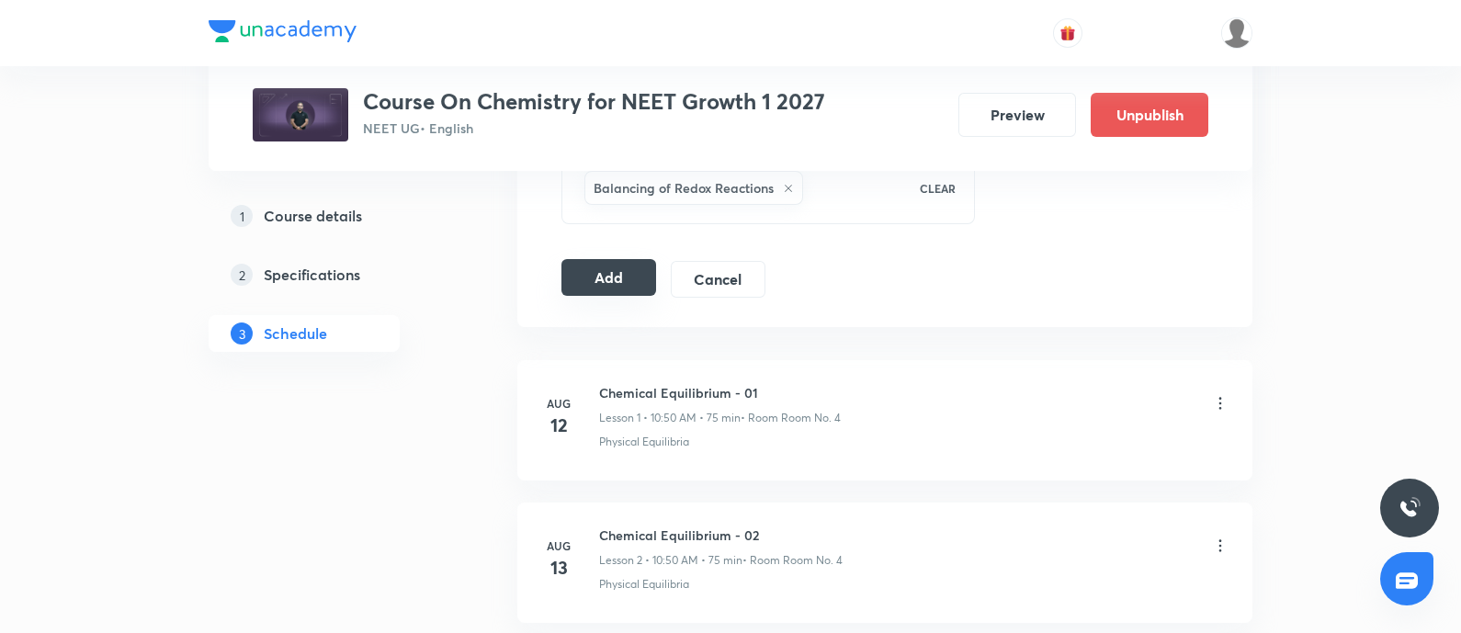
click at [602, 277] on button "Add" at bounding box center [608, 277] width 95 height 37
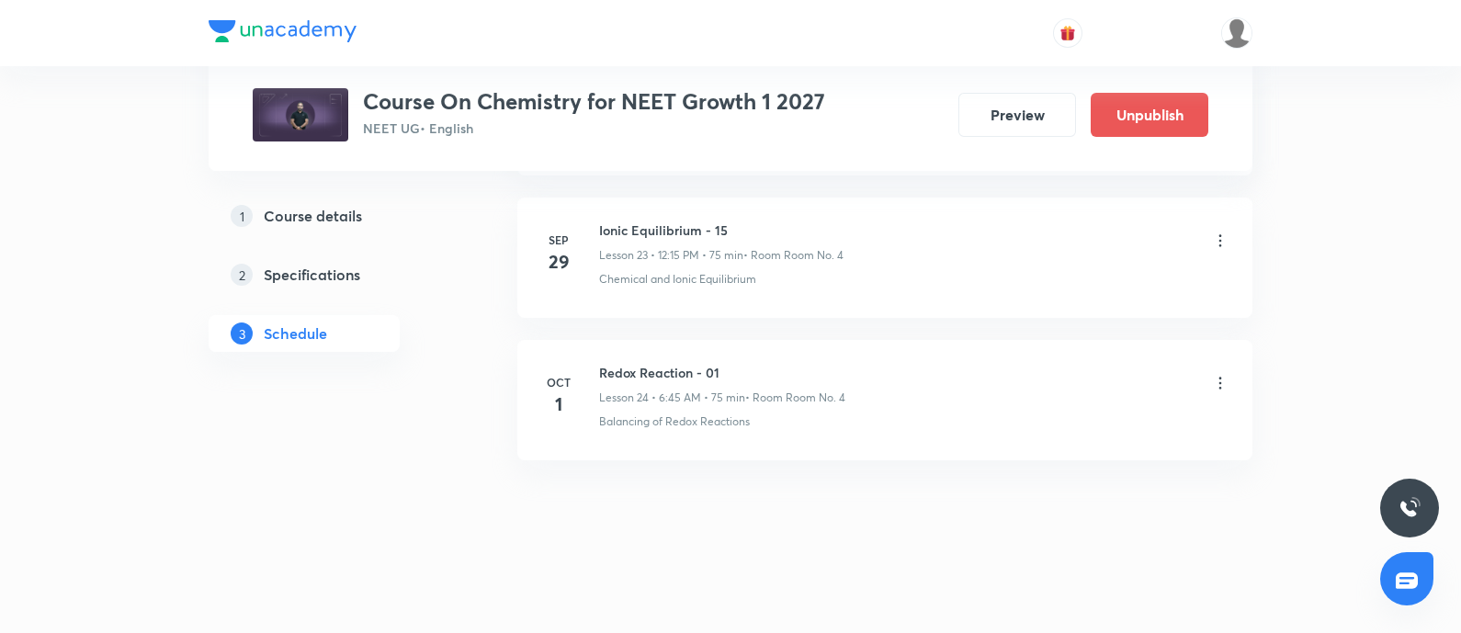
scroll to position [3406, 0]
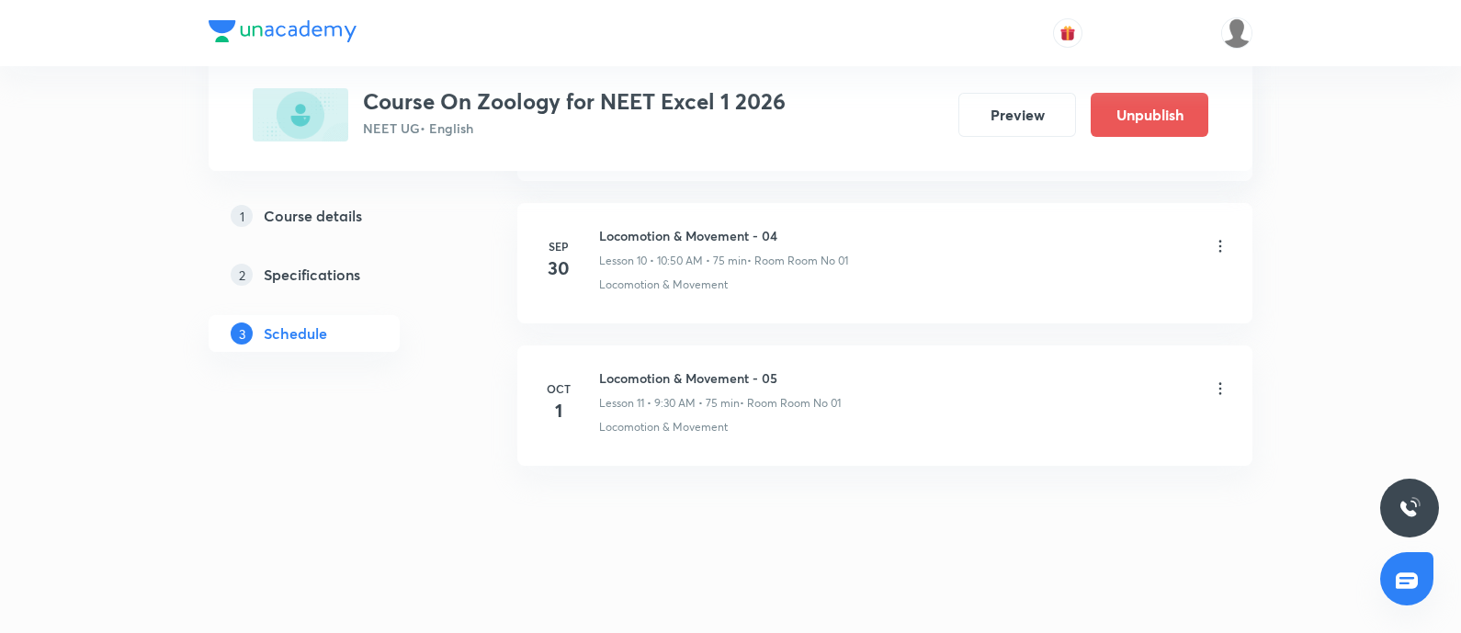
click at [606, 369] on h6 "Locomotion & Movement - 05" at bounding box center [720, 377] width 242 height 19
copy h6 "Locomotion & Movement - 05"
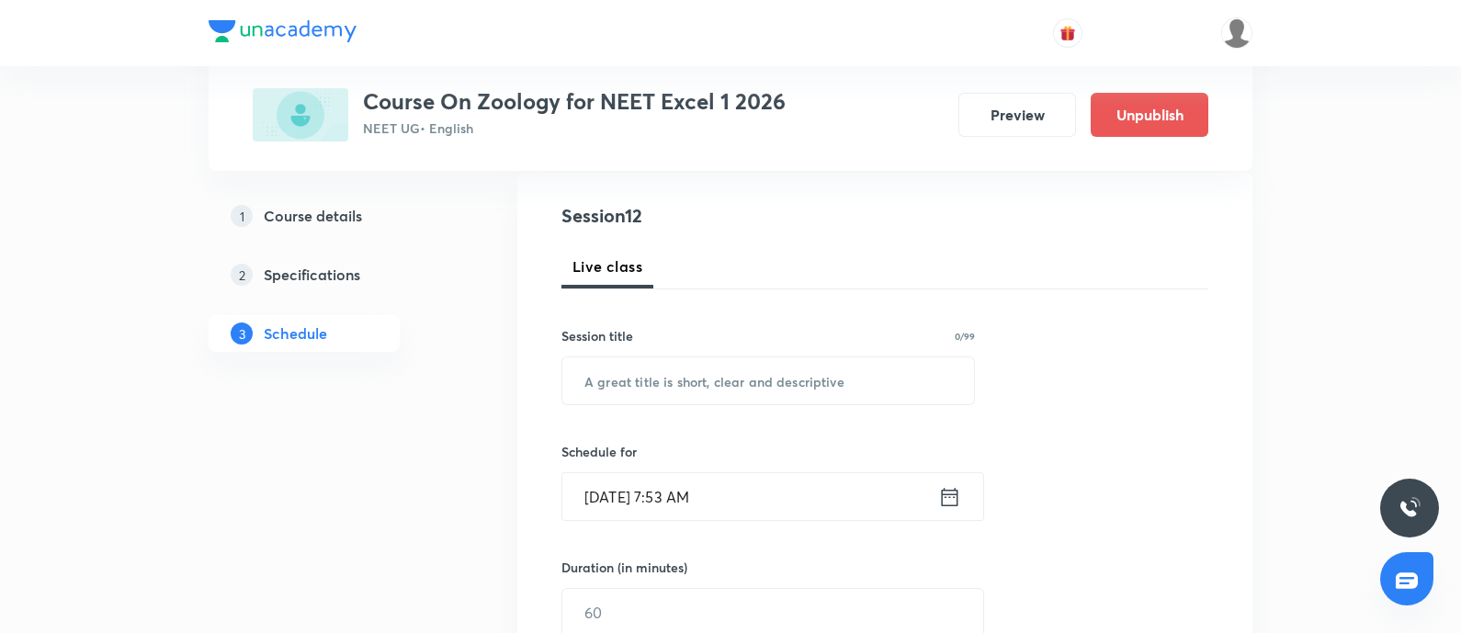
scroll to position [197, 0]
click at [627, 389] on input "text" at bounding box center [768, 379] width 412 height 47
paste input "Locomotion & Movement - 05"
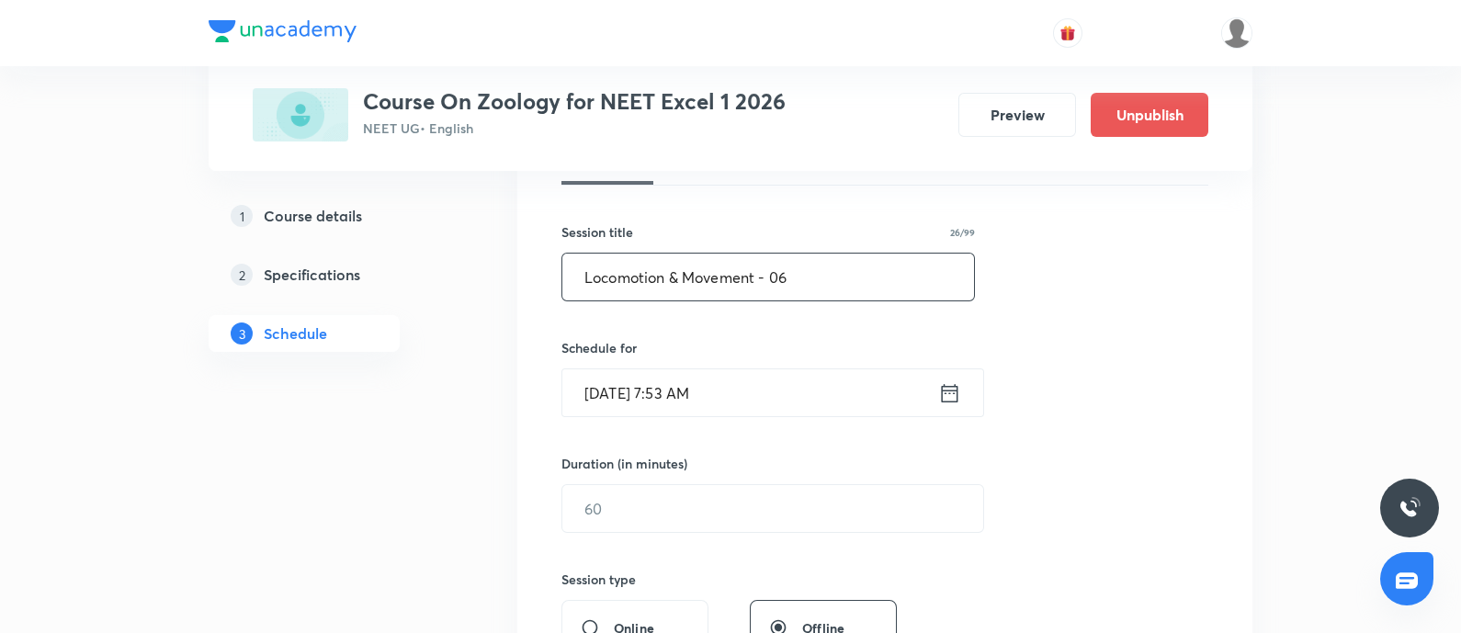
scroll to position [299, 0]
type input "Locomotion & Movement - 06"
click at [782, 391] on input "[DATE] 7:53 AM" at bounding box center [750, 391] width 376 height 47
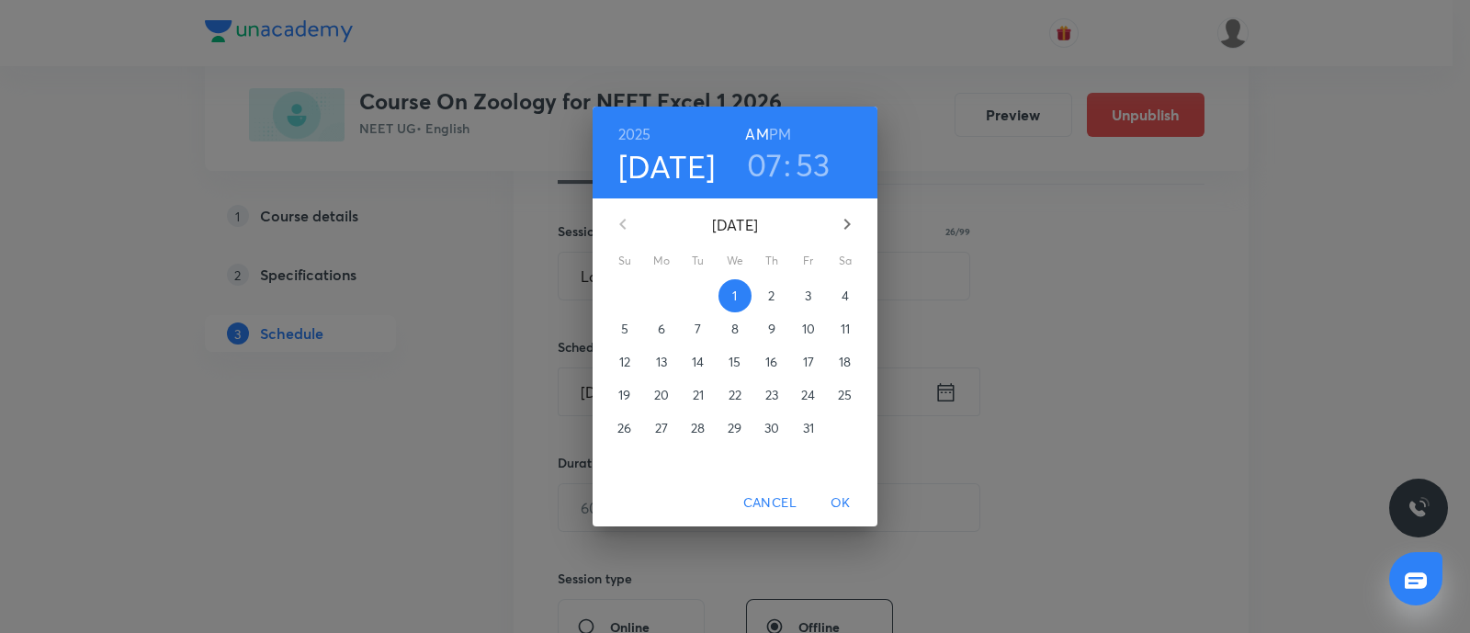
click at [810, 294] on p "3" at bounding box center [808, 296] width 6 height 18
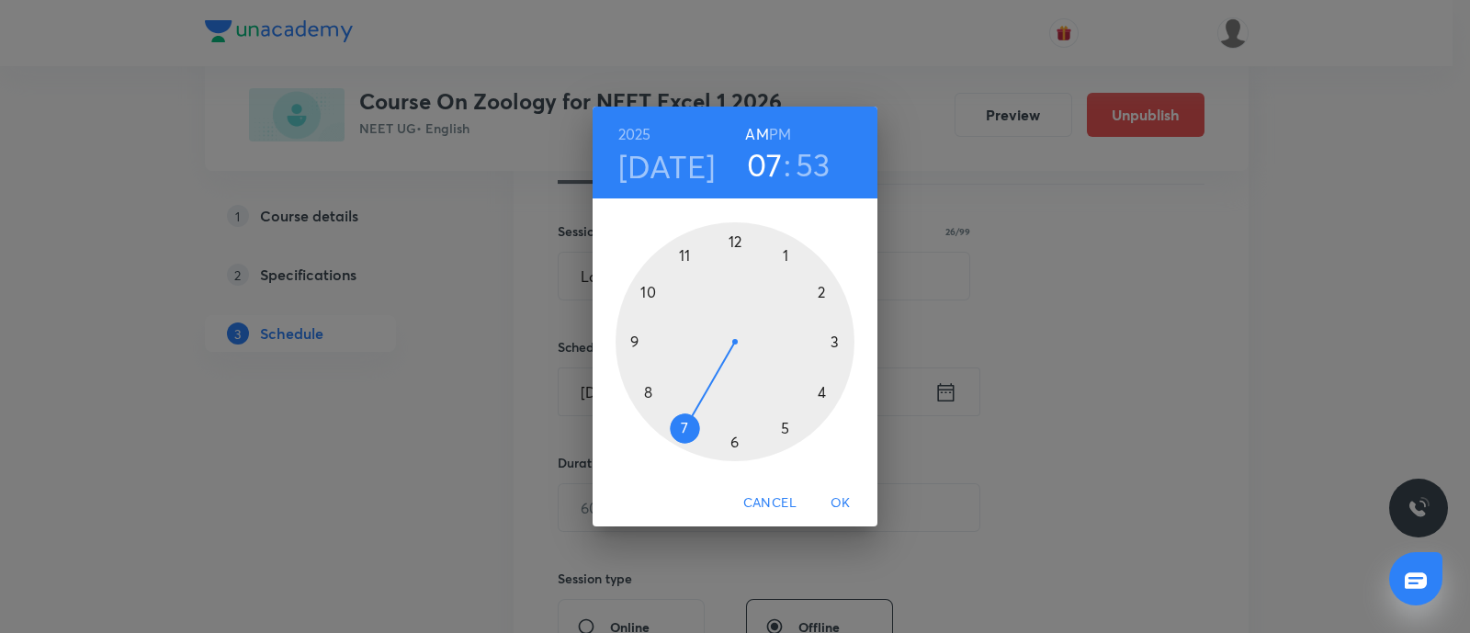
click at [638, 344] on div at bounding box center [734, 341] width 239 height 239
click at [732, 434] on div at bounding box center [734, 341] width 239 height 239
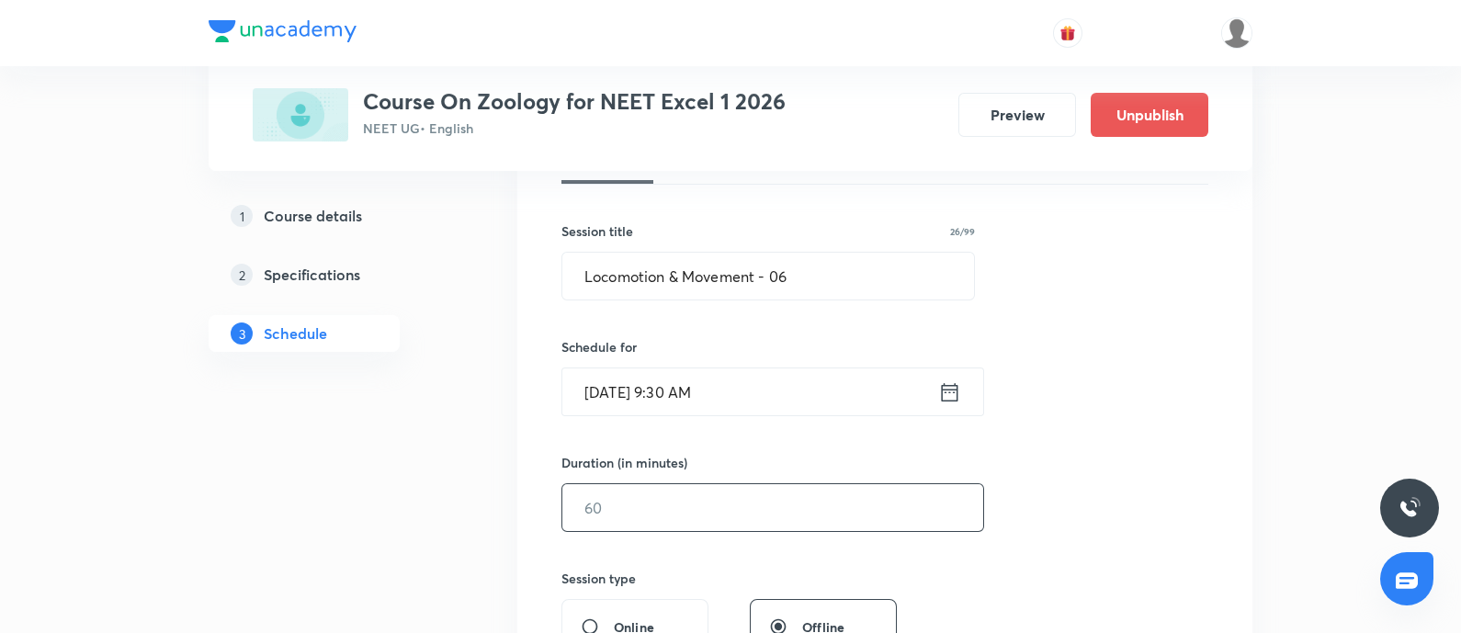
click at [633, 491] on input "text" at bounding box center [772, 507] width 421 height 47
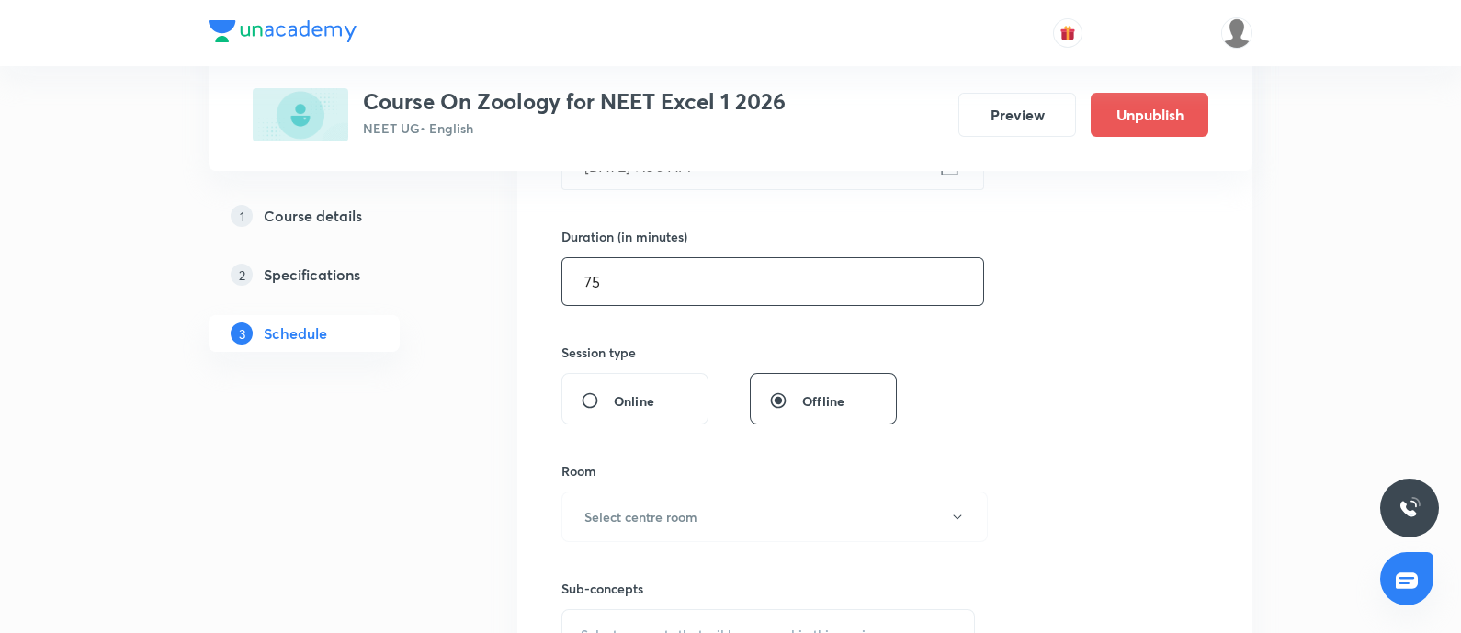
scroll to position [533, 0]
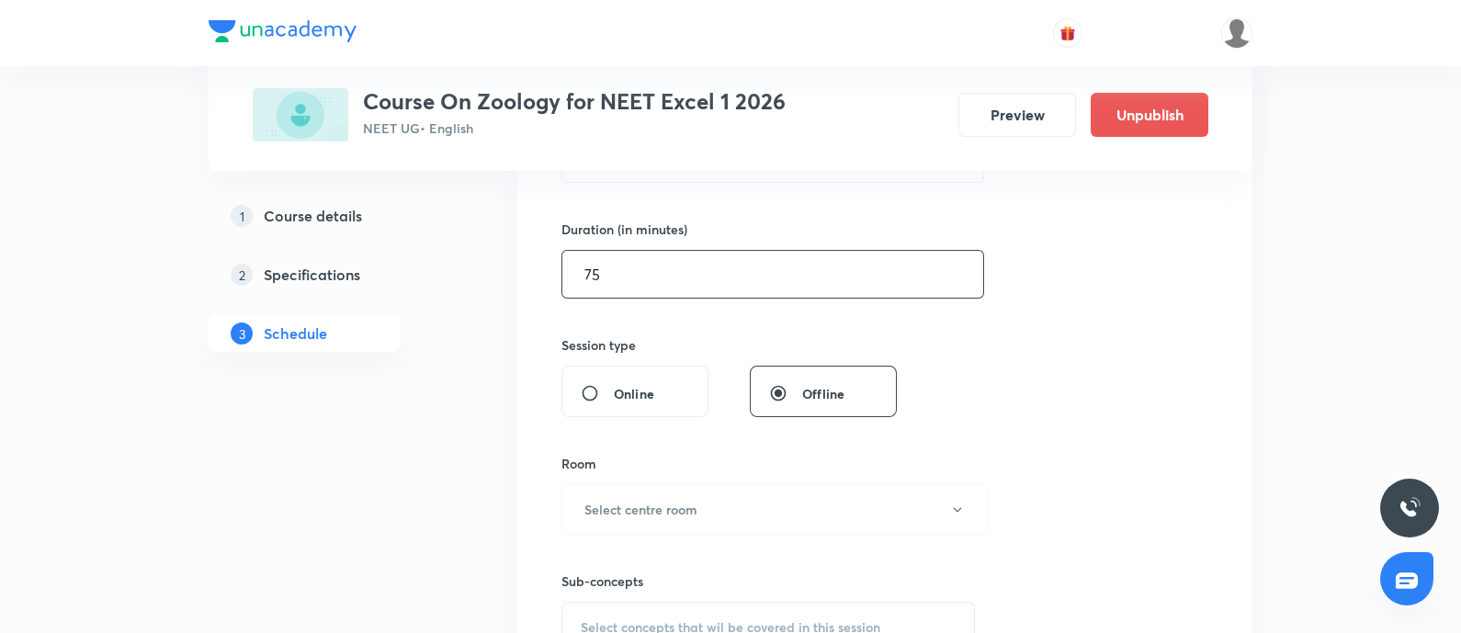
type input "75"
click at [633, 491] on button "Select centre room" at bounding box center [774, 509] width 426 height 51
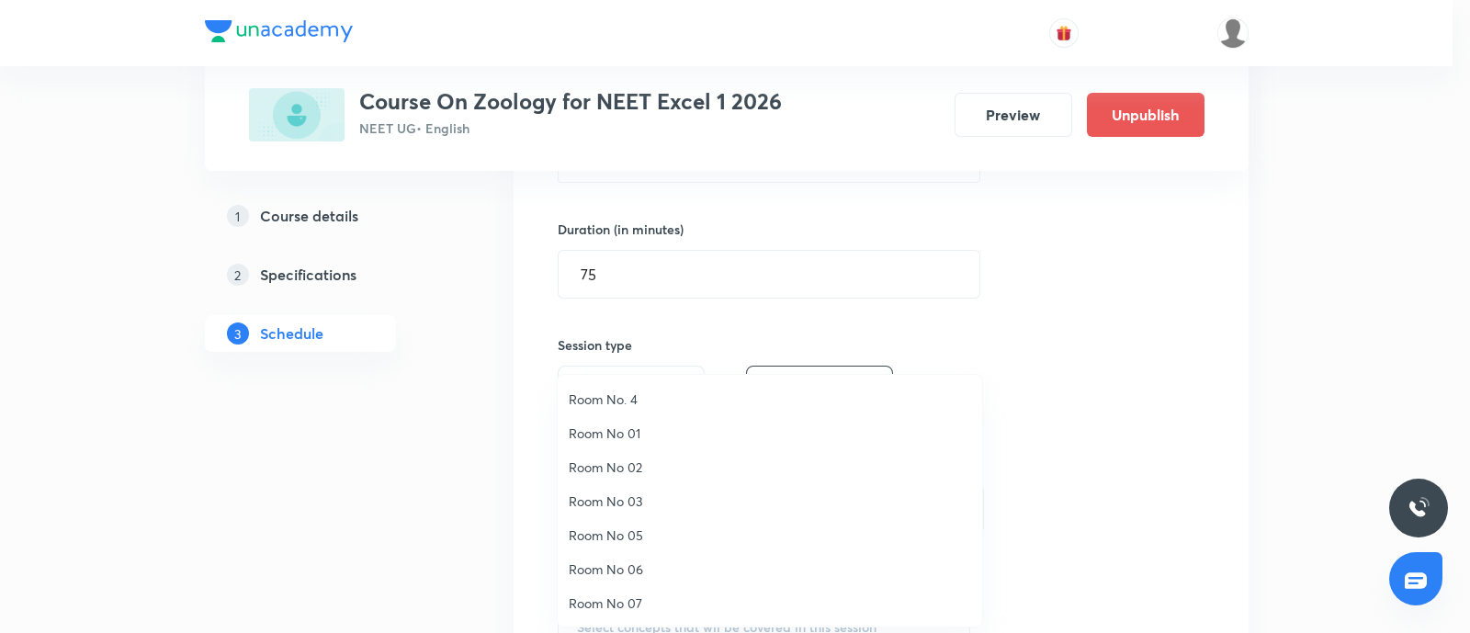
click at [615, 433] on span "Room No 01" at bounding box center [770, 432] width 402 height 19
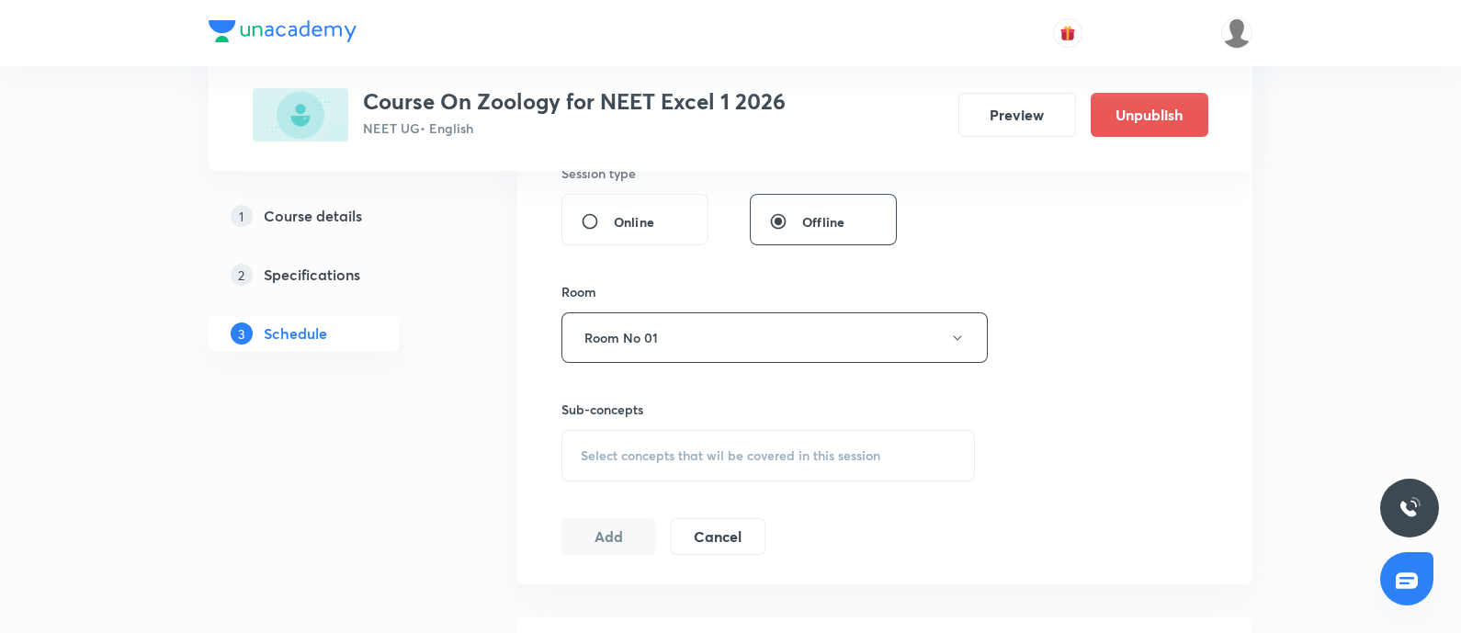
scroll to position [725, 0]
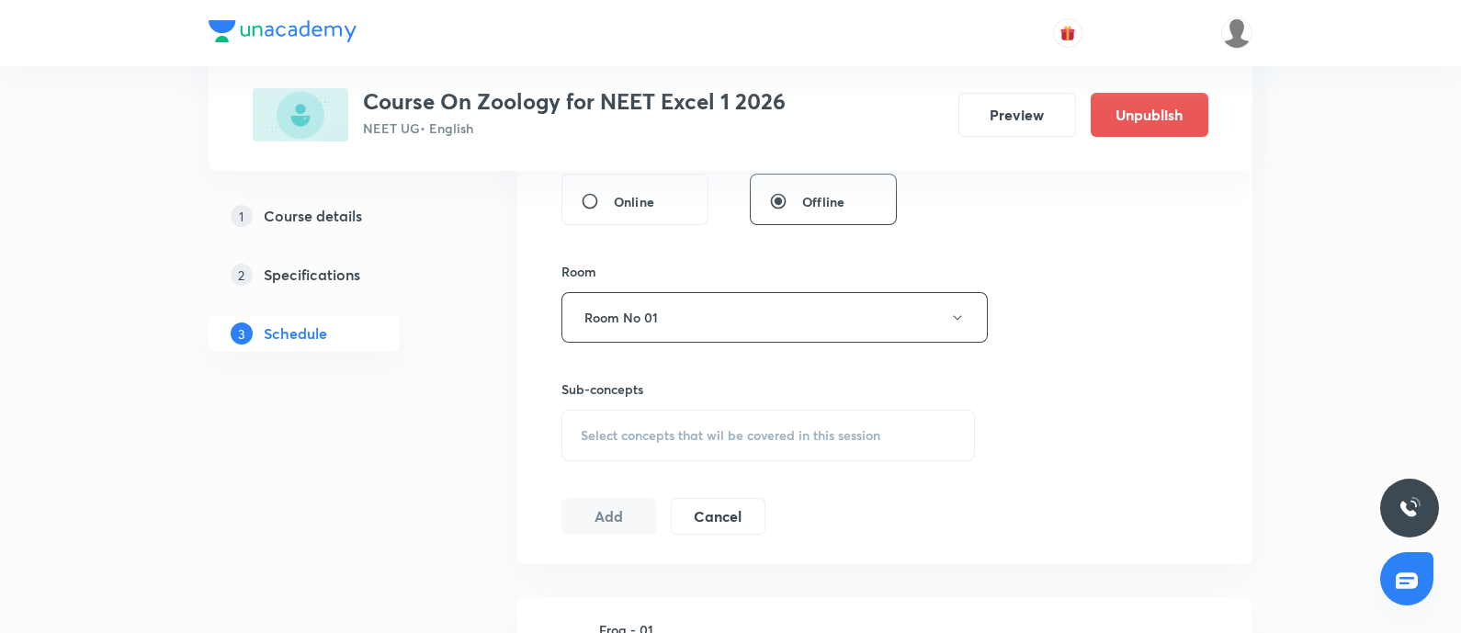
click at [615, 433] on span "Select concepts that wil be covered in this session" at bounding box center [730, 435] width 299 height 15
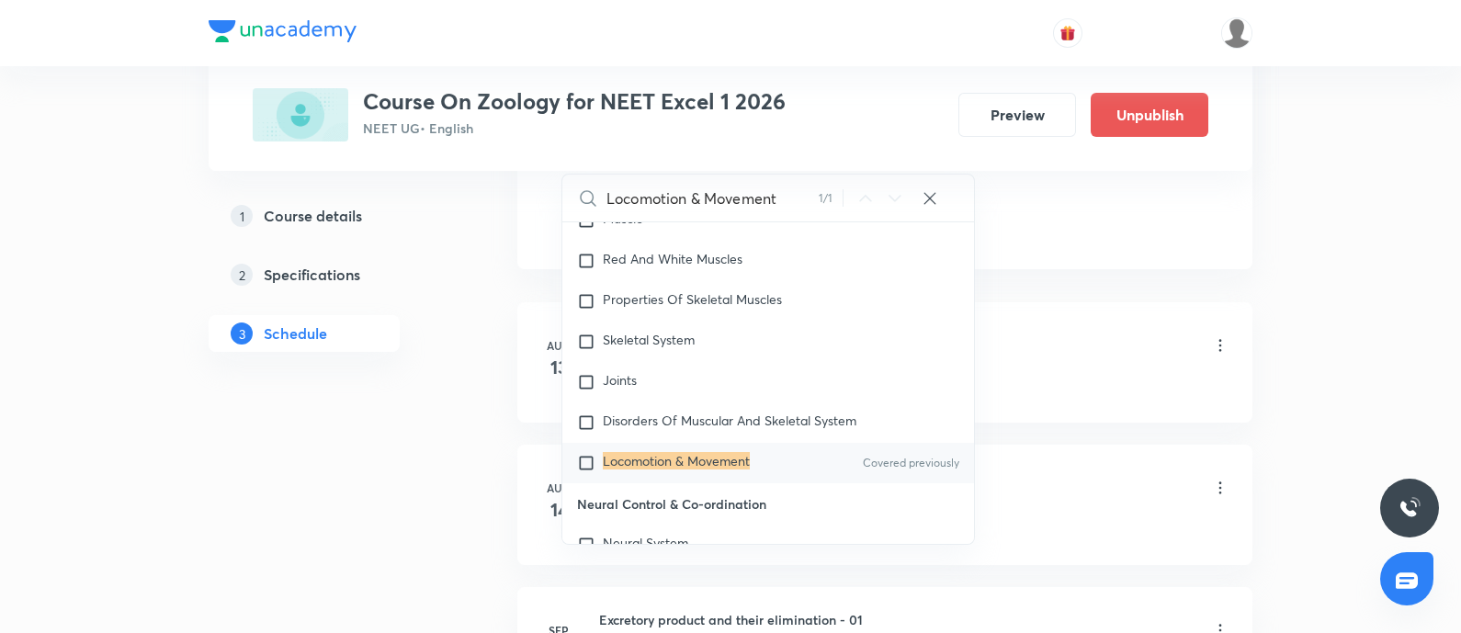
scroll to position [1021, 0]
type input "Locomotion & Movement"
click at [625, 452] on mark "Locomotion & Movement" at bounding box center [676, 459] width 147 height 17
checkbox input "true"
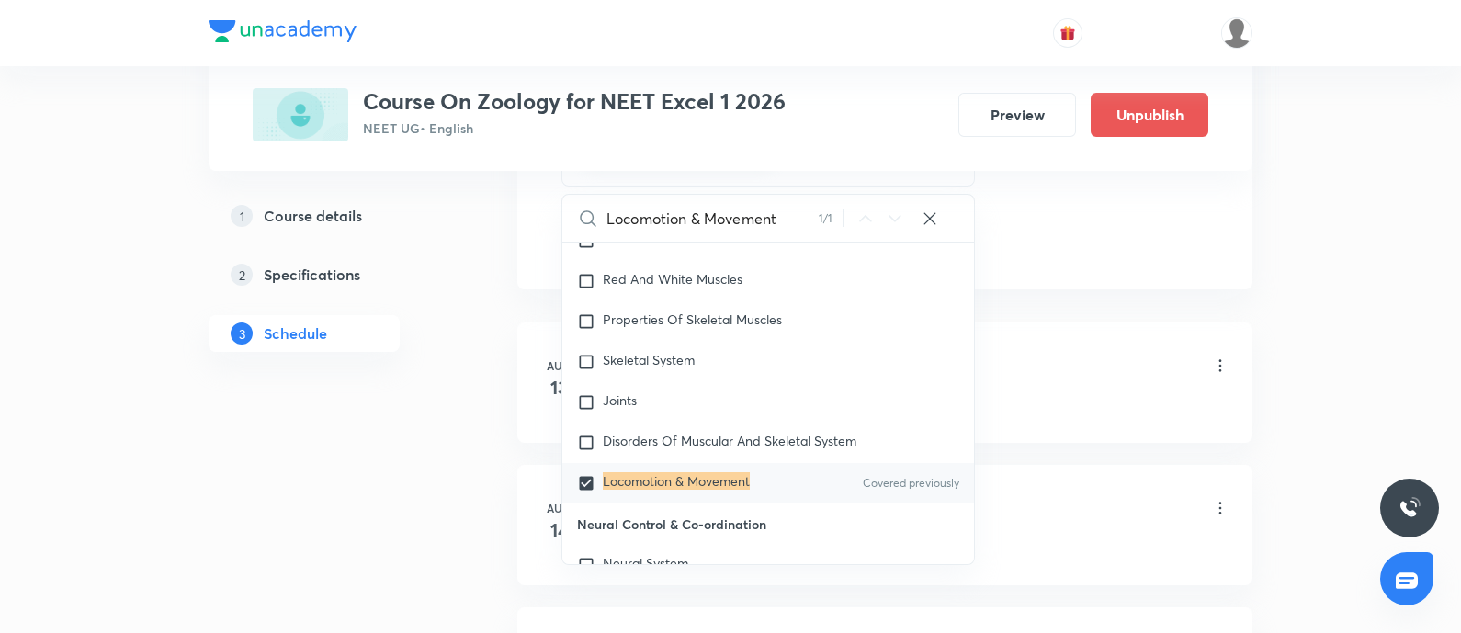
click at [1102, 359] on div "Frog - 01 Lesson 1 • 8:05 AM • 75 min • Room Room No 01" at bounding box center [914, 366] width 630 height 43
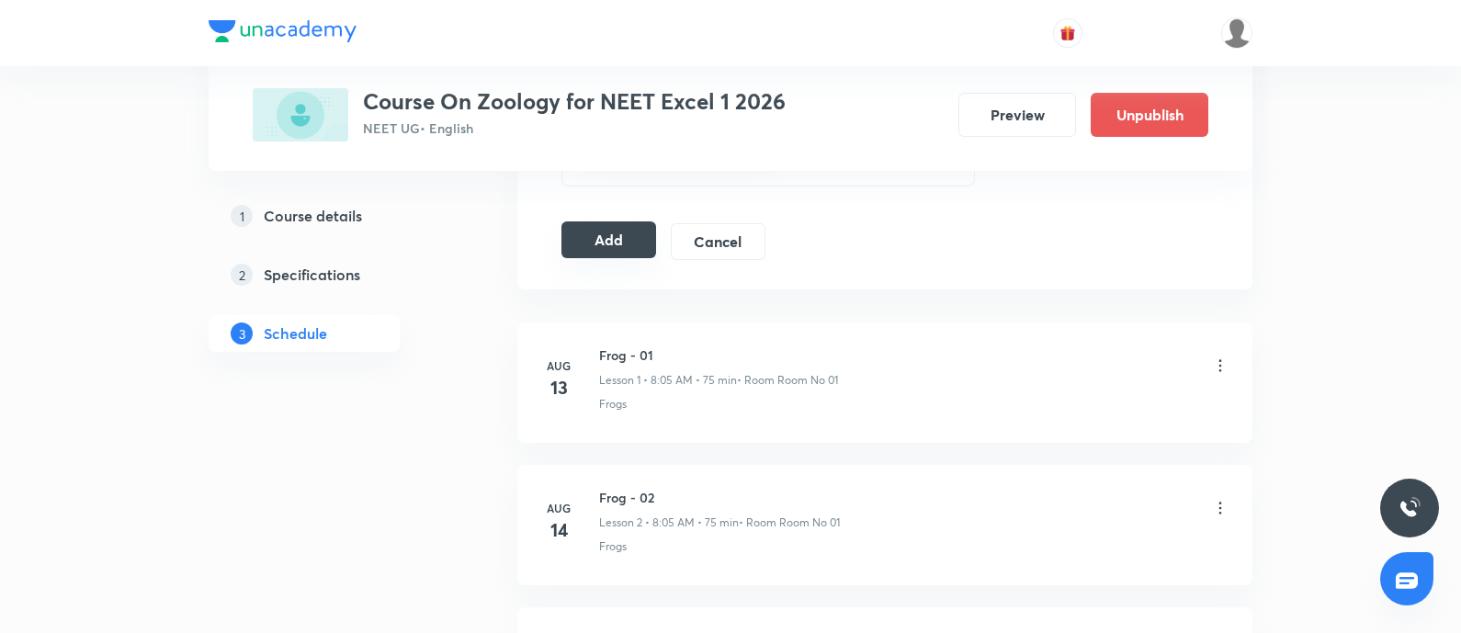
click at [593, 239] on button "Add" at bounding box center [608, 239] width 95 height 37
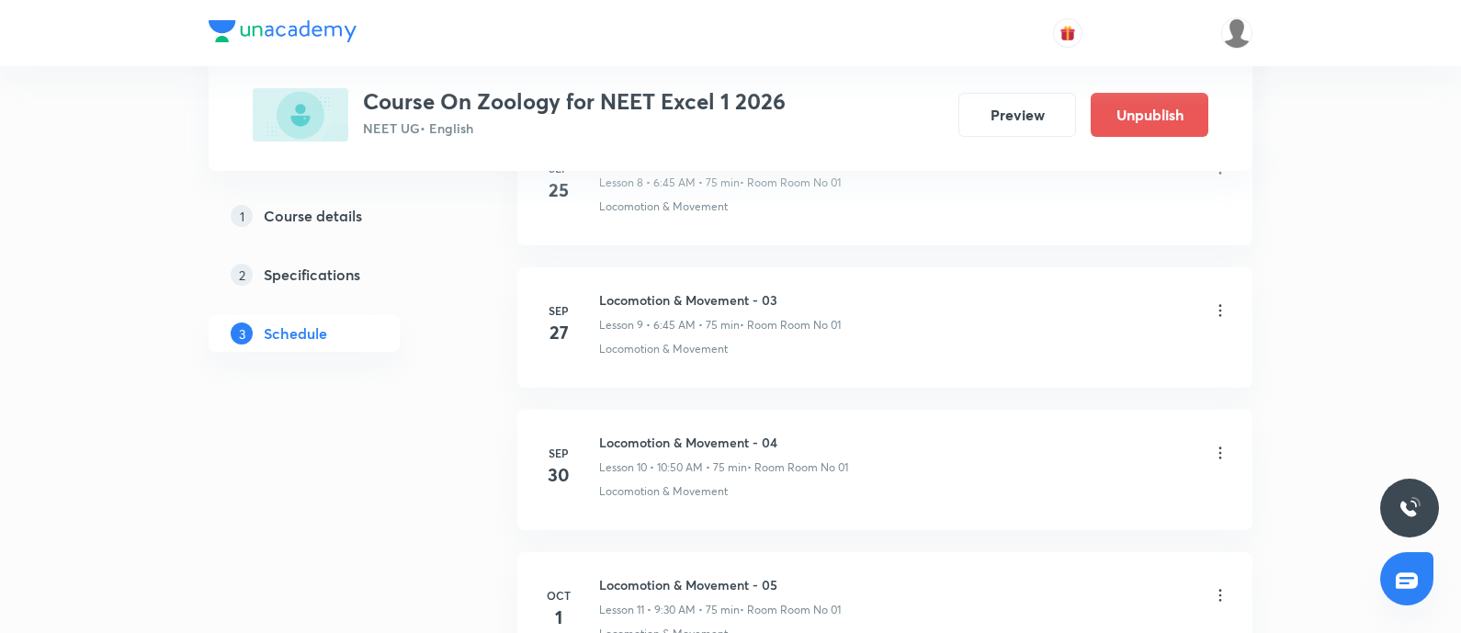
scroll to position [2421, 0]
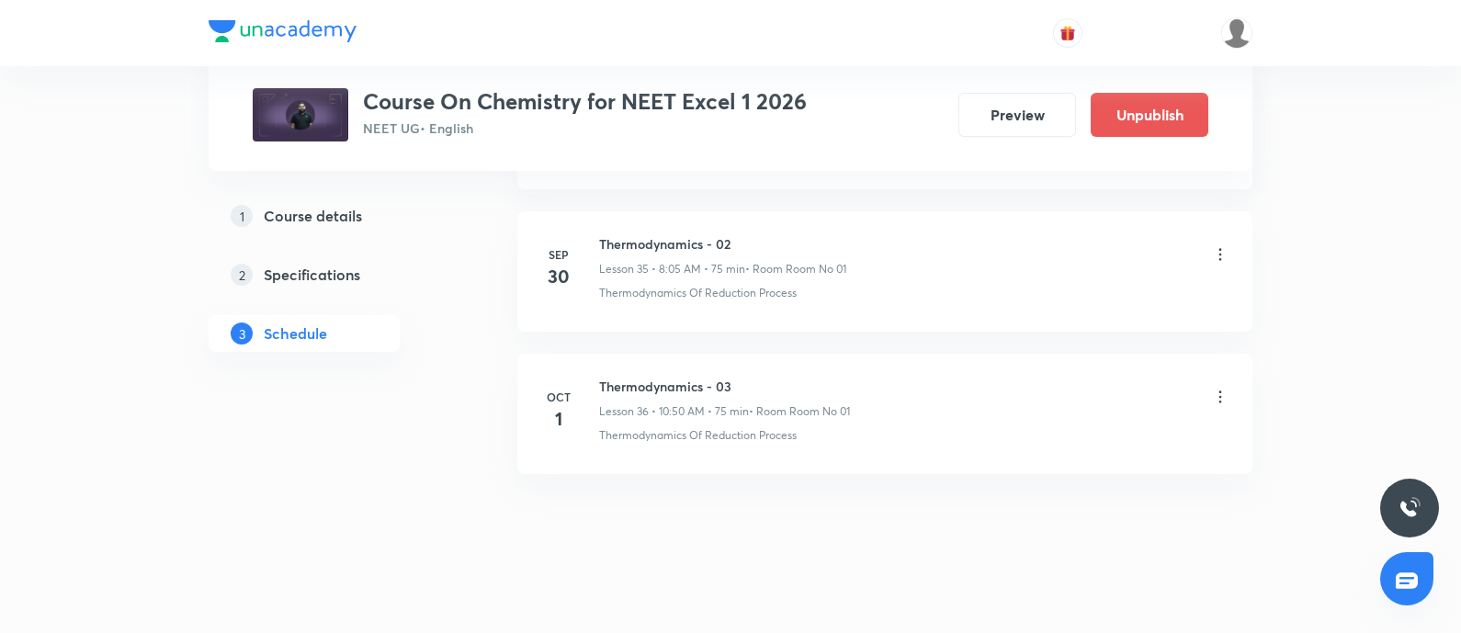
click at [606, 377] on h6 "Thermodynamics - 03" at bounding box center [724, 386] width 251 height 19
copy h6 "Thermodynamics - 03"
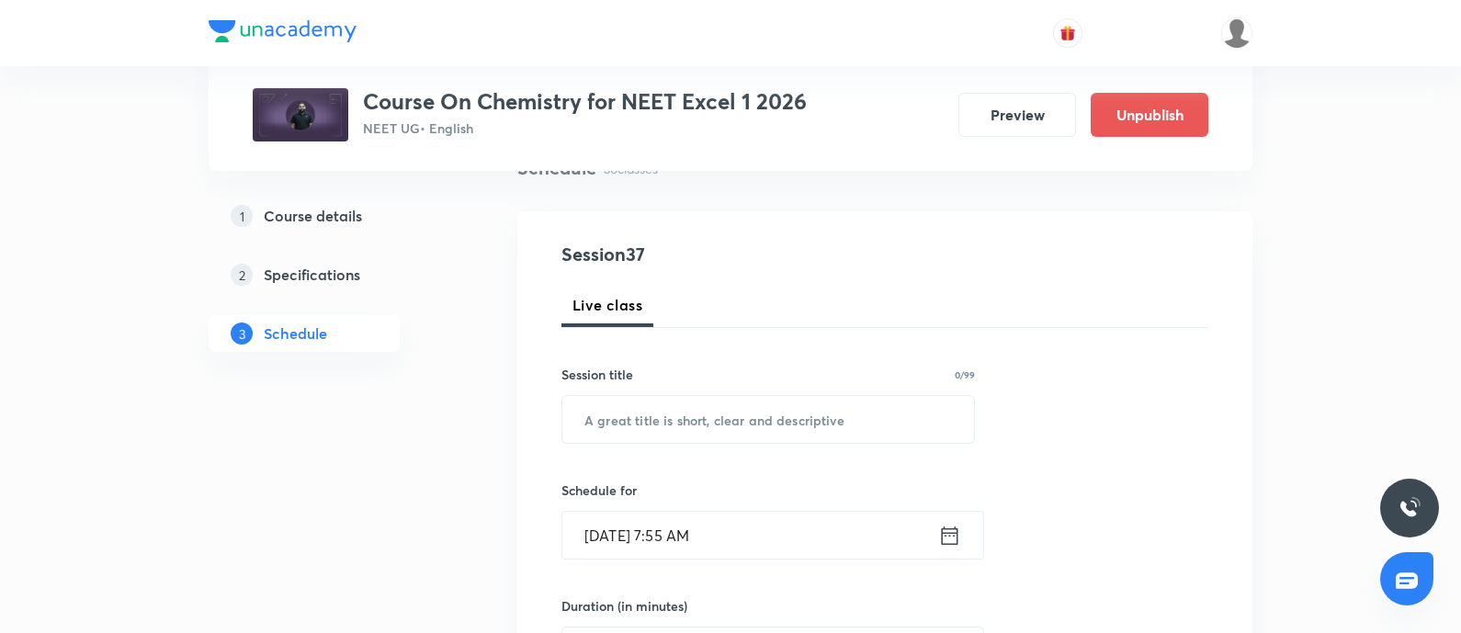
scroll to position [157, 0]
click at [650, 415] on input "text" at bounding box center [768, 418] width 412 height 47
paste input "Thermodynamics - 03"
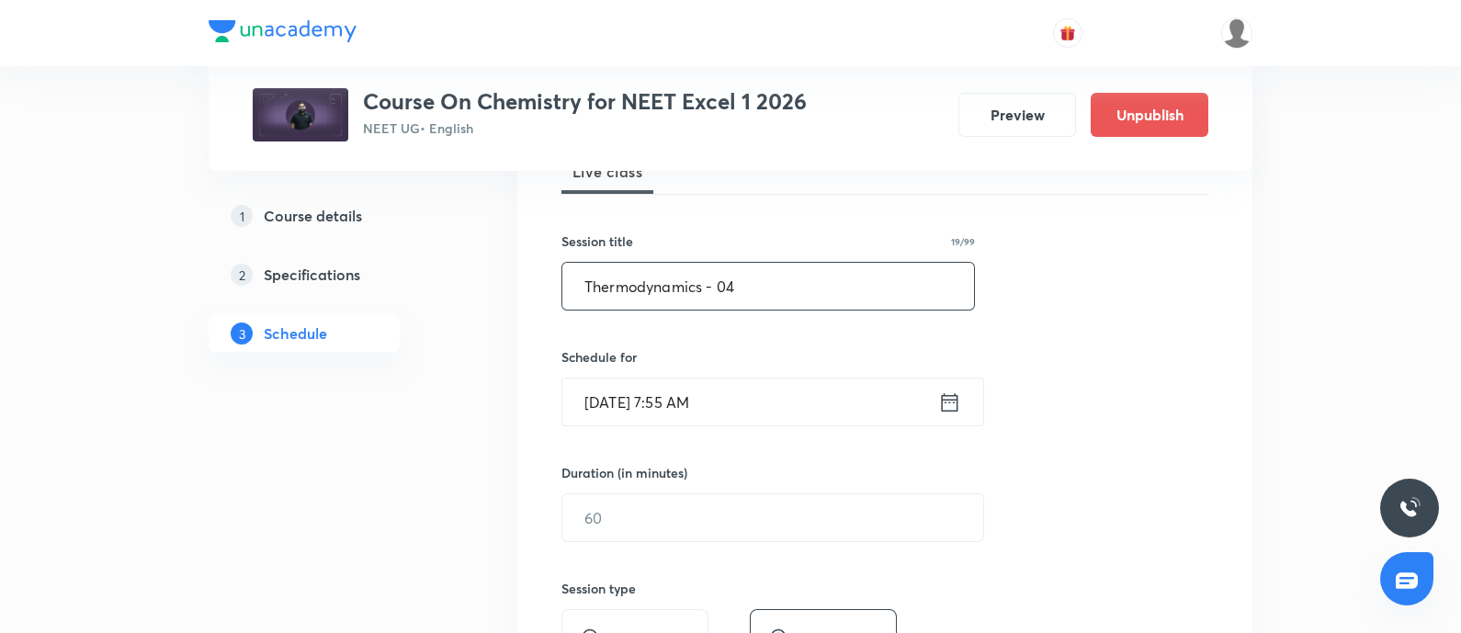
scroll to position [337, 0]
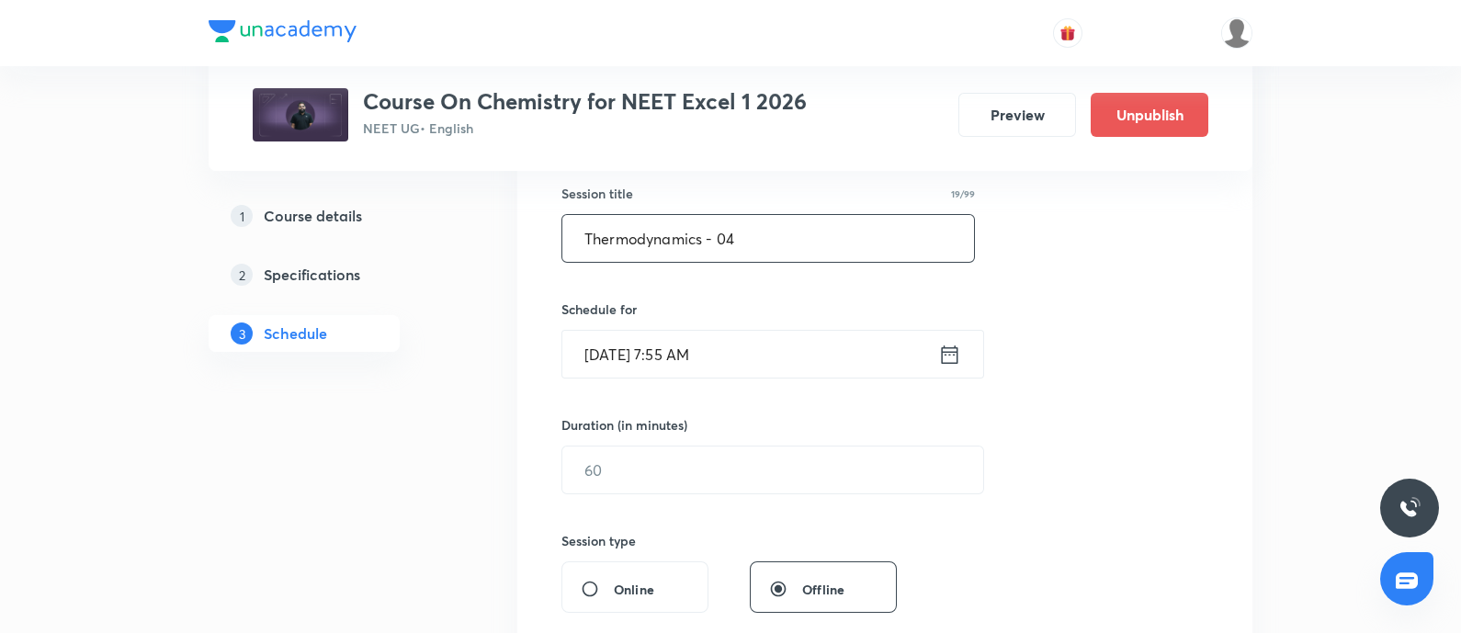
type input "Thermodynamics - 04"
click at [781, 365] on input "Oct 1, 2025, 7:55 AM" at bounding box center [750, 354] width 376 height 47
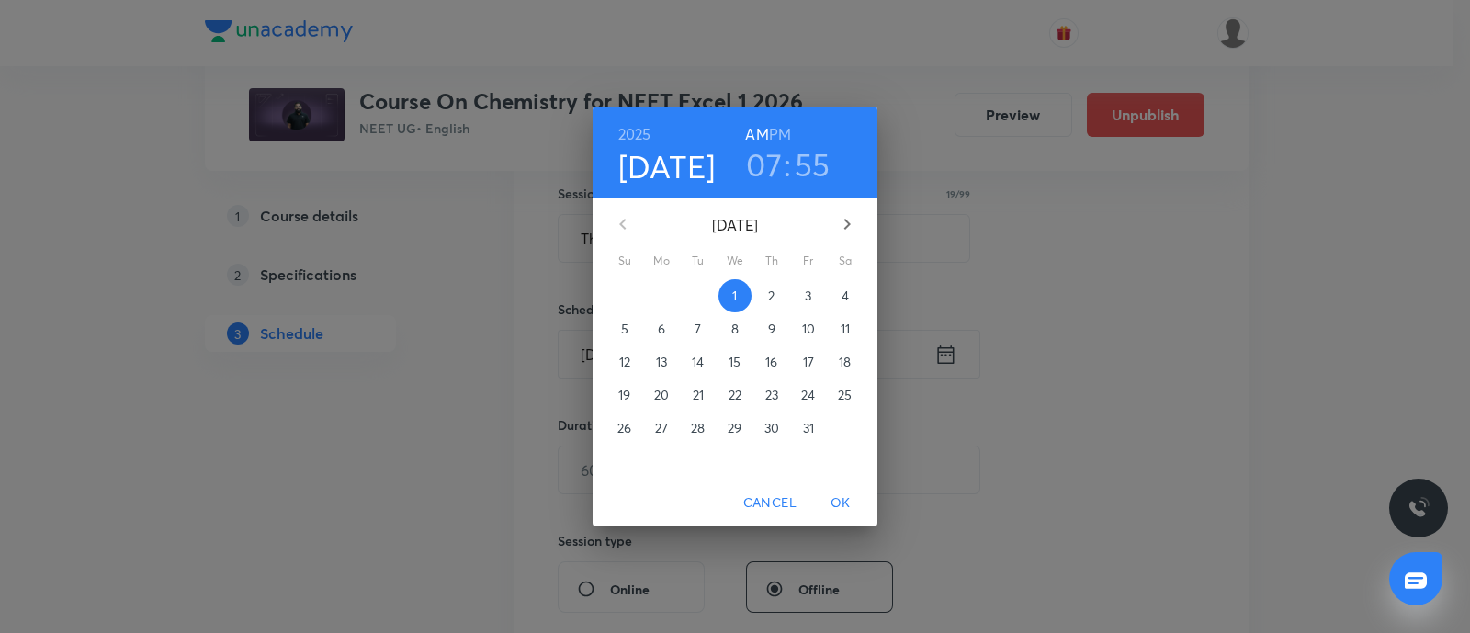
click at [807, 301] on p "3" at bounding box center [808, 296] width 6 height 18
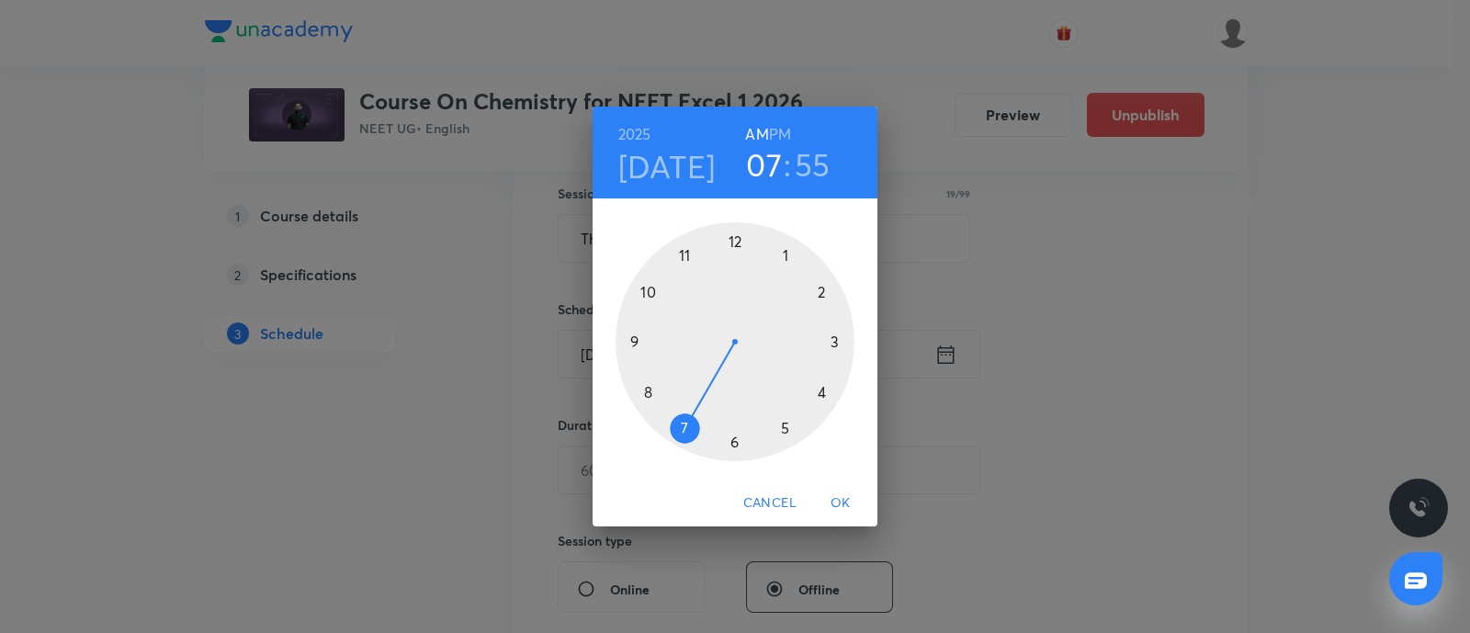
click at [648, 290] on div at bounding box center [734, 341] width 239 height 239
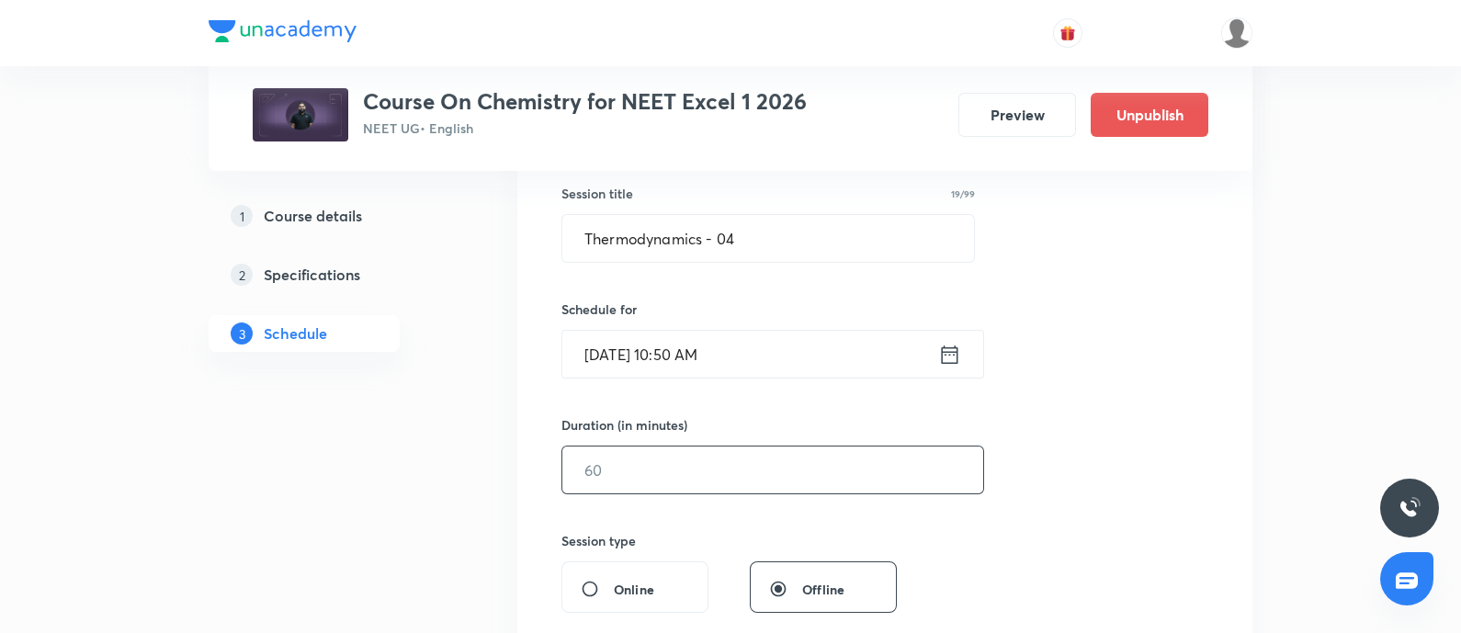
click at [642, 457] on input "text" at bounding box center [772, 469] width 421 height 47
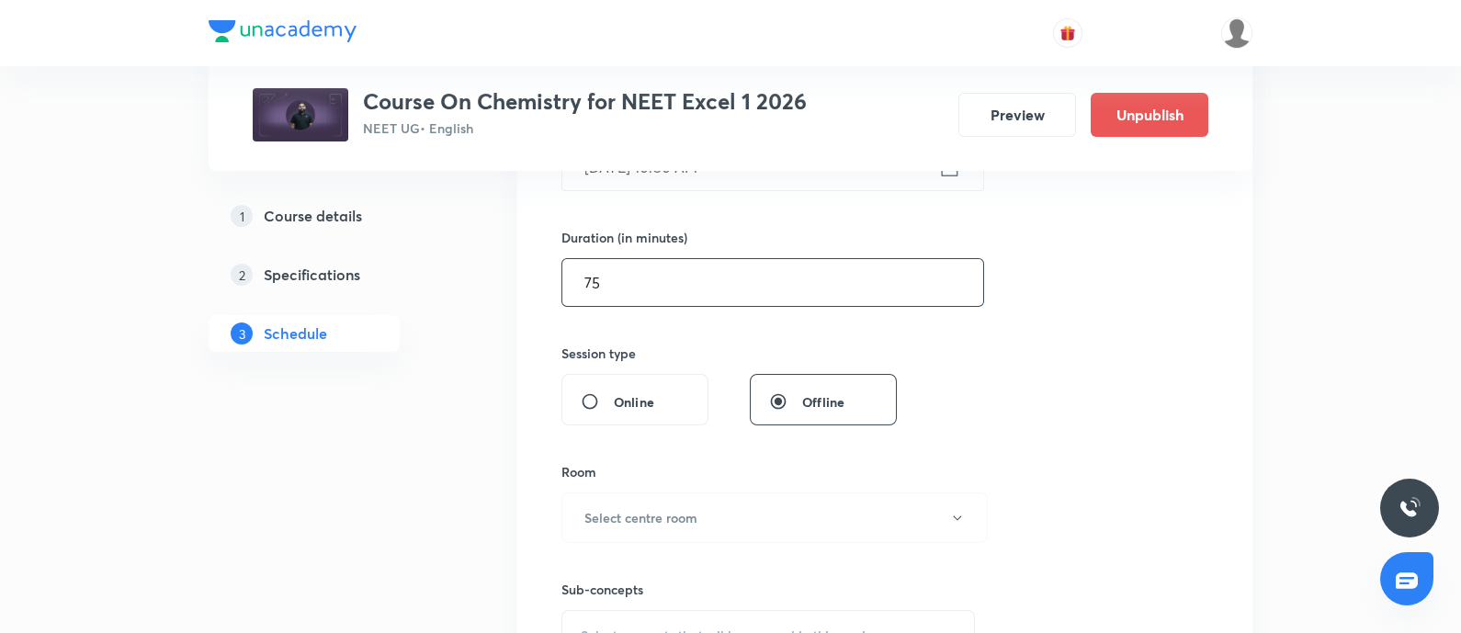
scroll to position [532, 0]
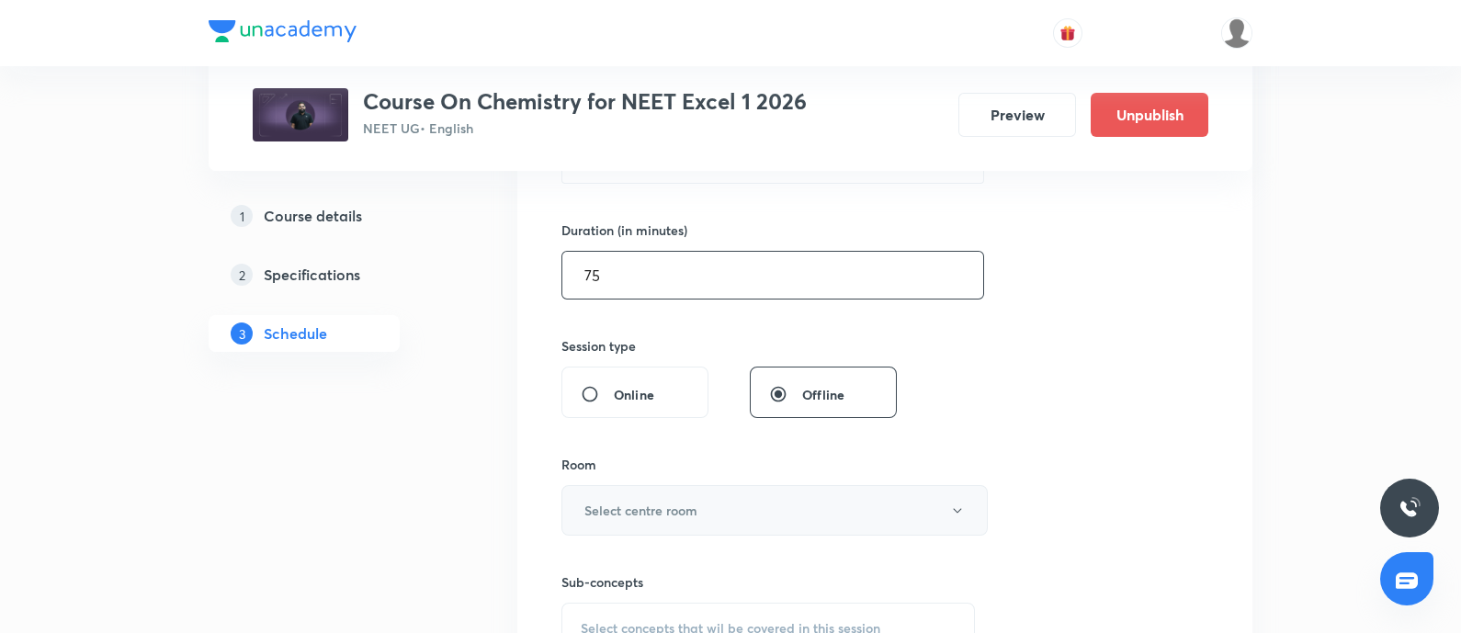
type input "75"
click at [653, 498] on button "Select centre room" at bounding box center [774, 510] width 426 height 51
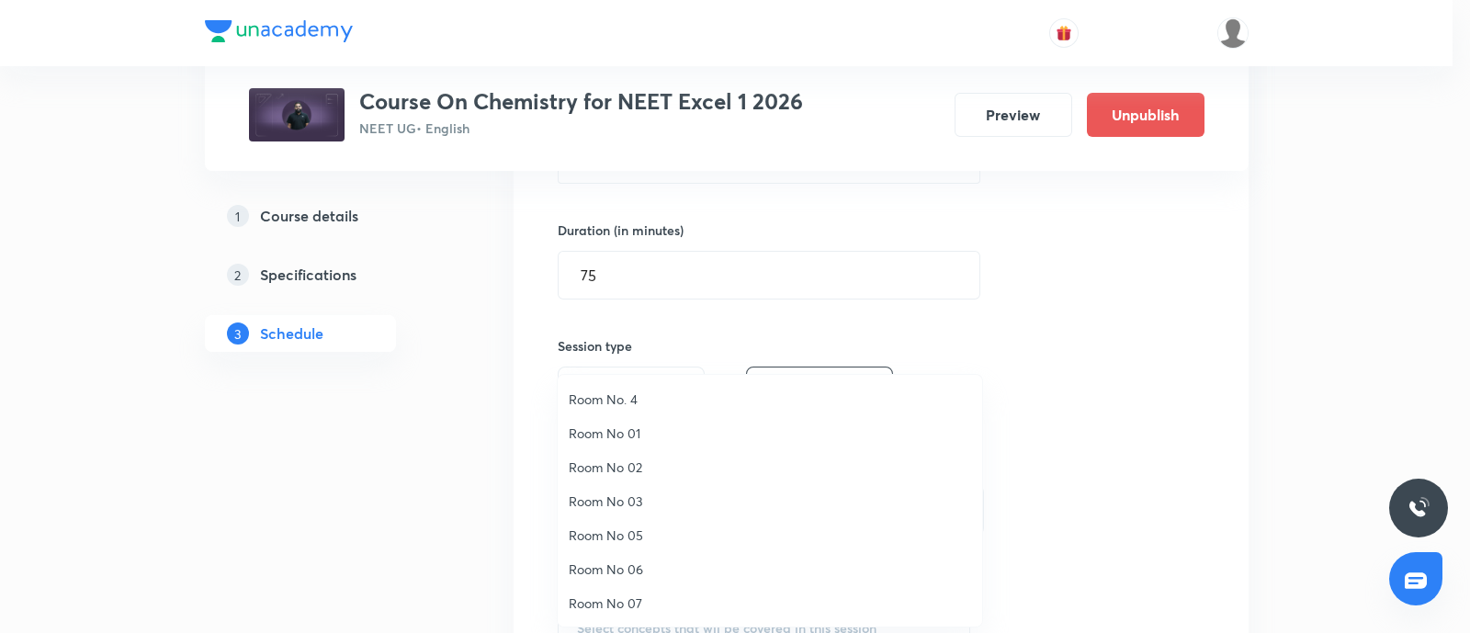
click at [621, 433] on span "Room No 01" at bounding box center [770, 432] width 402 height 19
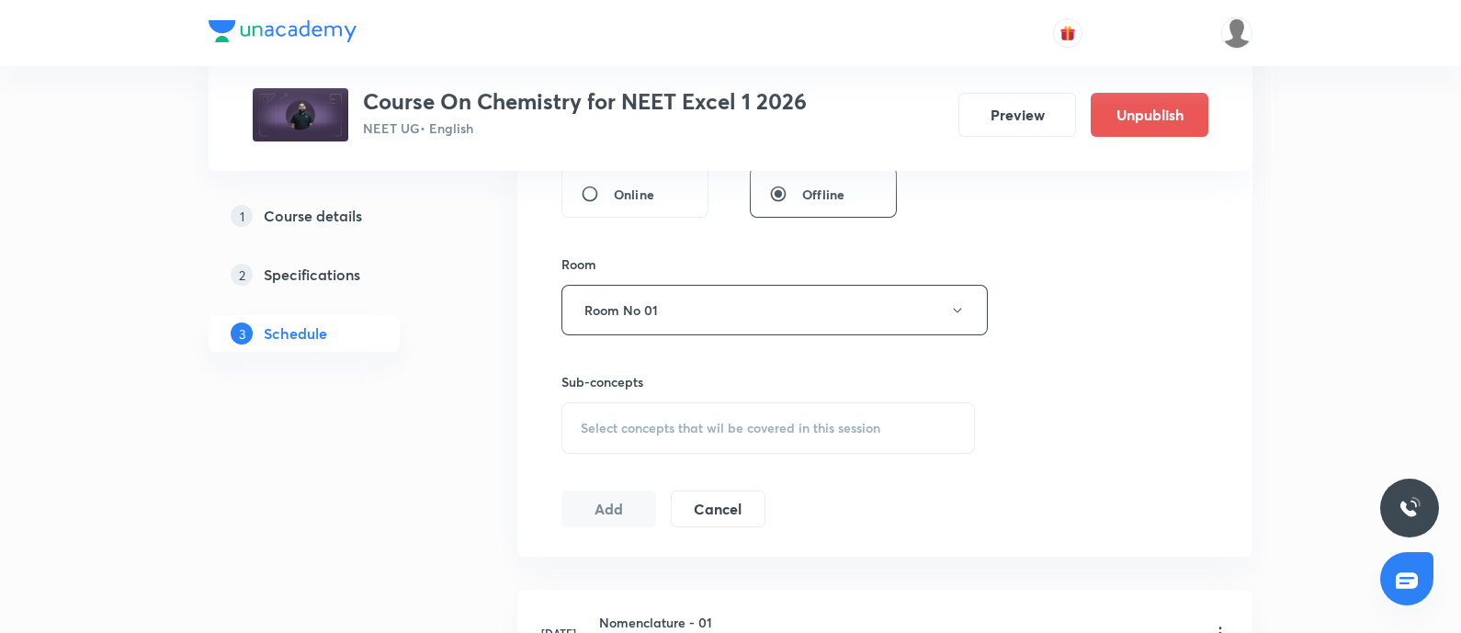
scroll to position [739, 0]
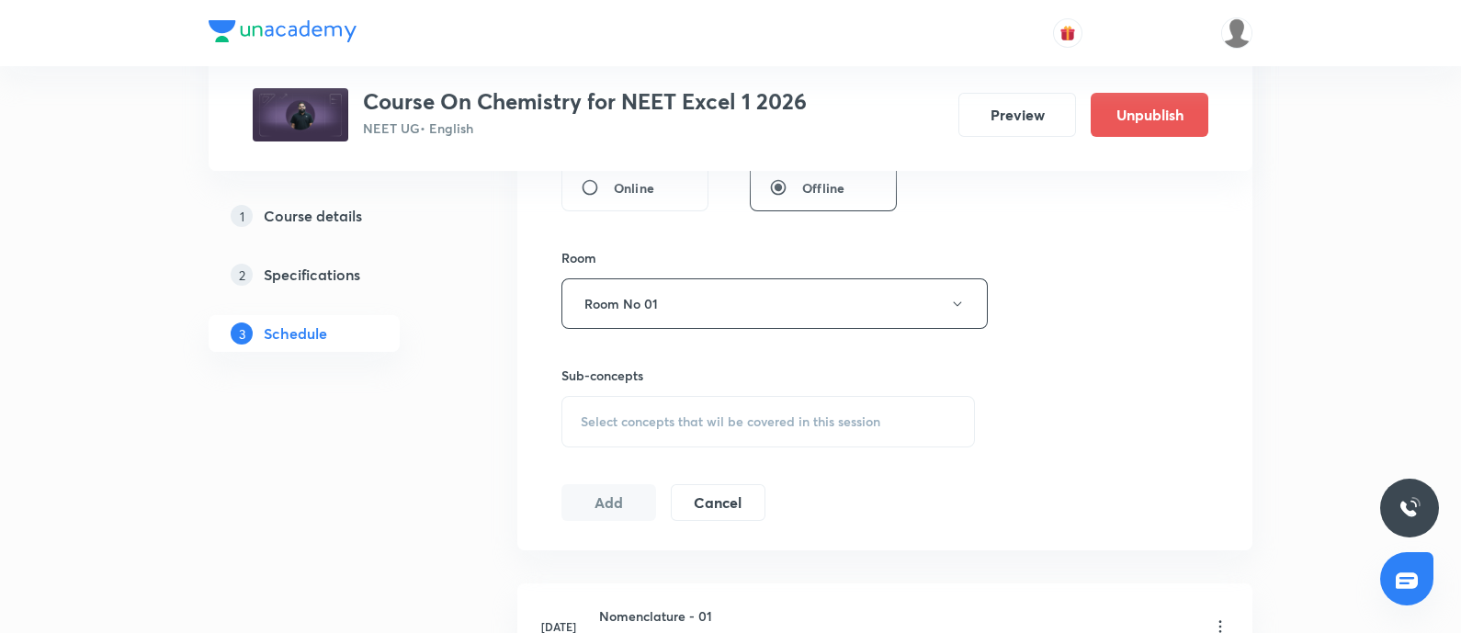
click at [661, 408] on div "Select concepts that wil be covered in this session" at bounding box center [767, 421] width 413 height 51
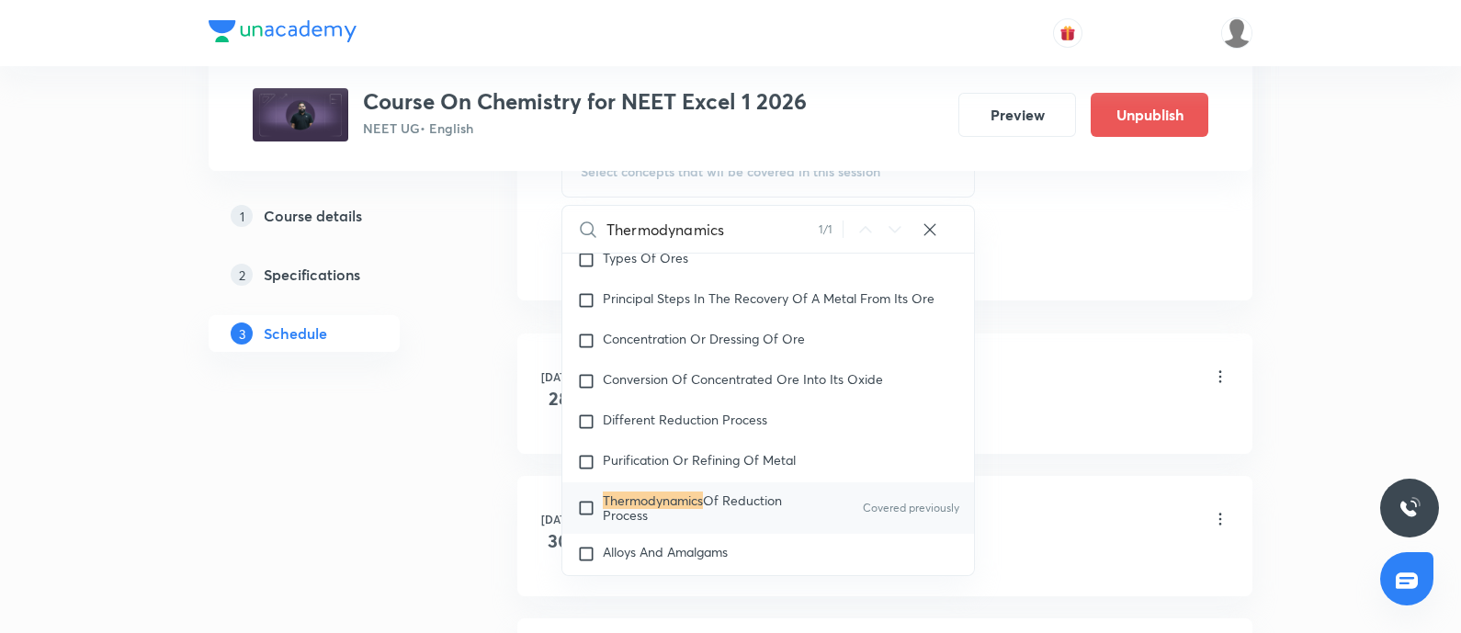
scroll to position [991, 0]
type input "Thermodynamics"
click at [634, 489] on mark "Thermodynamics" at bounding box center [653, 497] width 100 height 17
checkbox input "true"
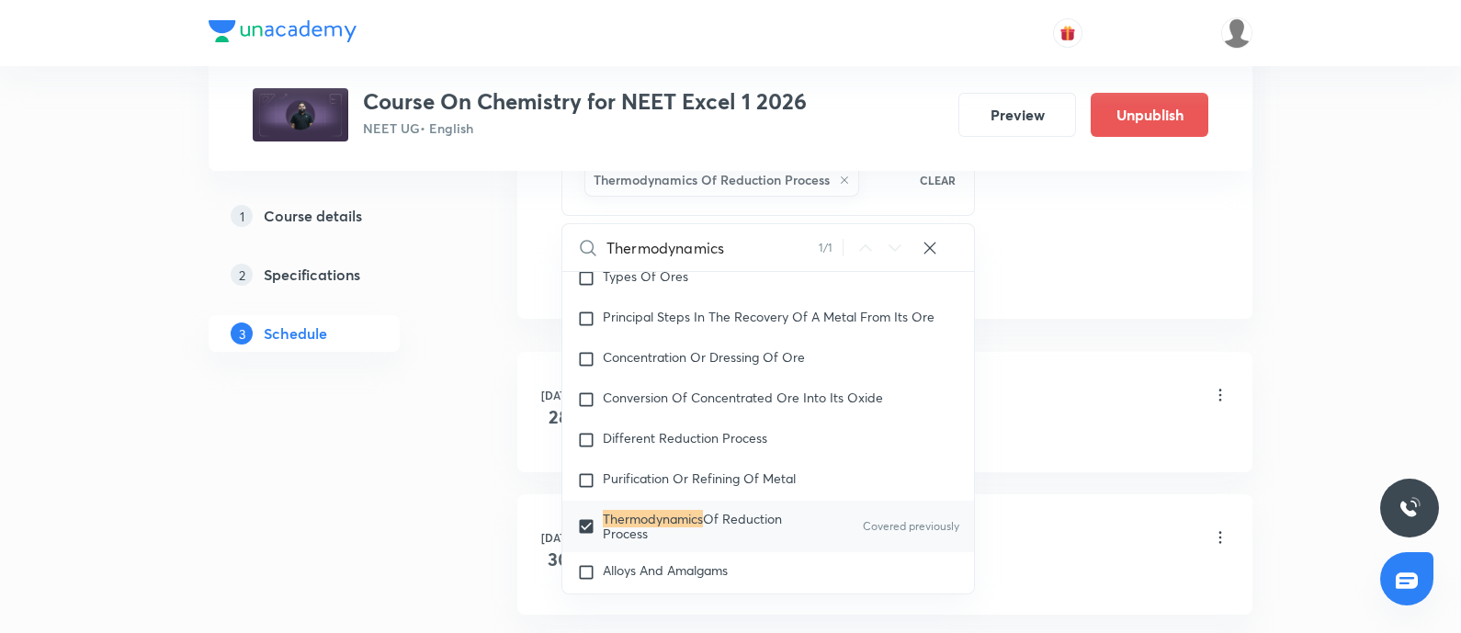
click at [1052, 417] on div "Nomenclature - 01 Lesson 1 • 12:15 PM • 75 min • Room Room No 01 Nomenclature" at bounding box center [914, 408] width 630 height 67
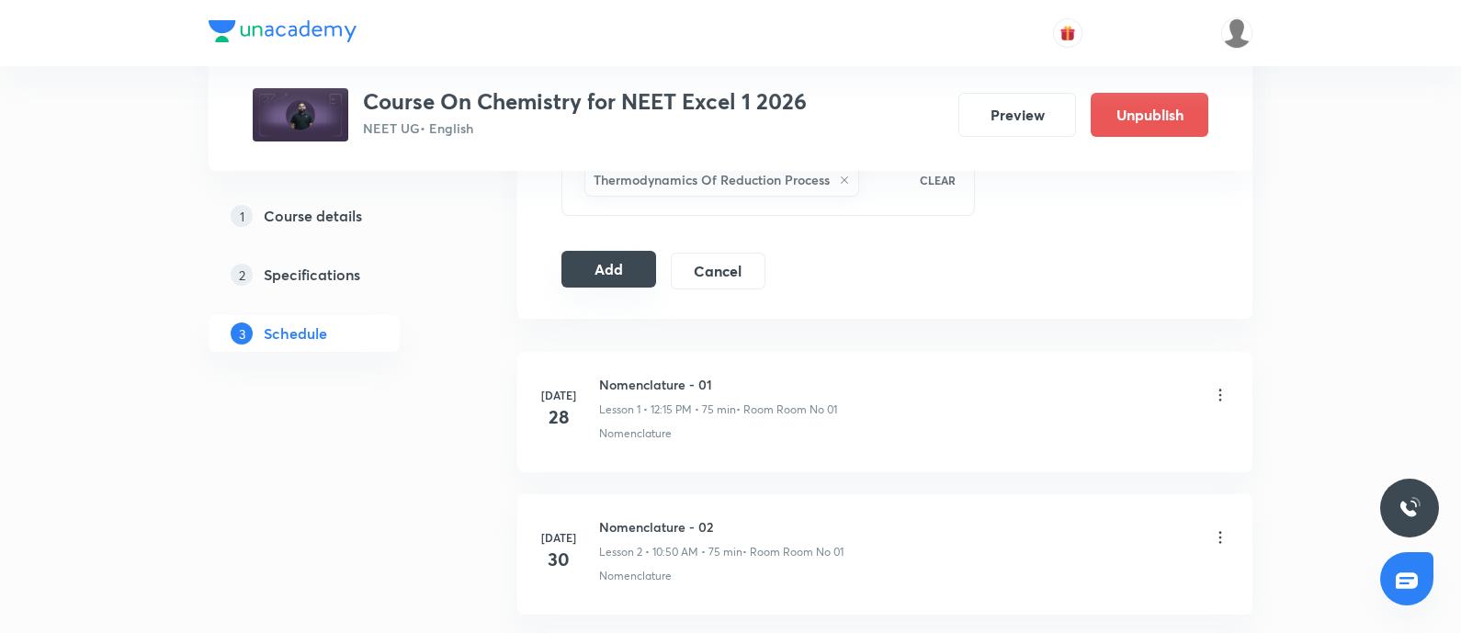
click at [634, 257] on button "Add" at bounding box center [608, 269] width 95 height 37
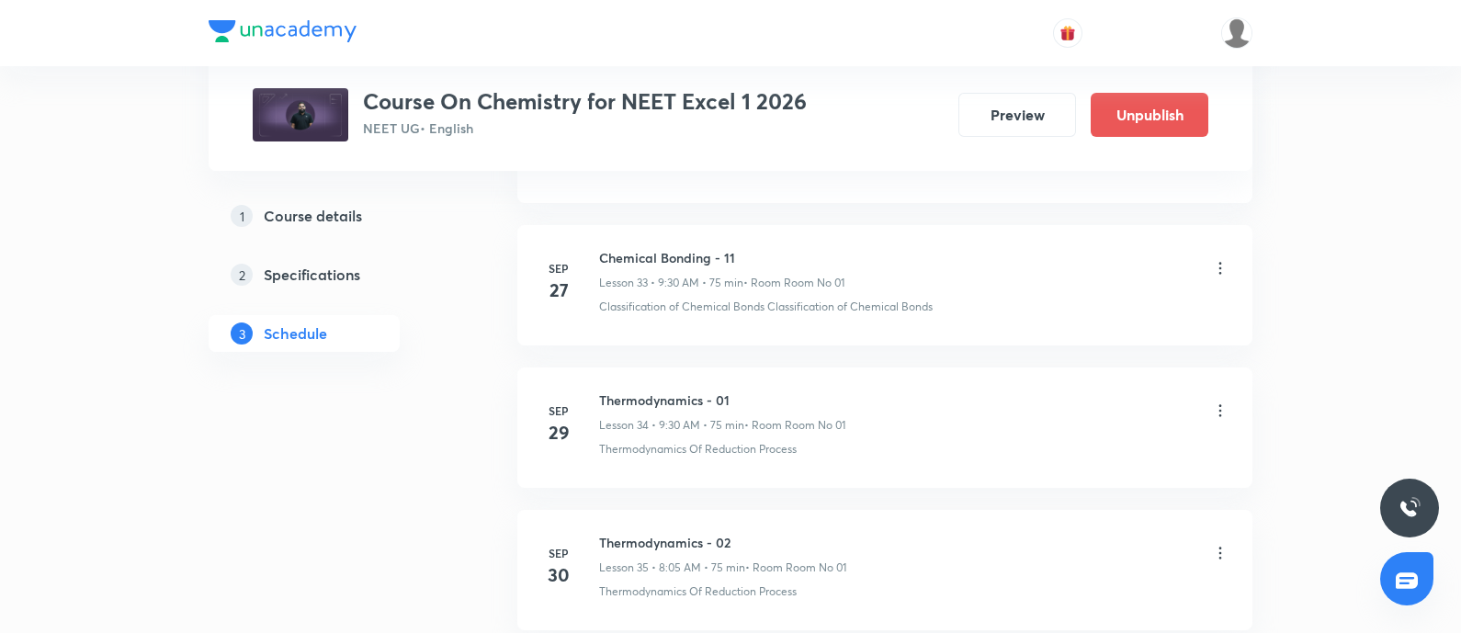
scroll to position [5972, 0]
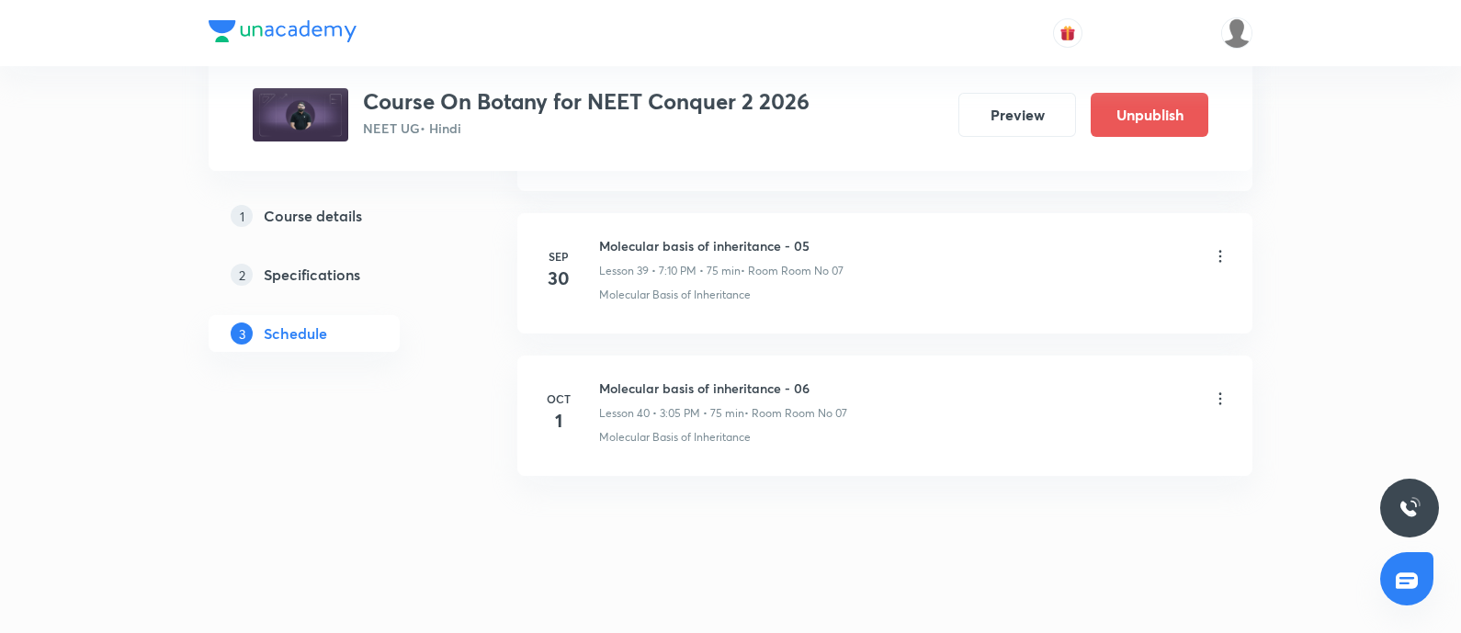
click at [602, 378] on h6 "Molecular basis of inheritance - 06" at bounding box center [723, 387] width 248 height 19
copy h6 "Molecular basis of inheritance - 06"
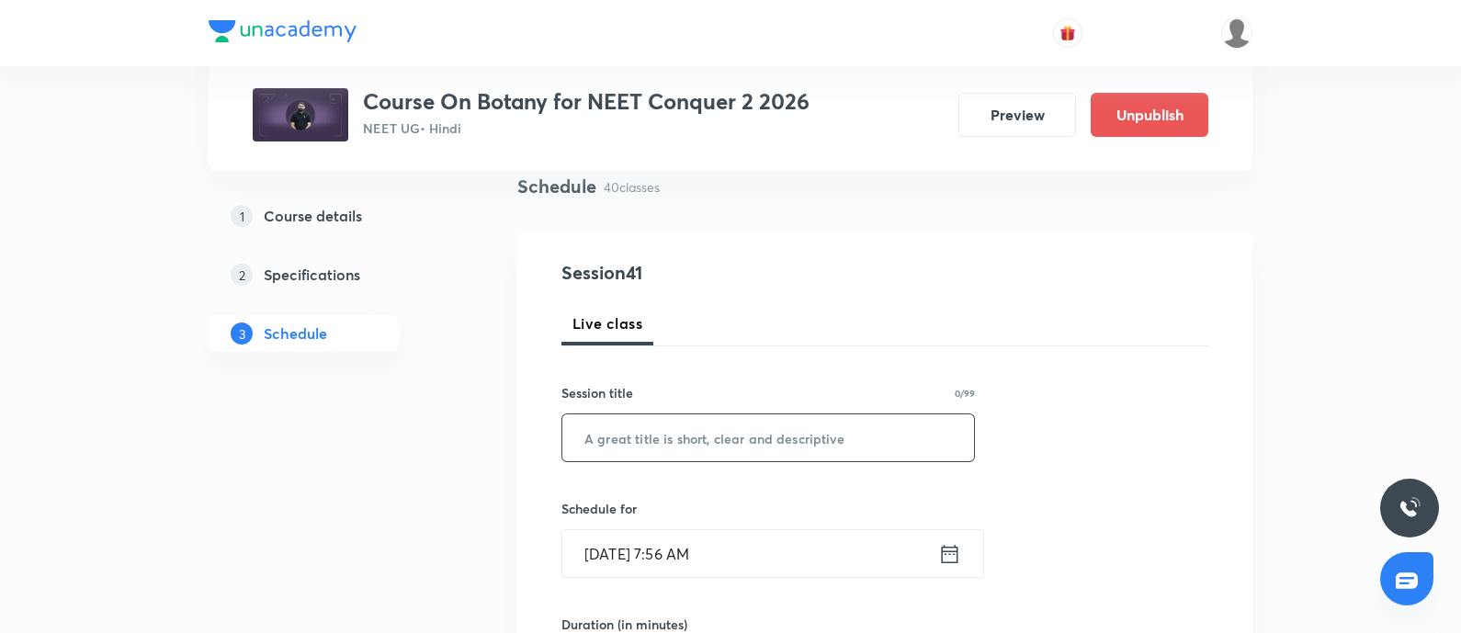
scroll to position [140, 0]
click at [645, 441] on input "text" at bounding box center [768, 435] width 412 height 47
paste input "Molecular basis of inheritance - 06"
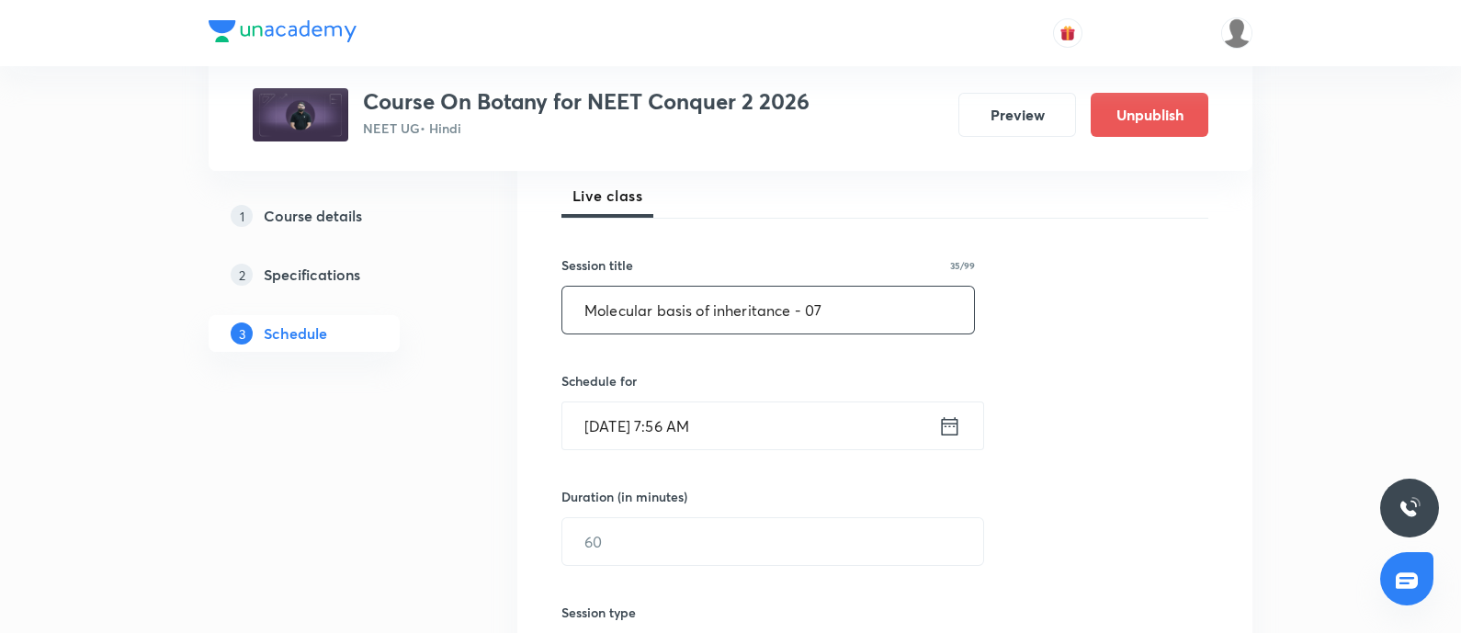
scroll to position [289, 0]
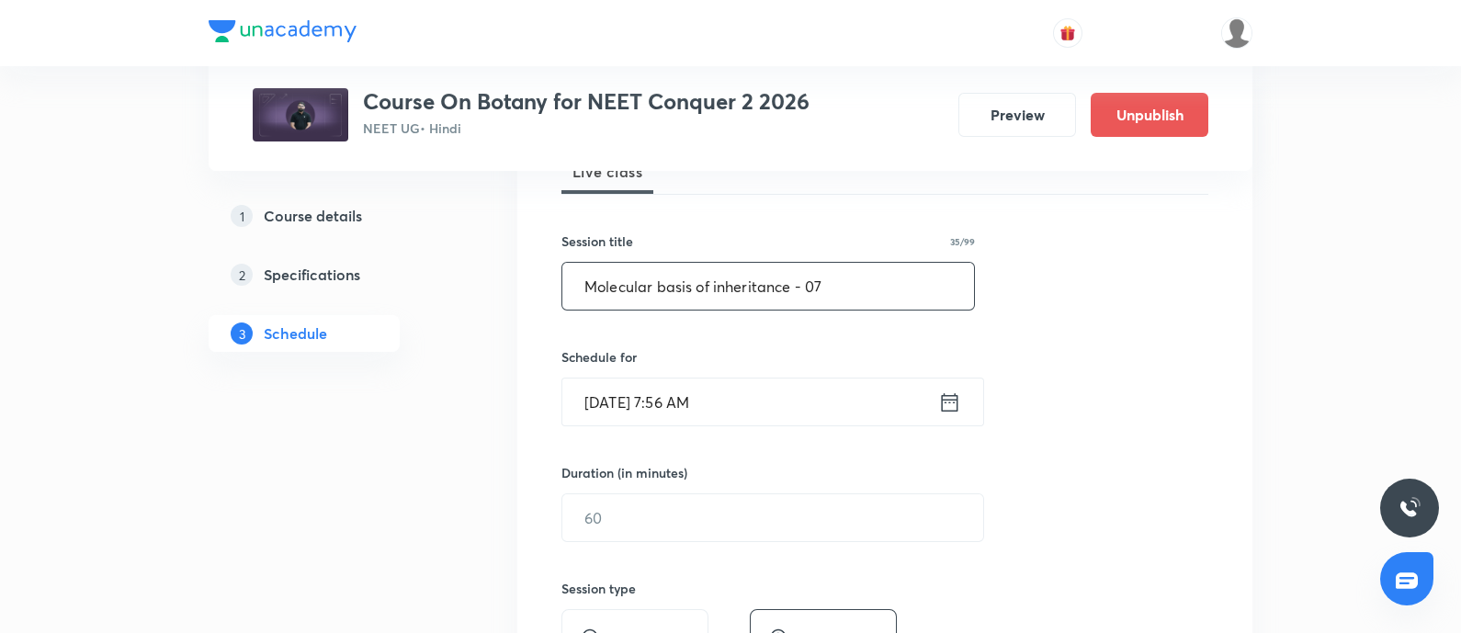
type input "Molecular basis of inheritance - 07"
click at [760, 416] on input "[DATE] 7:56 AM" at bounding box center [750, 401] width 376 height 47
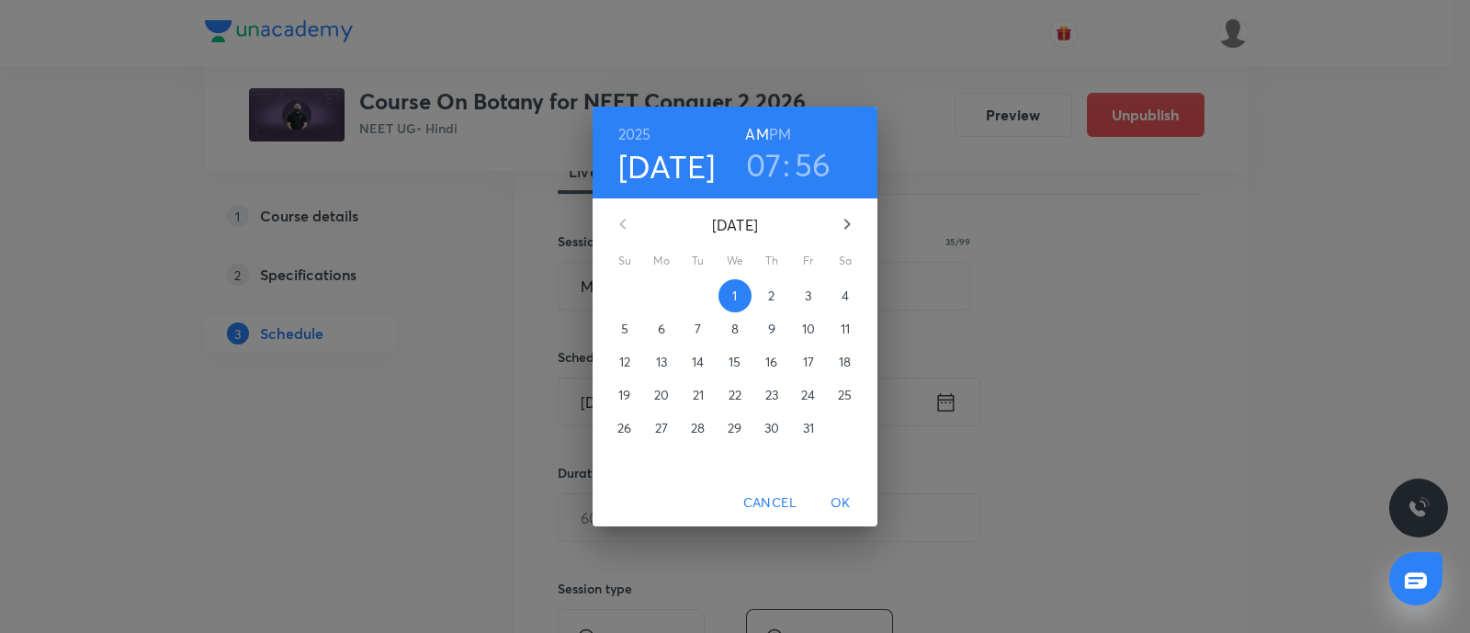
click at [813, 298] on span "3" at bounding box center [808, 296] width 33 height 18
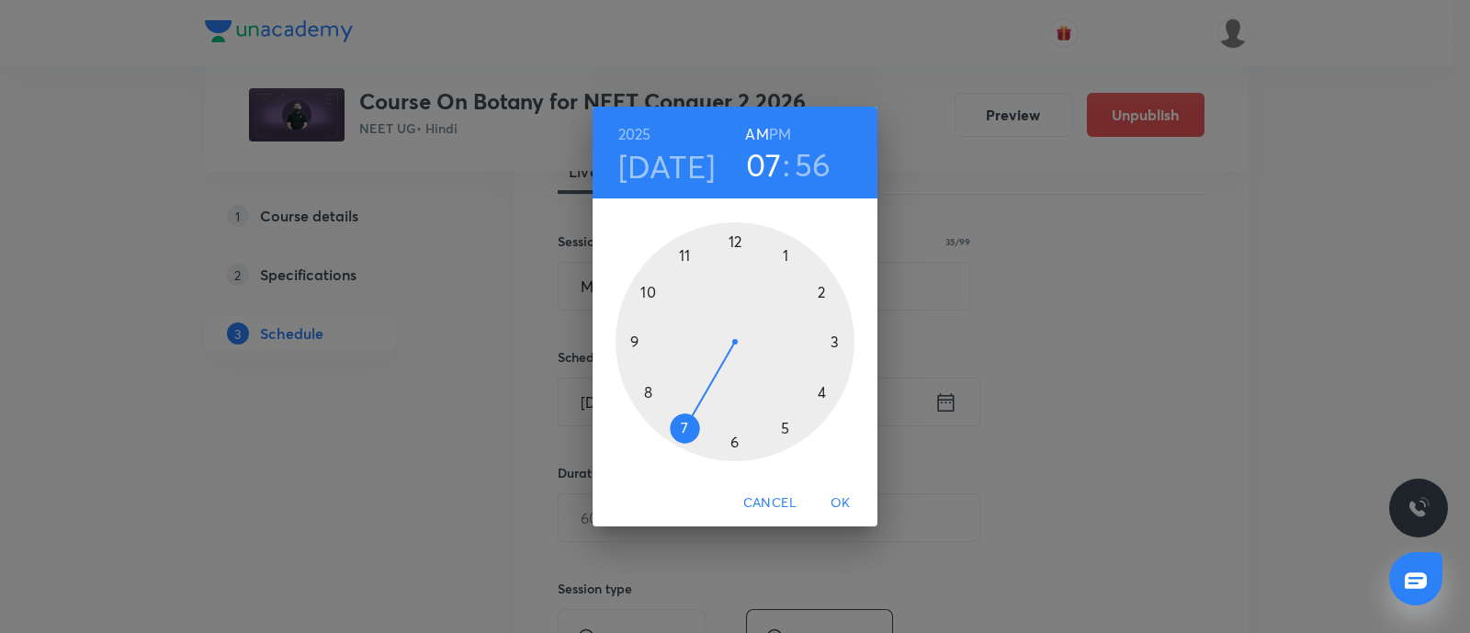
click at [734, 435] on div at bounding box center [734, 341] width 239 height 239
click at [638, 342] on div at bounding box center [734, 341] width 239 height 239
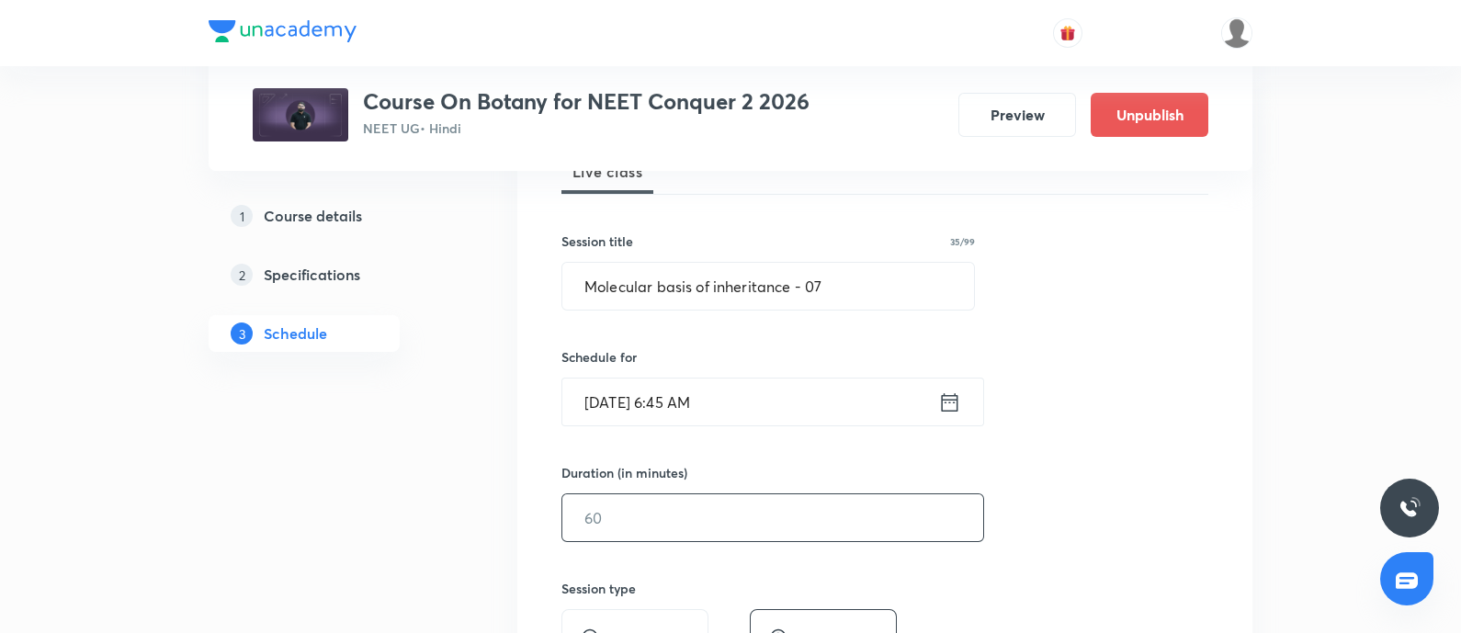
click at [652, 525] on input "text" at bounding box center [772, 517] width 421 height 47
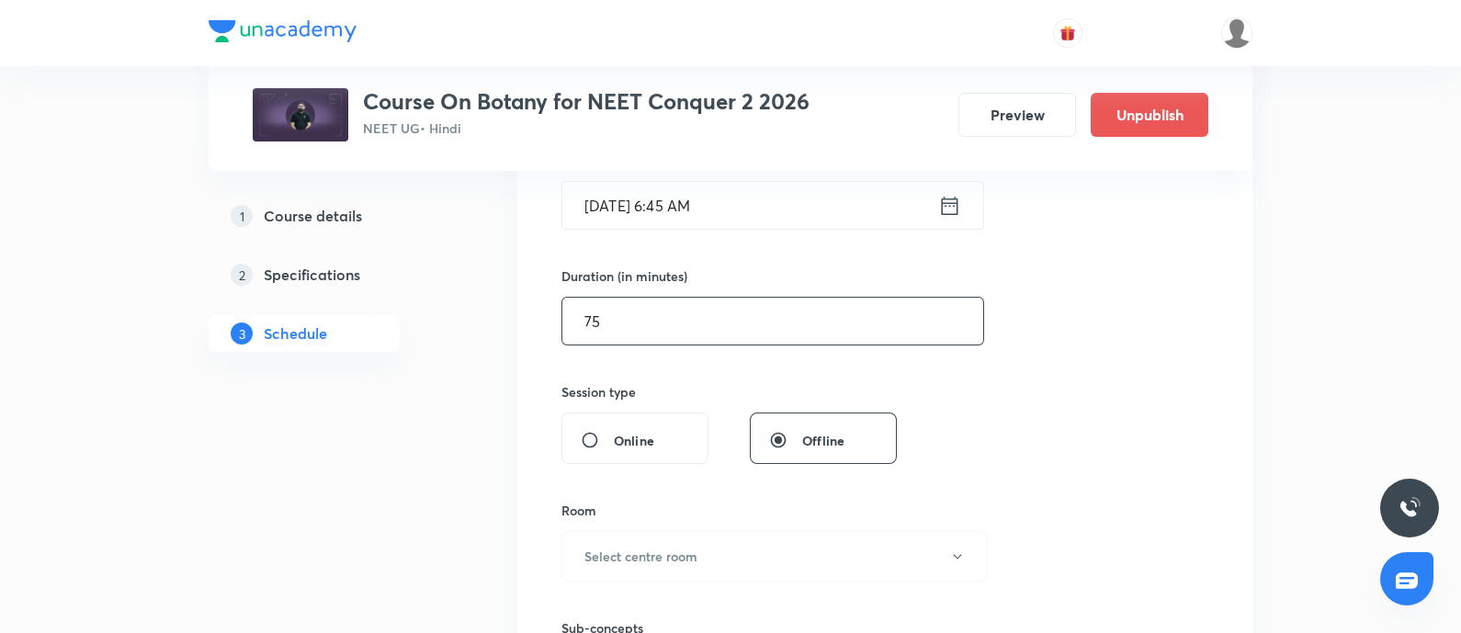
scroll to position [491, 0]
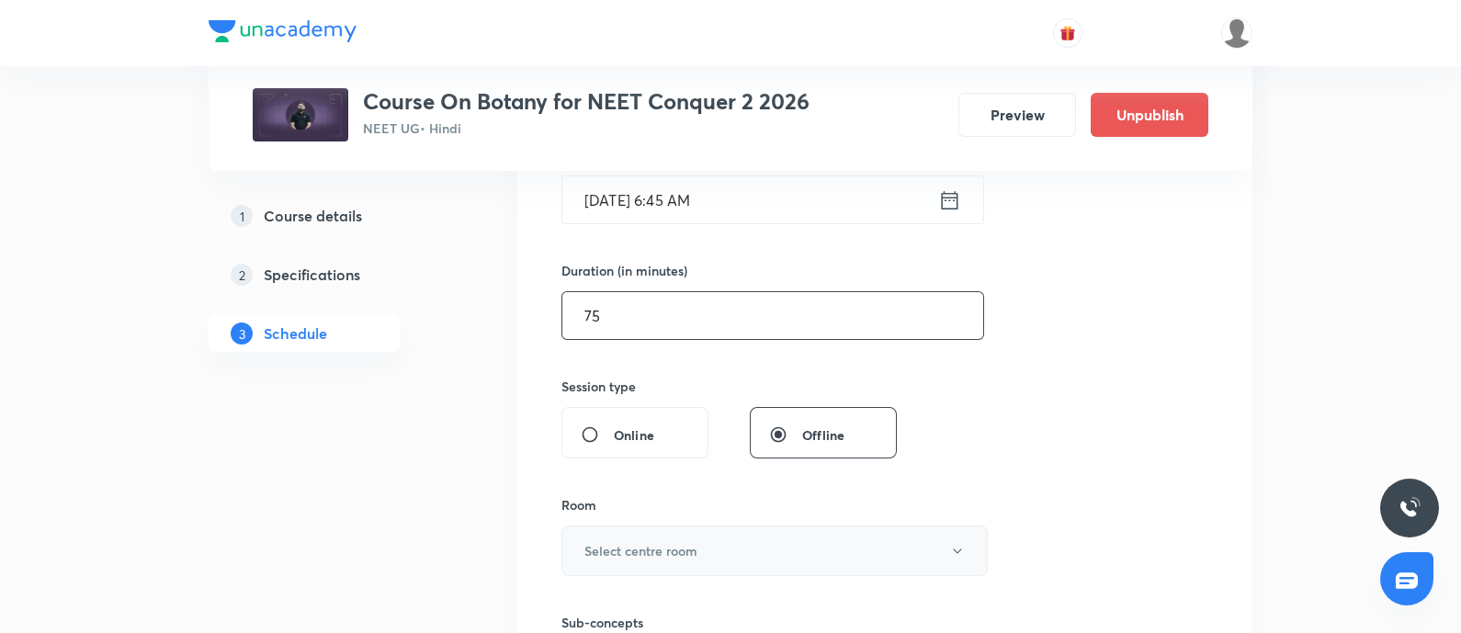
type input "75"
click at [638, 563] on button "Select centre room" at bounding box center [774, 550] width 426 height 51
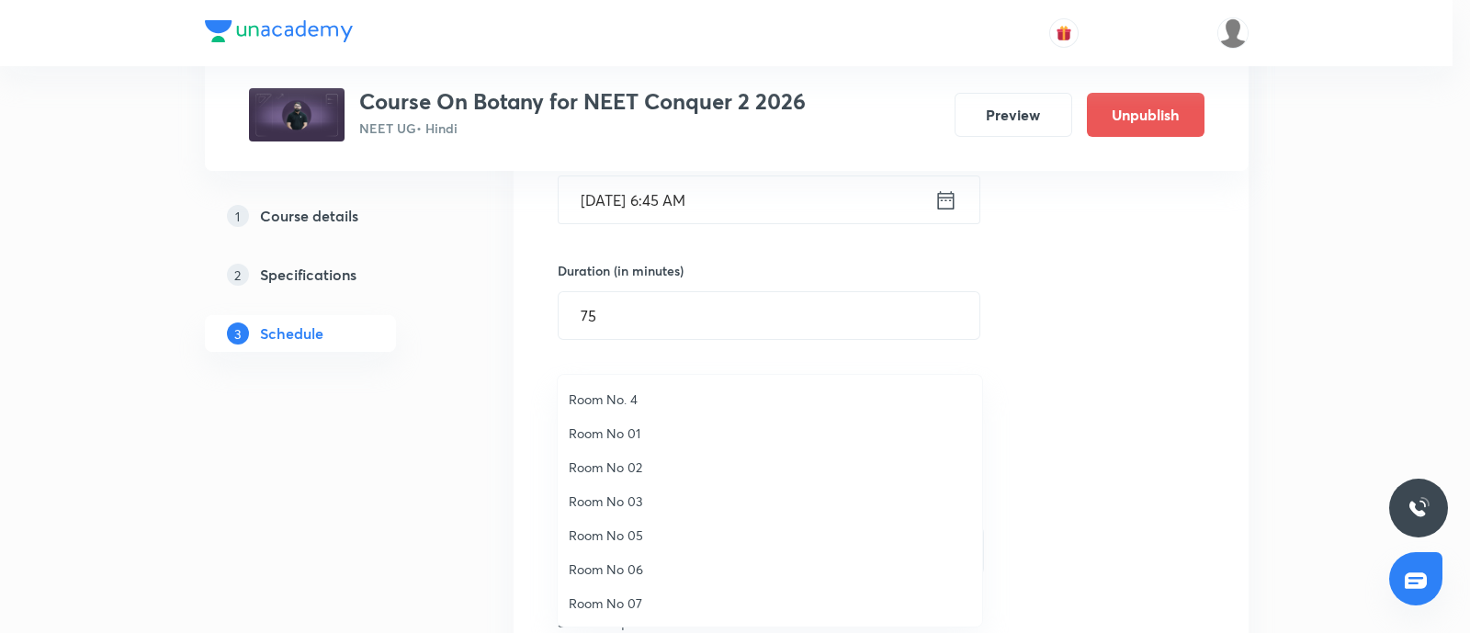
click at [622, 599] on span "Room No 07" at bounding box center [770, 602] width 402 height 19
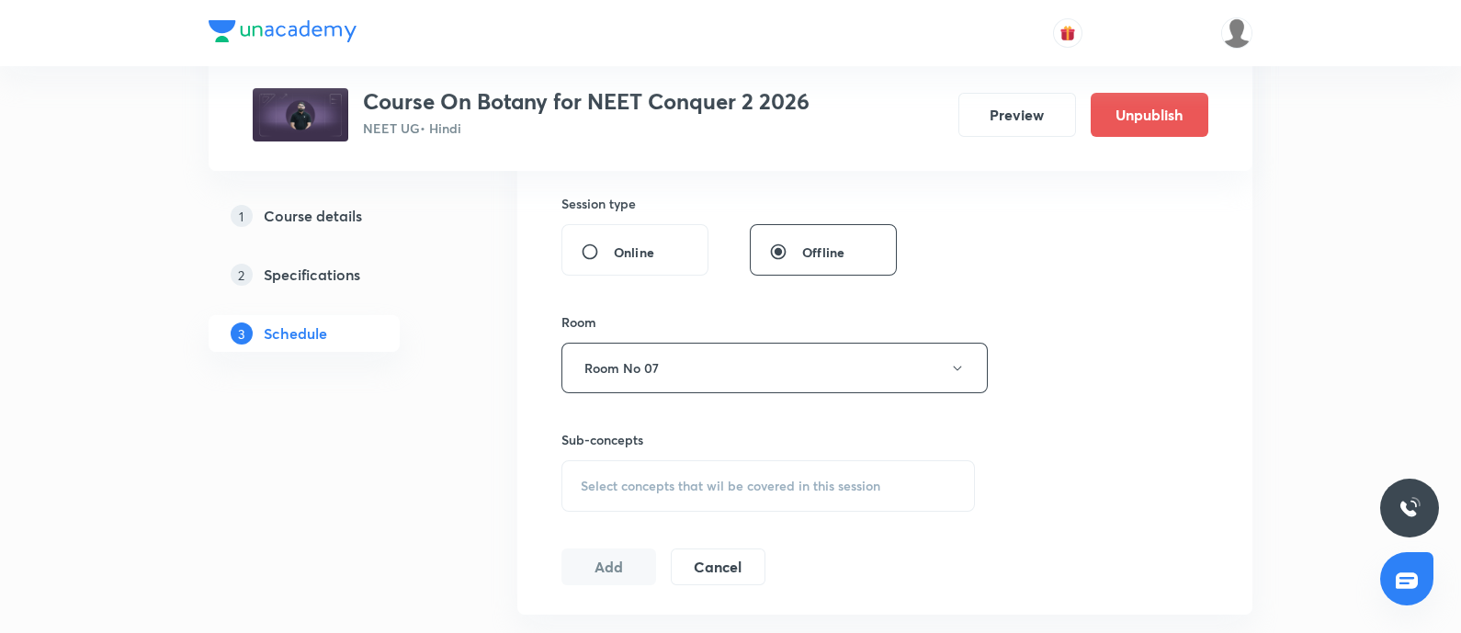
scroll to position [720, 0]
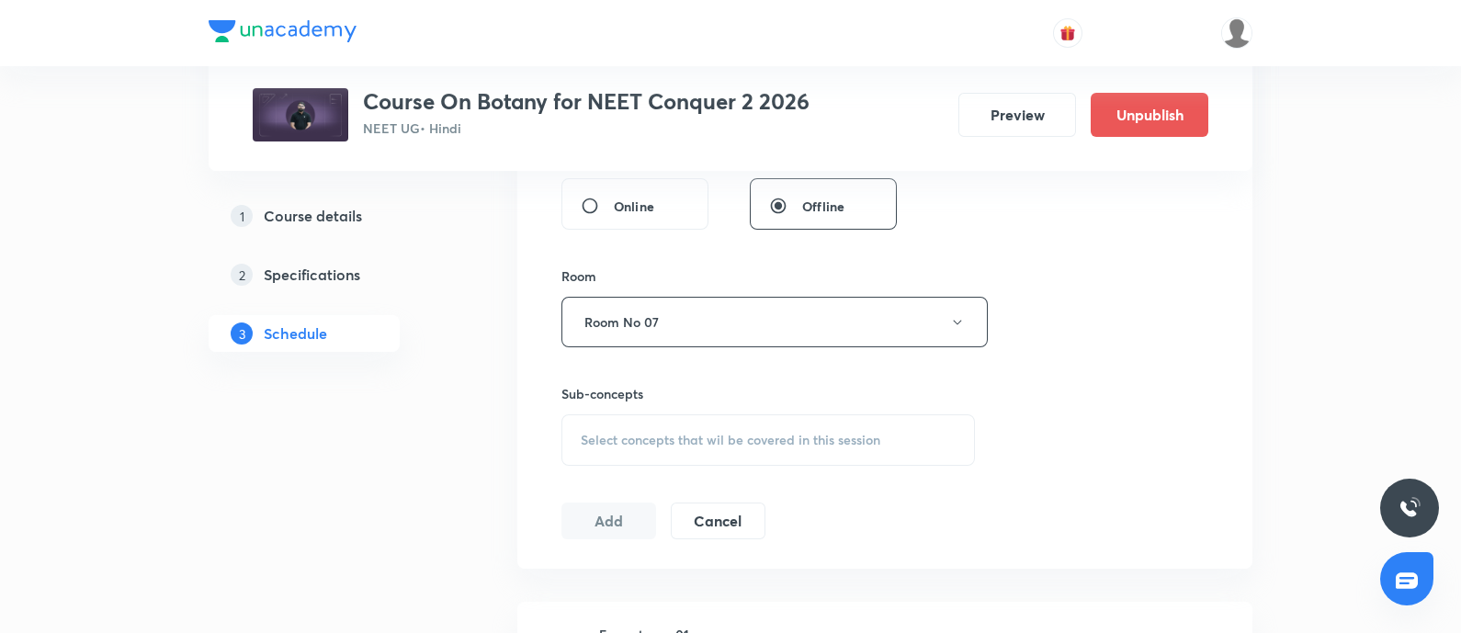
click at [663, 441] on span "Select concepts that wil be covered in this session" at bounding box center [730, 440] width 299 height 15
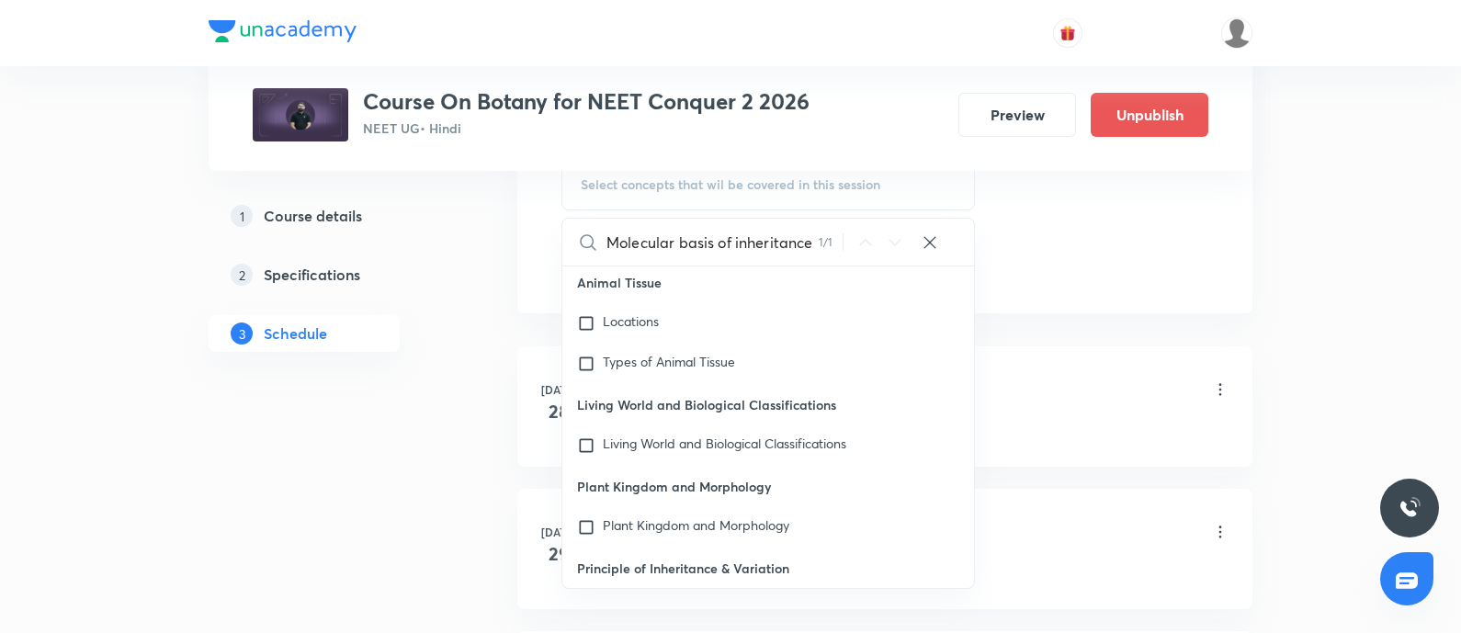
scroll to position [84168, 0]
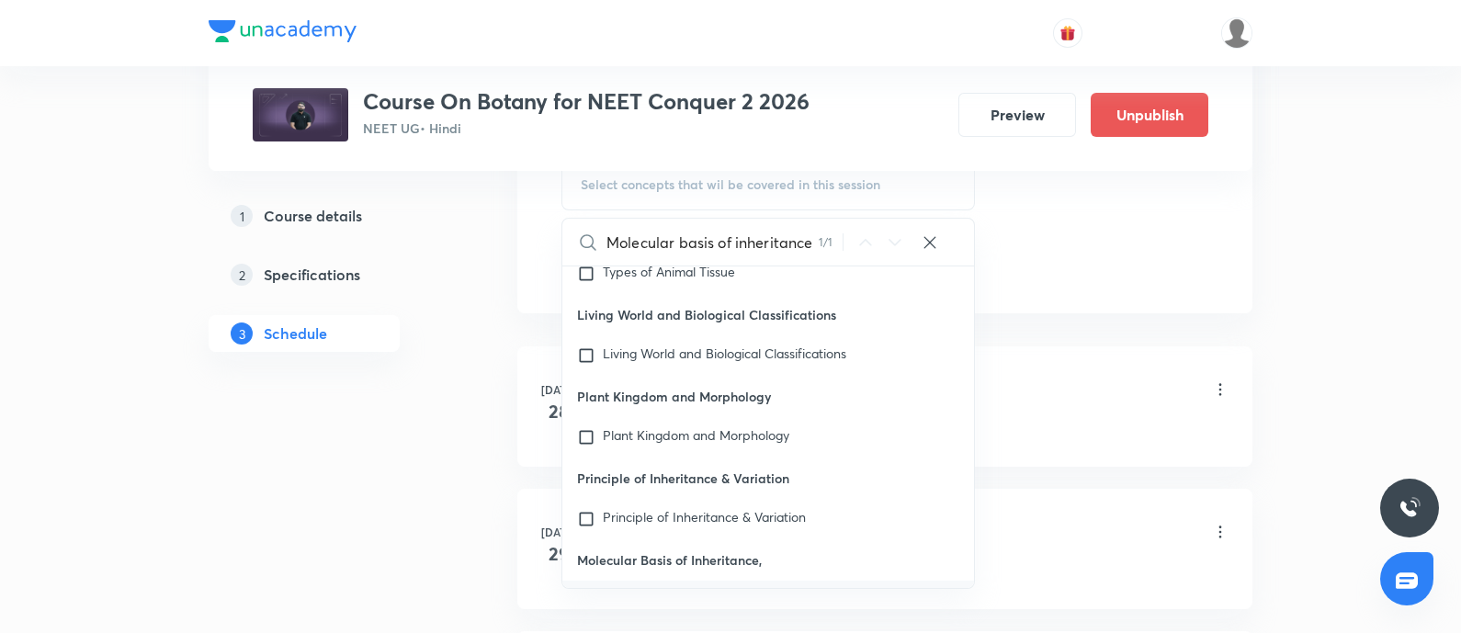
type input "Molecular basis of inheritance"
click at [620, 590] on mark "Molecular Basis of Inheritance" at bounding box center [690, 598] width 175 height 17
checkbox input "true"
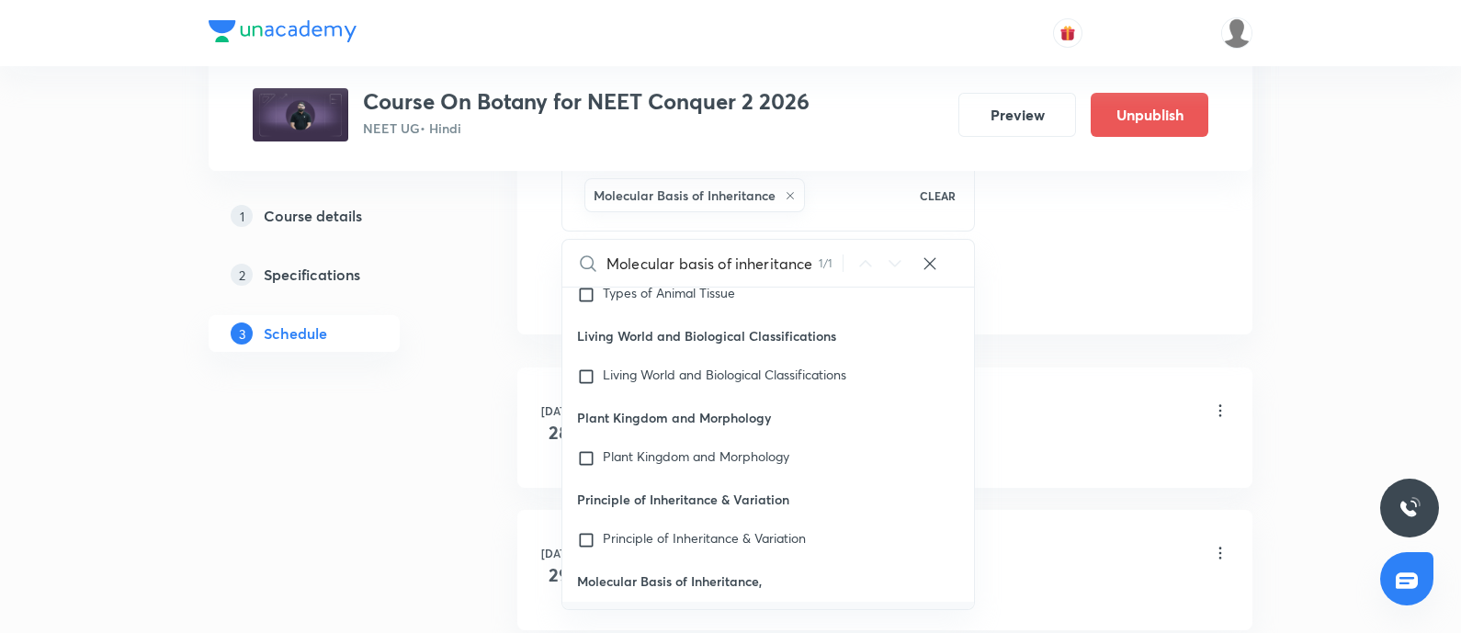
click at [1043, 431] on div "Ecosystem - 01 Lesson 1 • 3:05 PM • 75 min • Room Room No 06 Ecosystem–Structur…" at bounding box center [914, 423] width 630 height 67
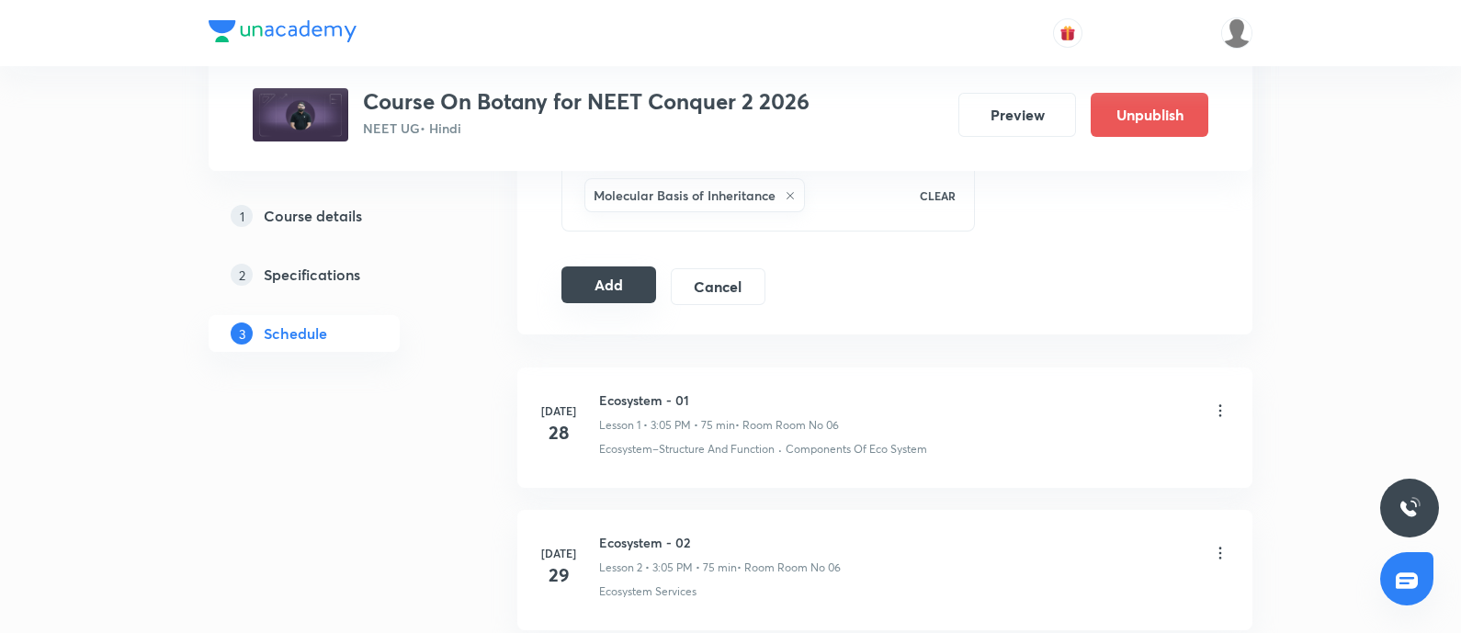
click at [601, 277] on button "Add" at bounding box center [608, 284] width 95 height 37
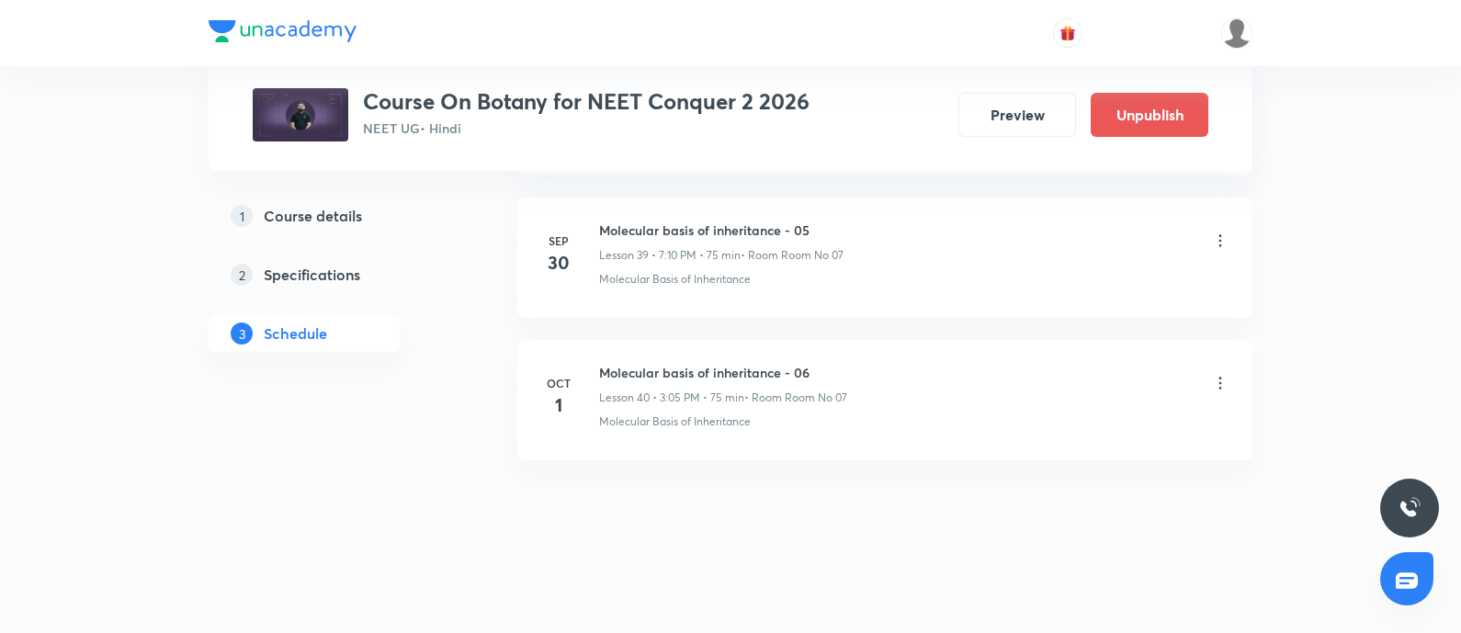
scroll to position [5677, 0]
